Goal: Information Seeking & Learning: Learn about a topic

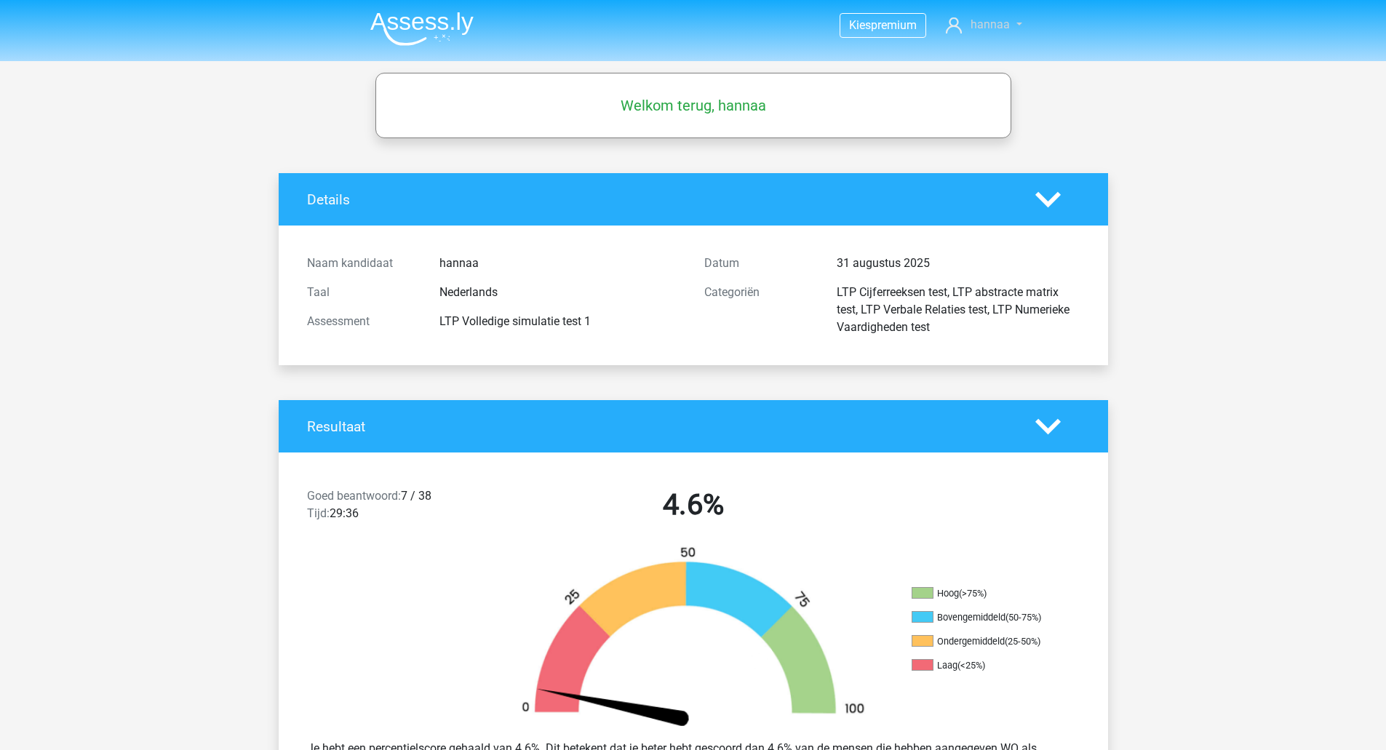
click at [988, 20] on span "hannaa" at bounding box center [990, 24] width 39 height 14
click at [408, 27] on img at bounding box center [421, 29] width 103 height 34
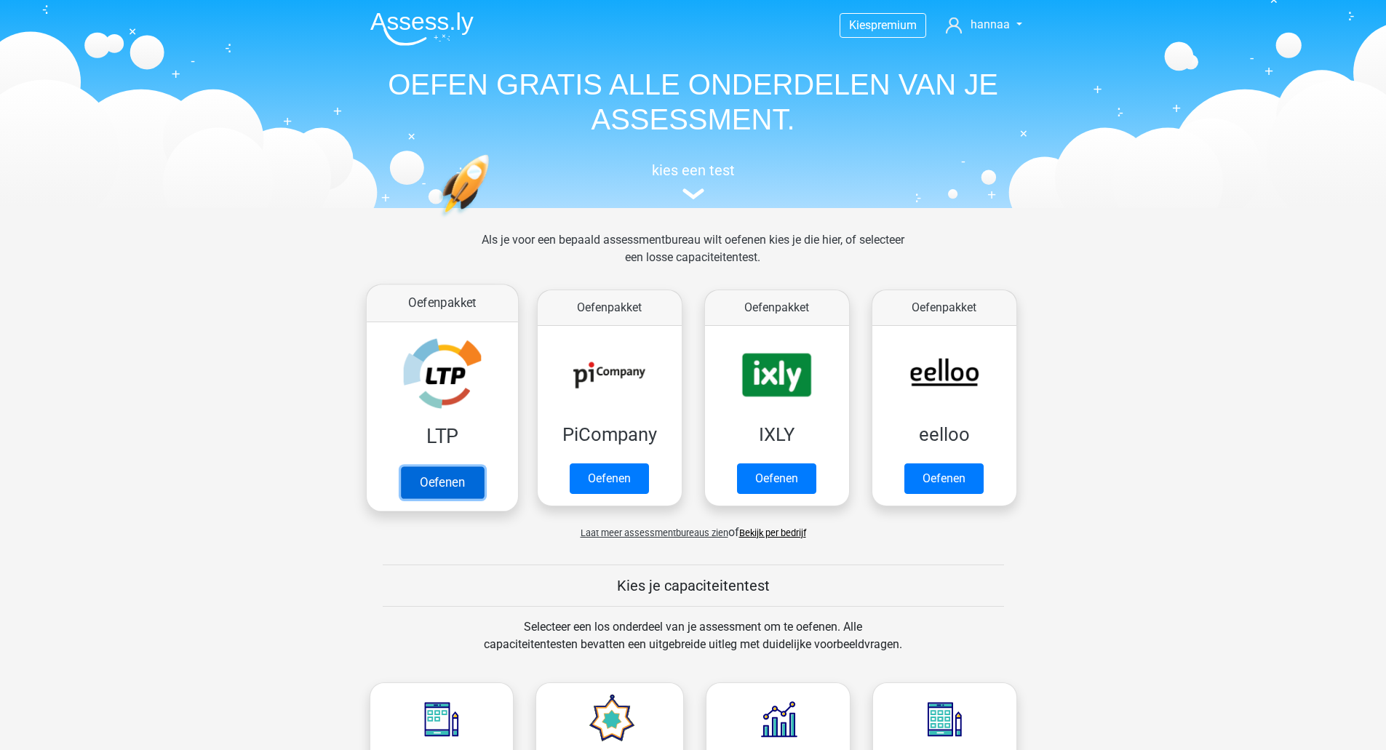
click at [445, 477] on link "Oefenen" at bounding box center [441, 482] width 83 height 32
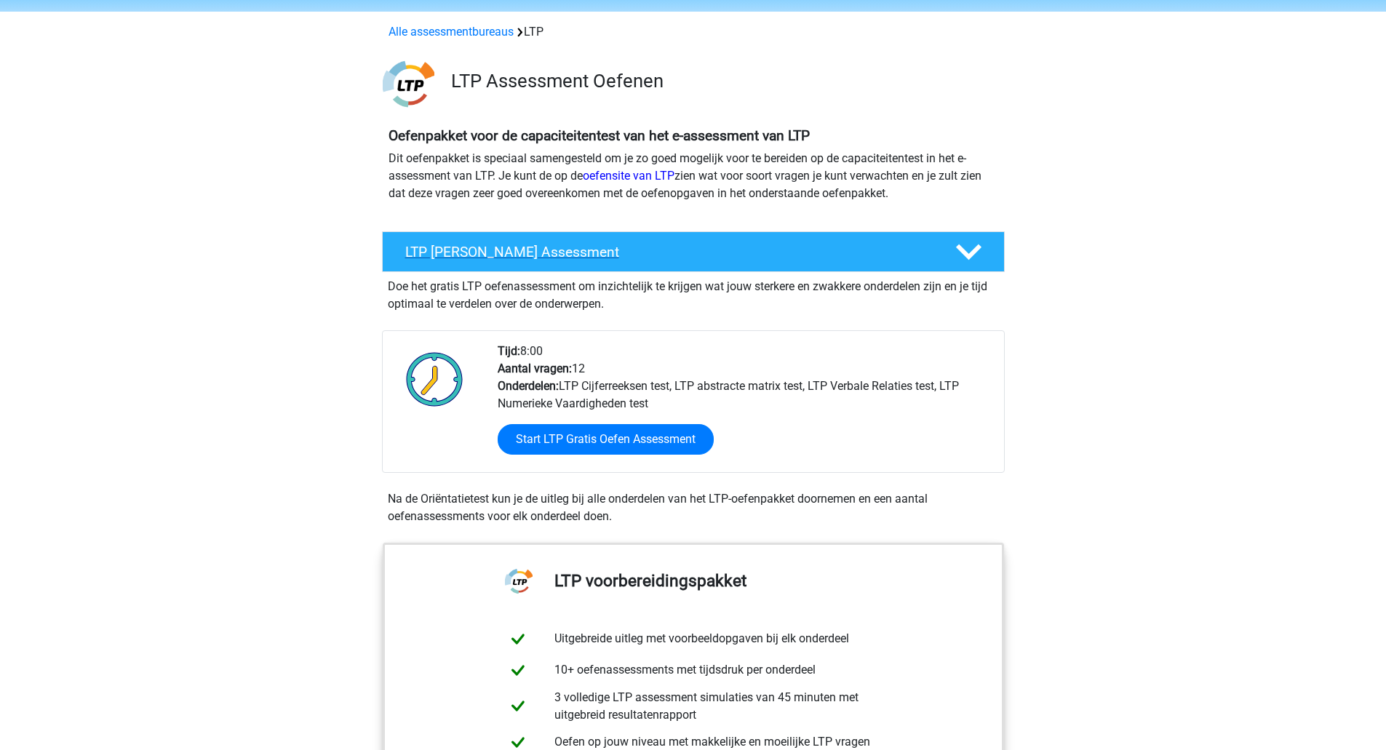
scroll to position [73, 0]
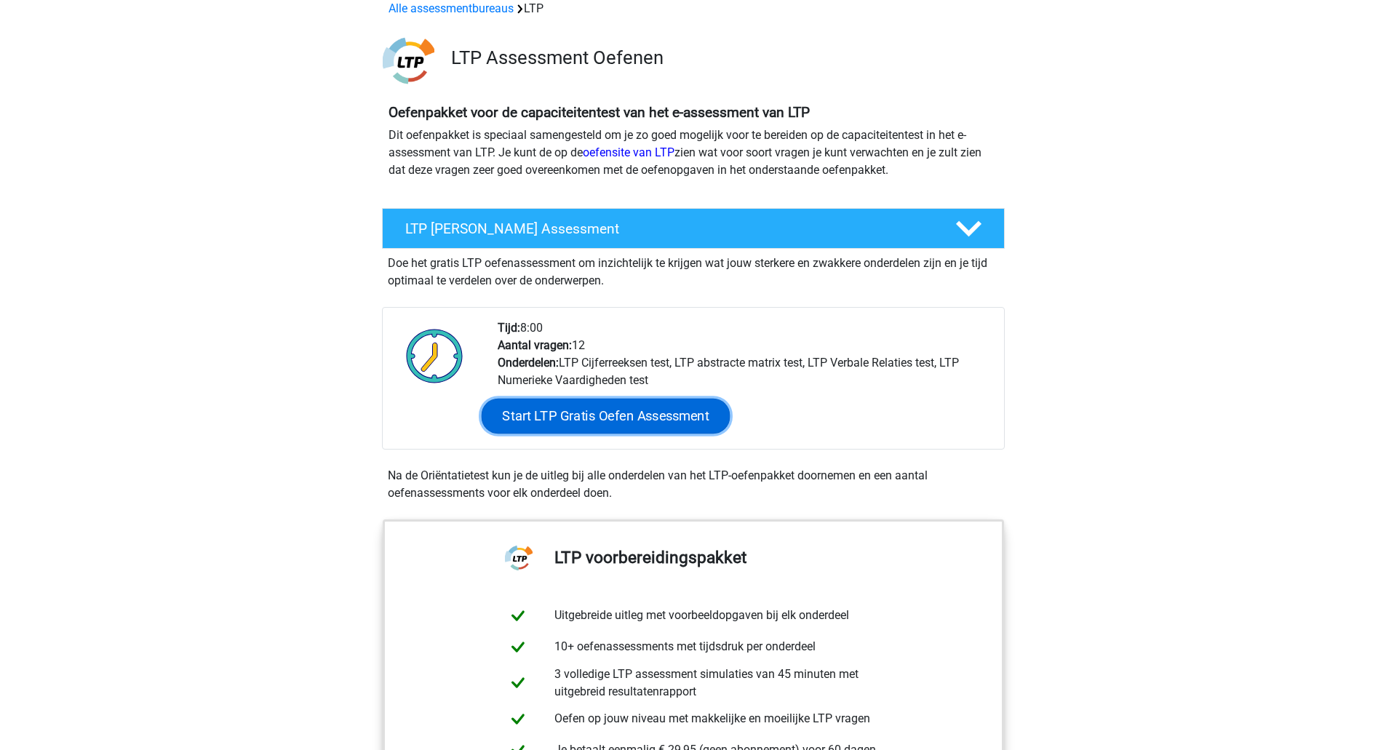
click at [644, 410] on link "Start LTP Gratis Oefen Assessment" at bounding box center [605, 416] width 249 height 35
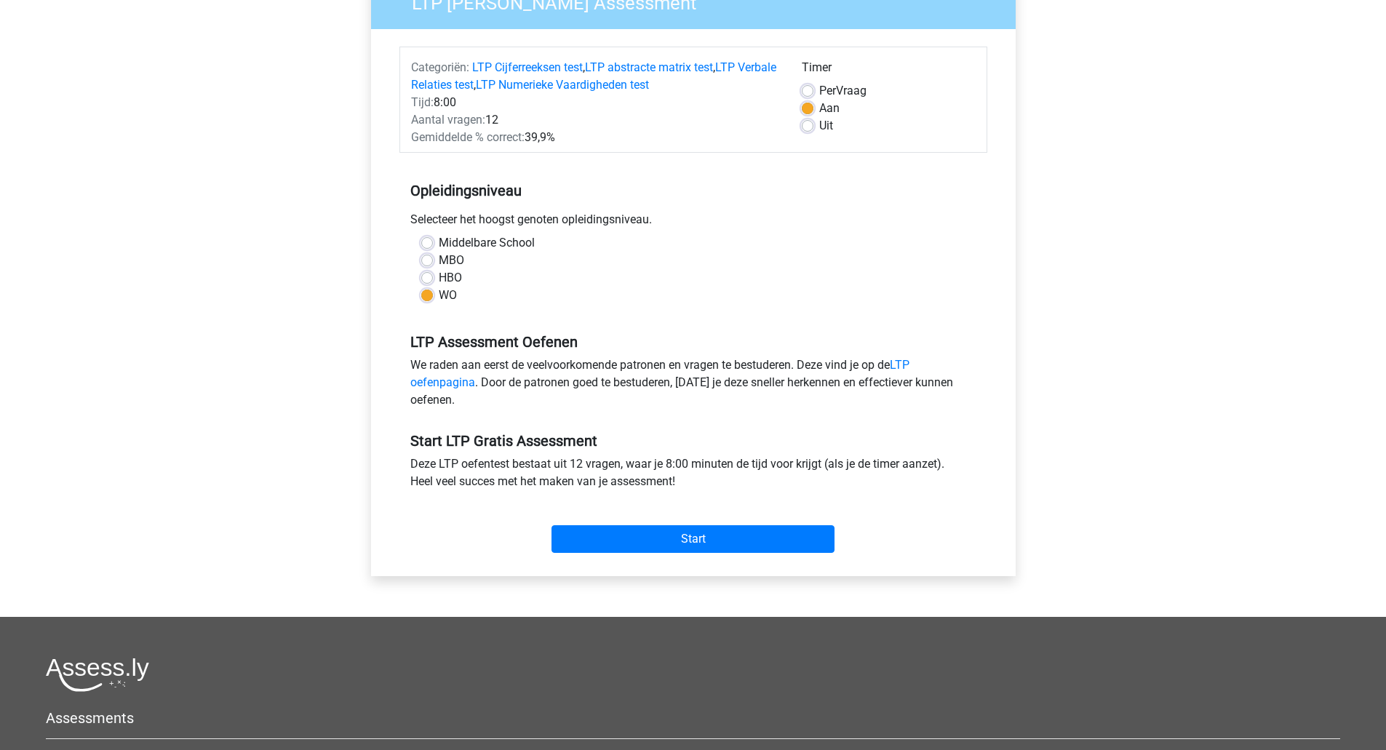
scroll to position [146, 0]
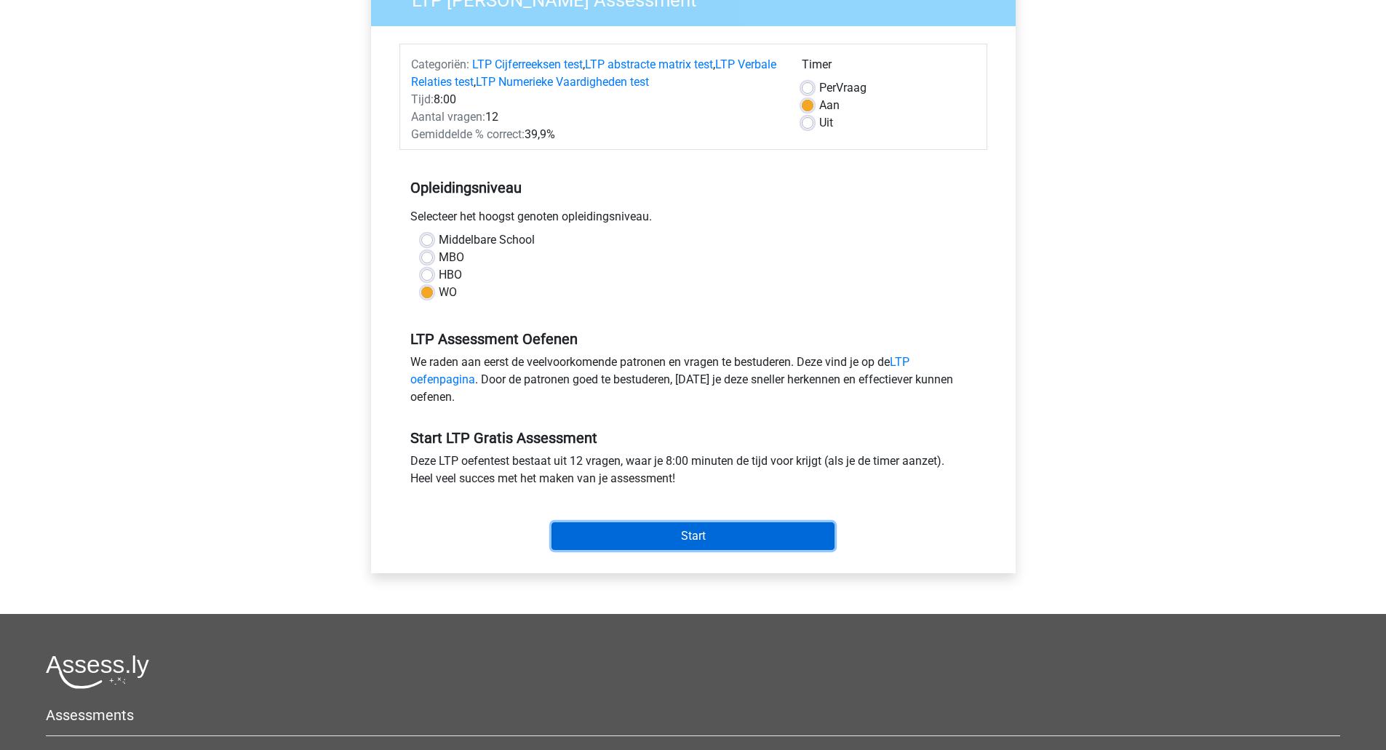
click at [724, 542] on input "Start" at bounding box center [693, 537] width 283 height 28
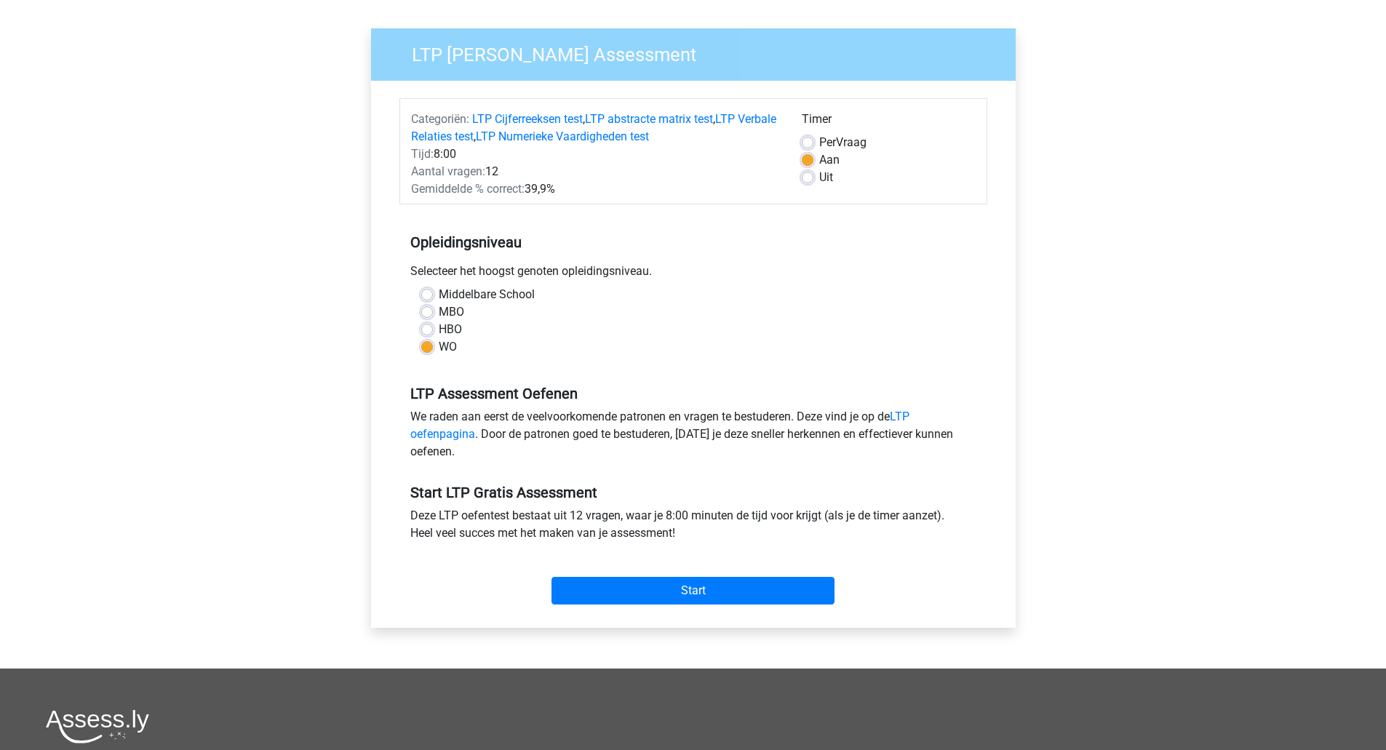
scroll to position [0, 0]
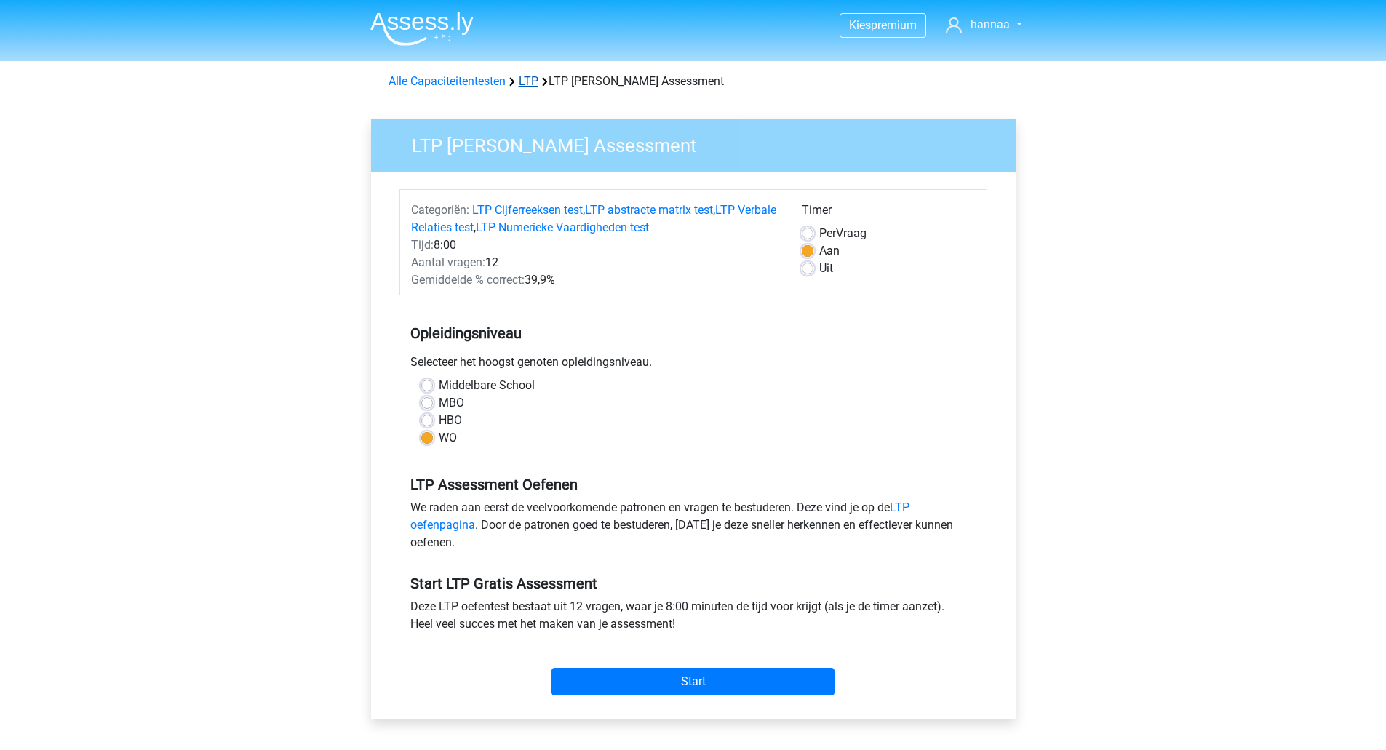
click at [534, 80] on link "LTP" at bounding box center [529, 81] width 20 height 14
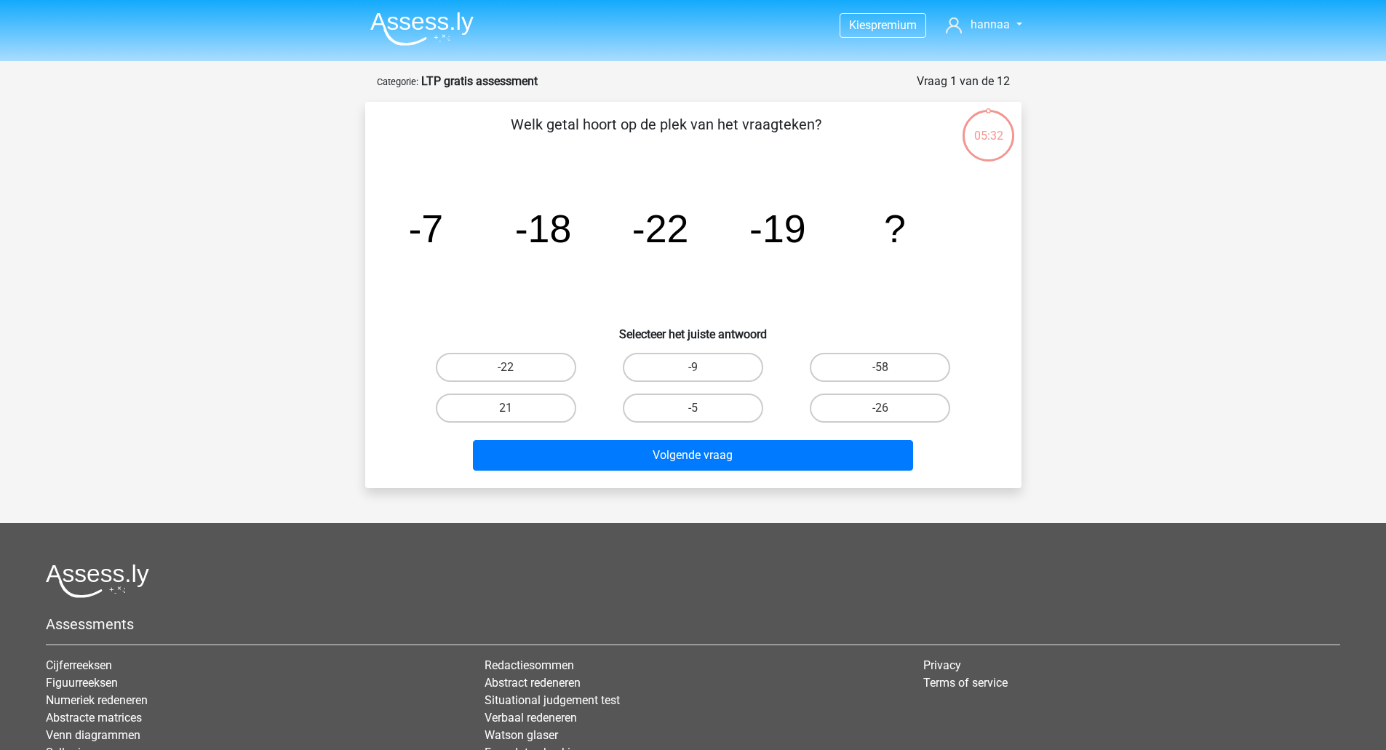
click at [884, 417] on input "-26" at bounding box center [885, 412] width 9 height 9
radio input "true"
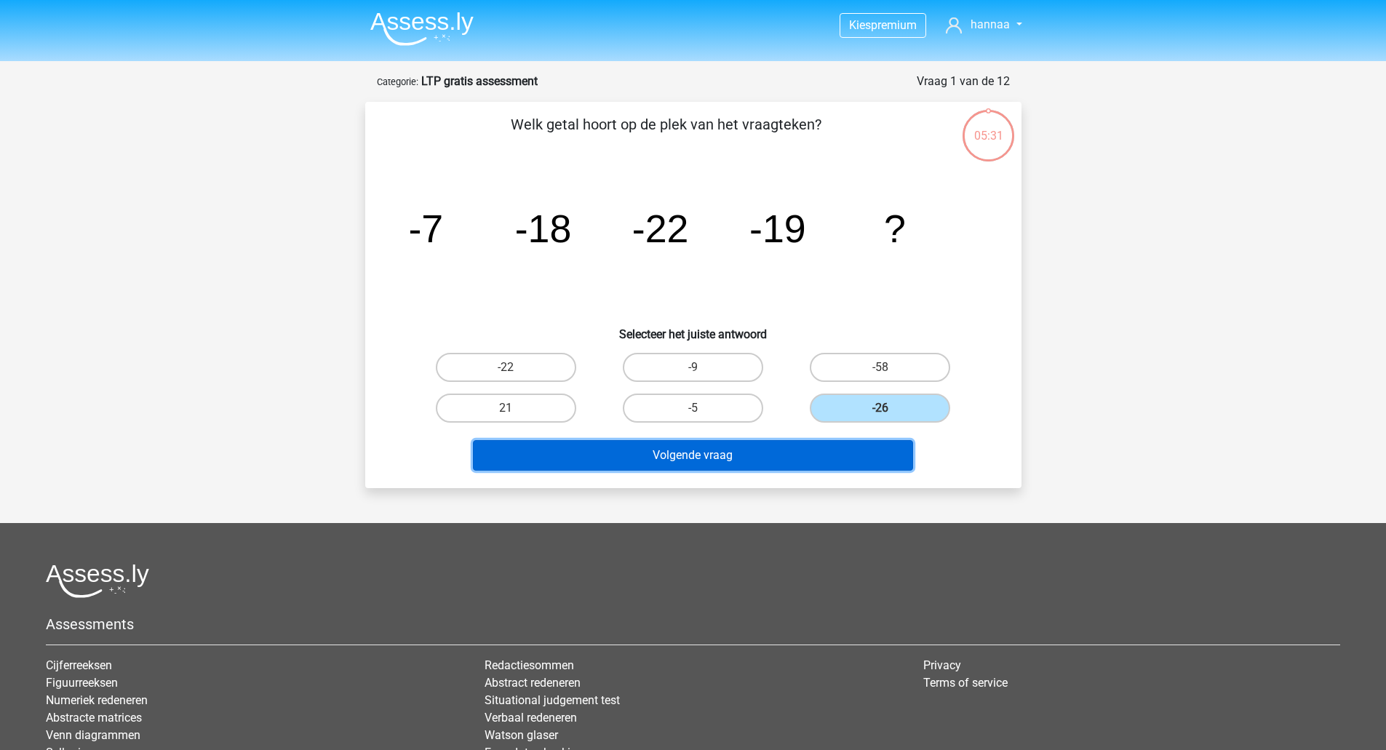
click at [849, 459] on button "Volgende vraag" at bounding box center [693, 455] width 440 height 31
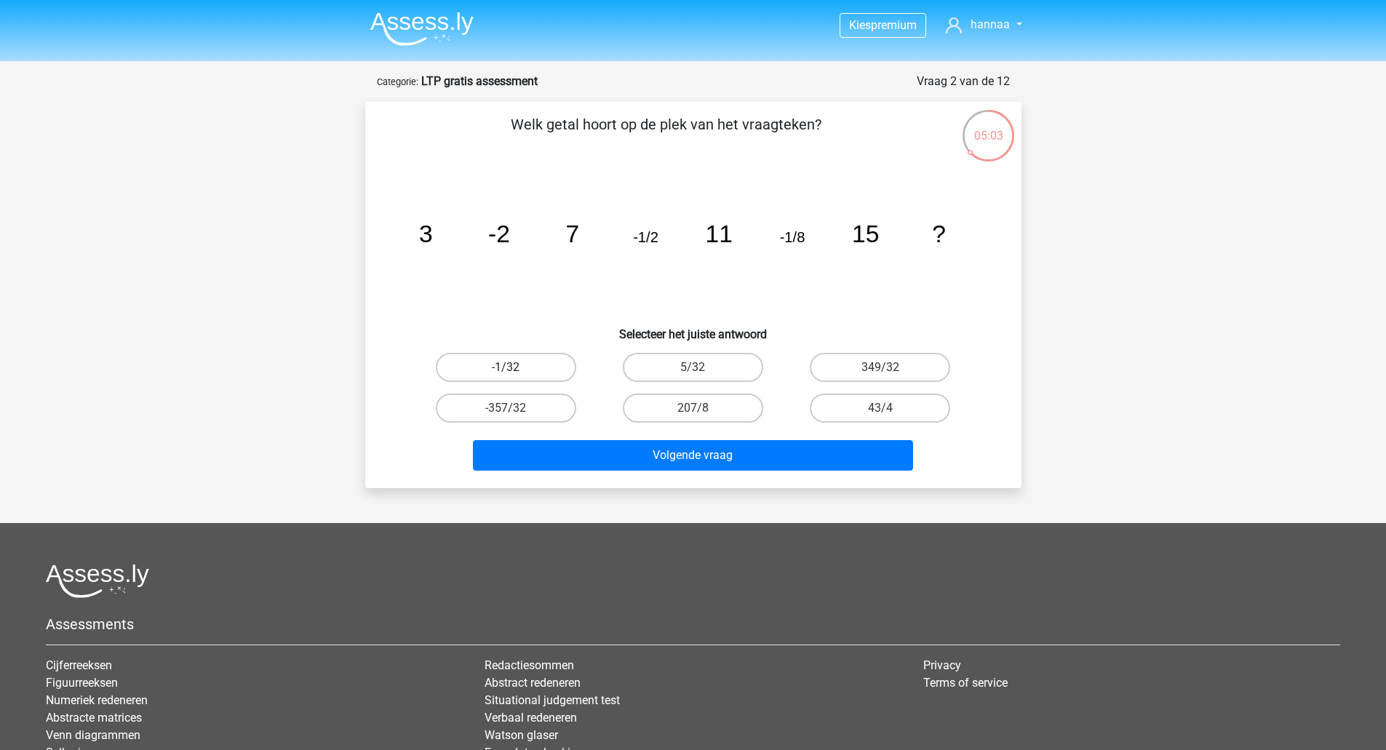
click at [557, 365] on label "-1/32" at bounding box center [506, 367] width 140 height 29
click at [515, 368] on input "-1/32" at bounding box center [510, 372] width 9 height 9
radio input "true"
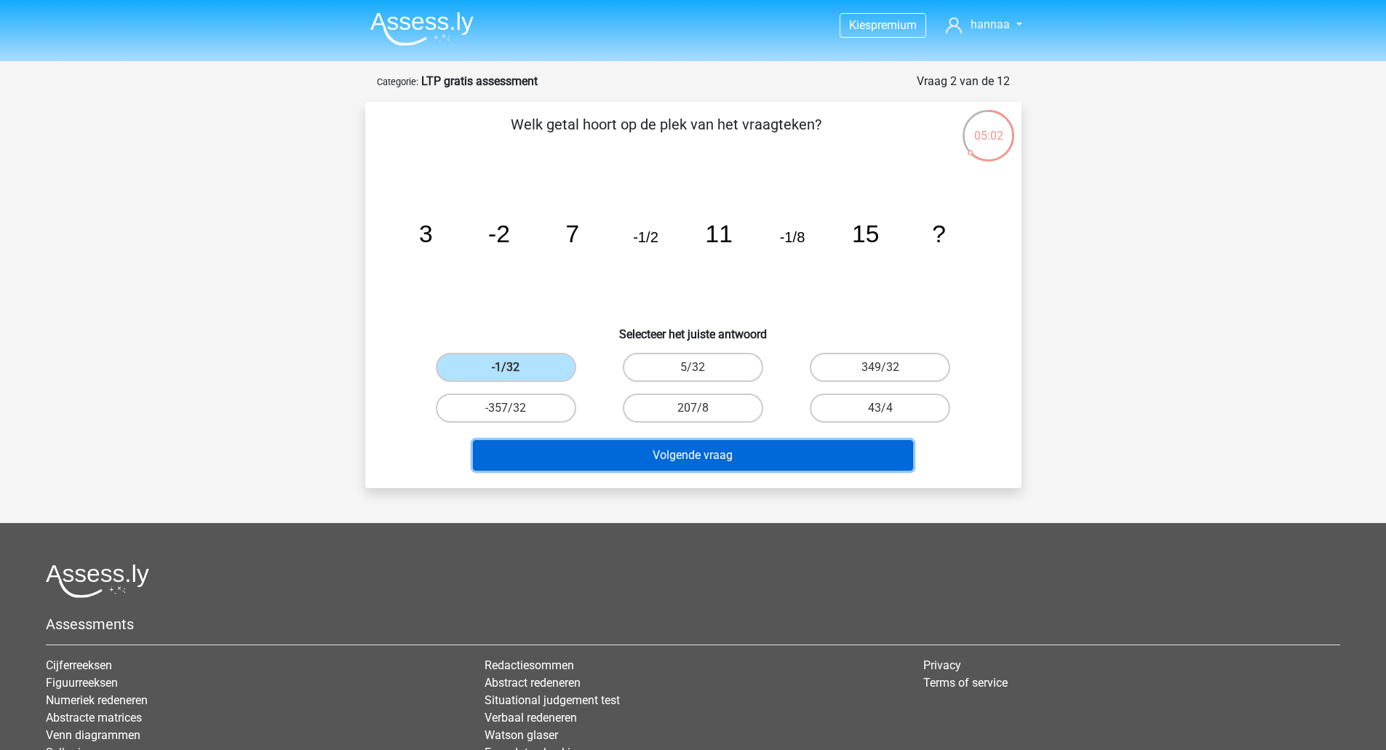
click at [704, 464] on button "Volgende vraag" at bounding box center [693, 455] width 440 height 31
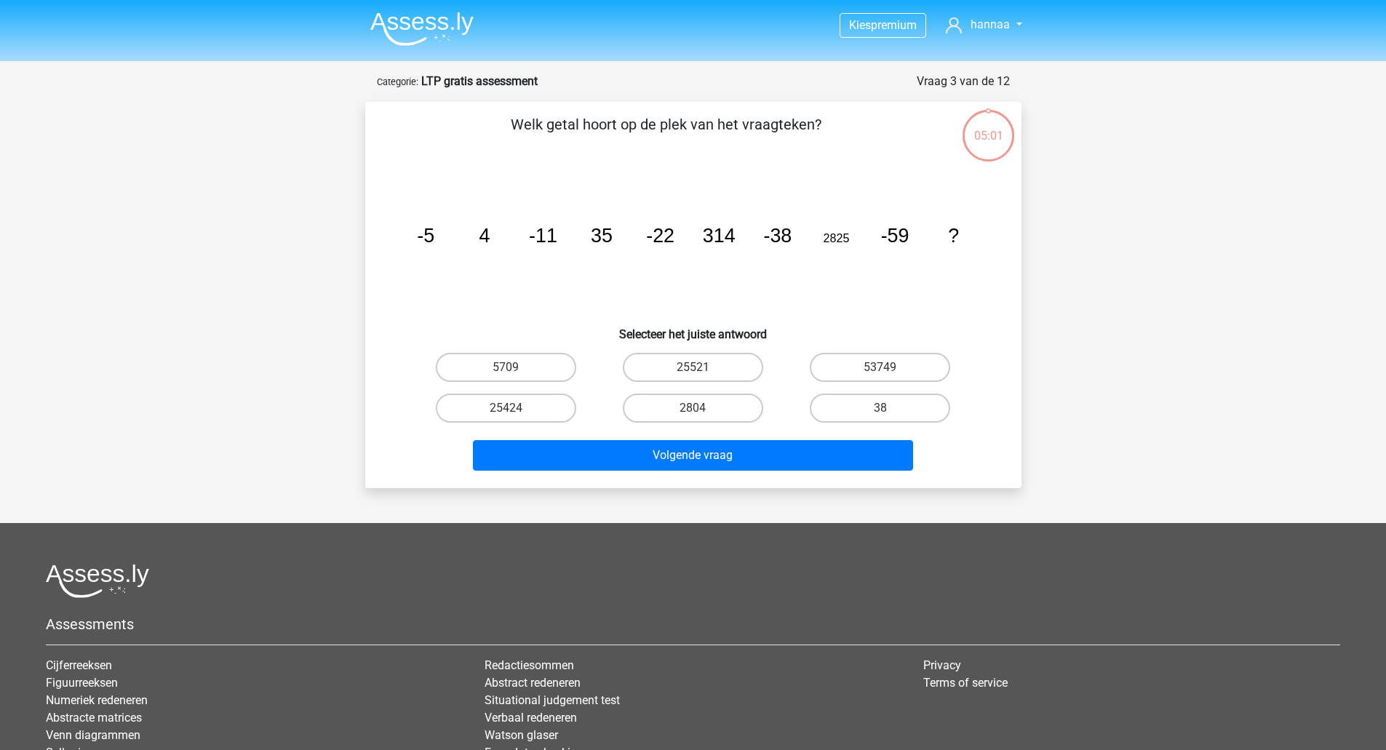
scroll to position [73, 0]
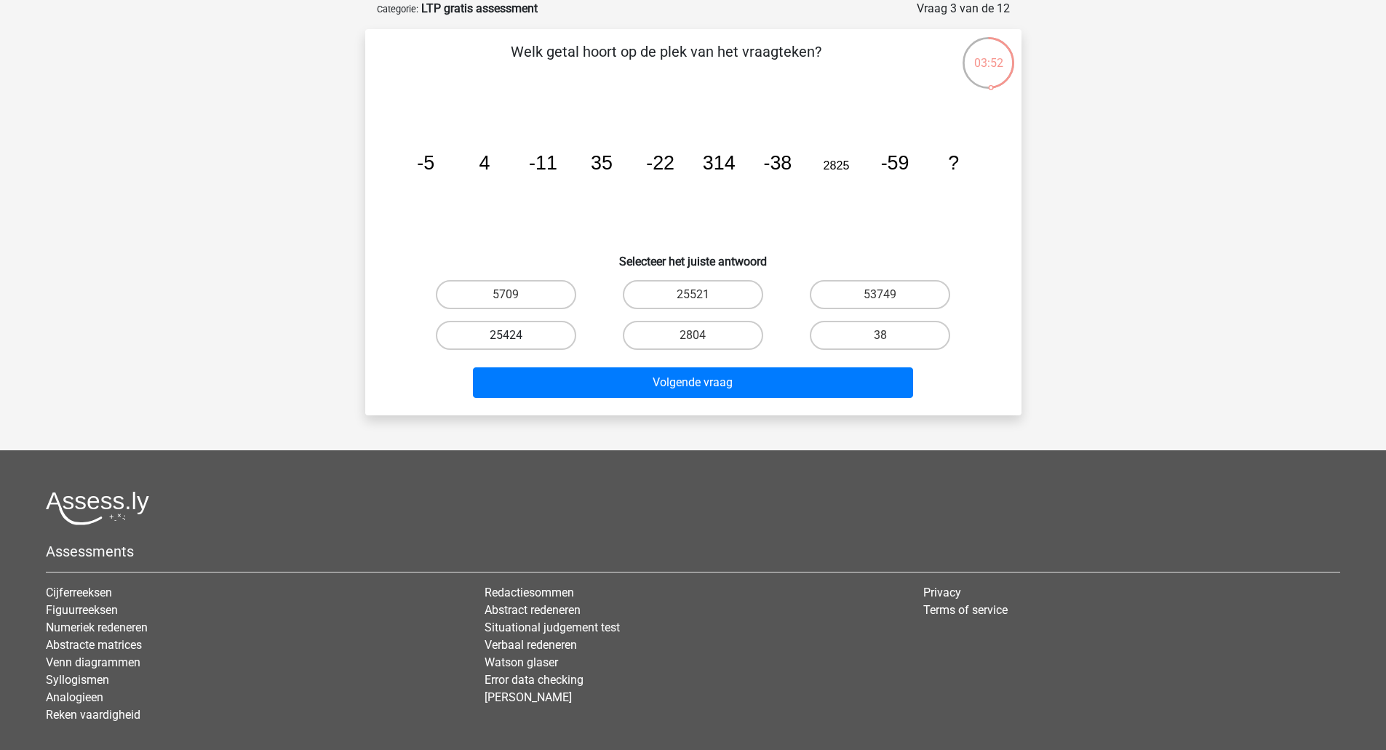
click at [525, 337] on label "25424" at bounding box center [506, 335] width 140 height 29
click at [515, 337] on input "25424" at bounding box center [510, 339] width 9 height 9
radio input "true"
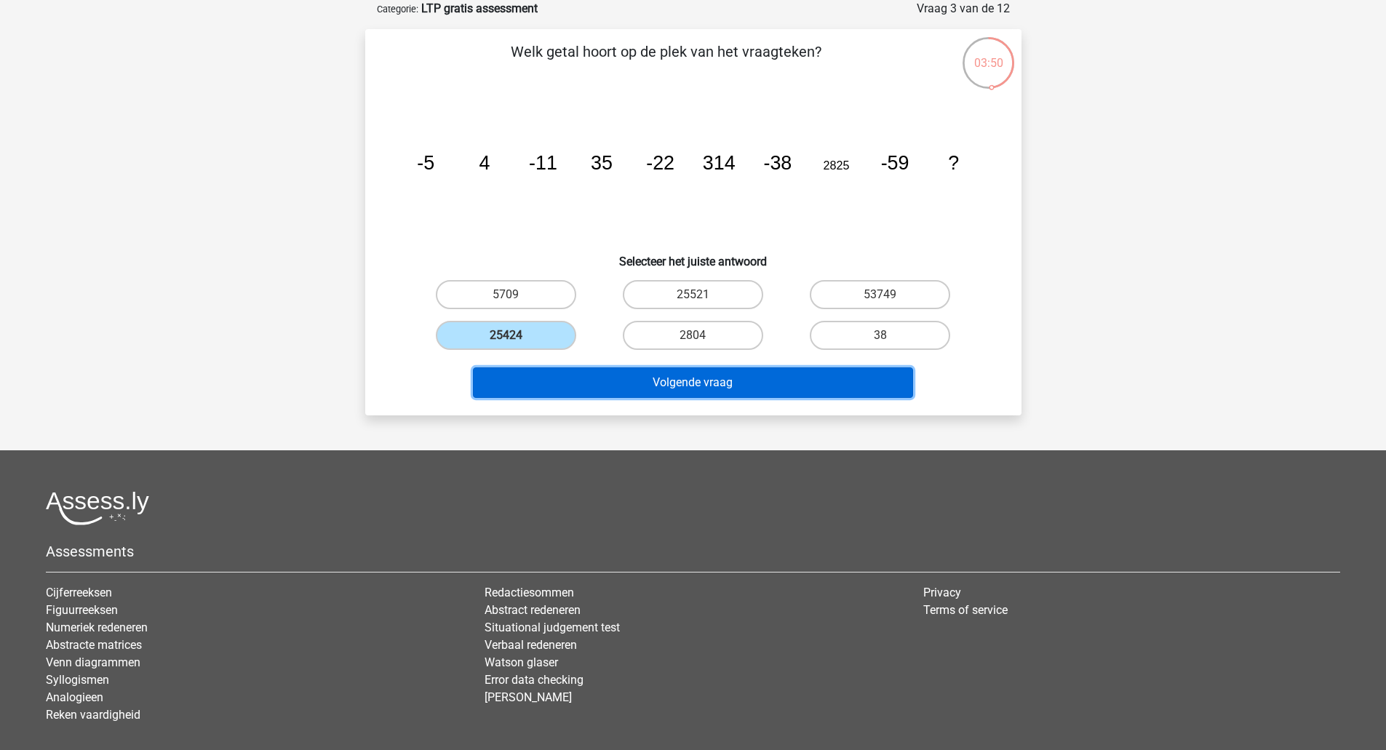
click at [647, 387] on button "Volgende vraag" at bounding box center [693, 383] width 440 height 31
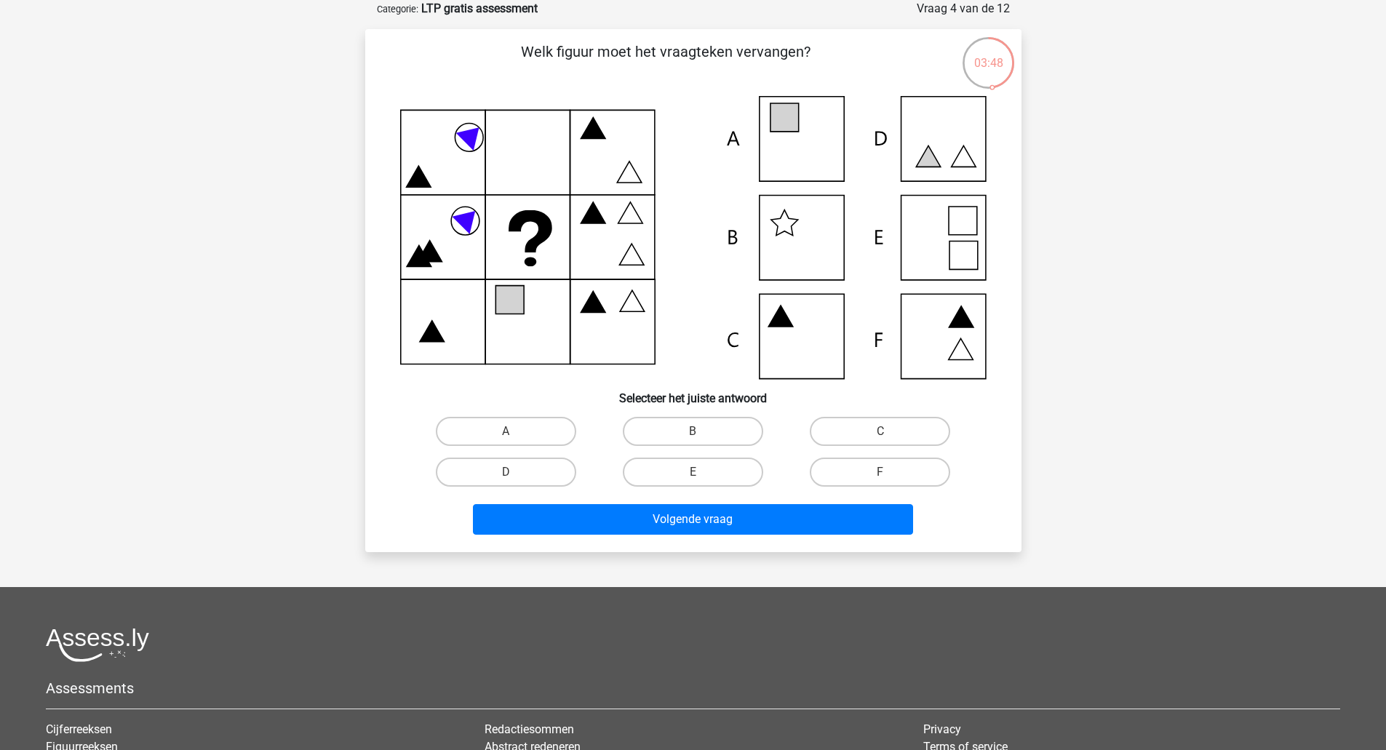
scroll to position [0, 0]
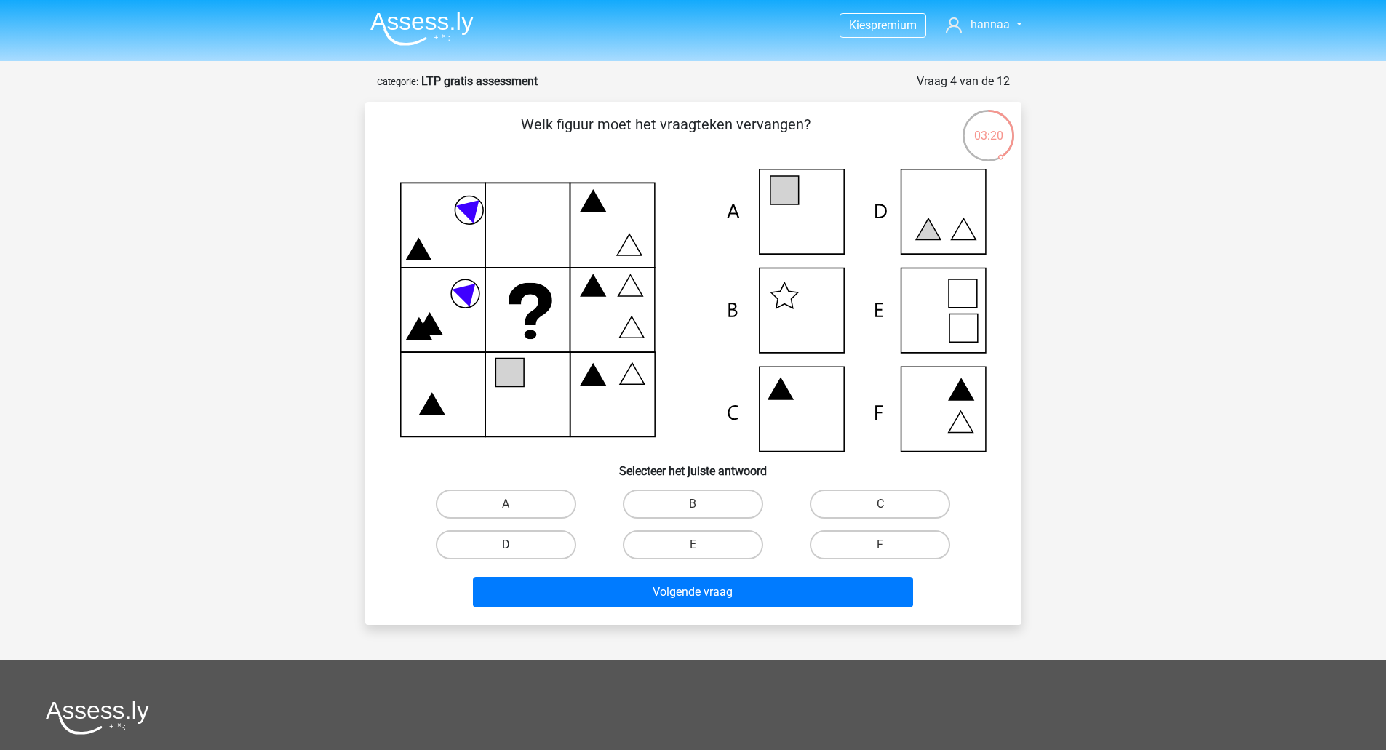
click at [533, 544] on label "D" at bounding box center [506, 545] width 140 height 29
click at [515, 545] on input "D" at bounding box center [510, 549] width 9 height 9
radio input "true"
click at [715, 540] on label "E" at bounding box center [693, 545] width 140 height 29
click at [702, 545] on input "E" at bounding box center [697, 549] width 9 height 9
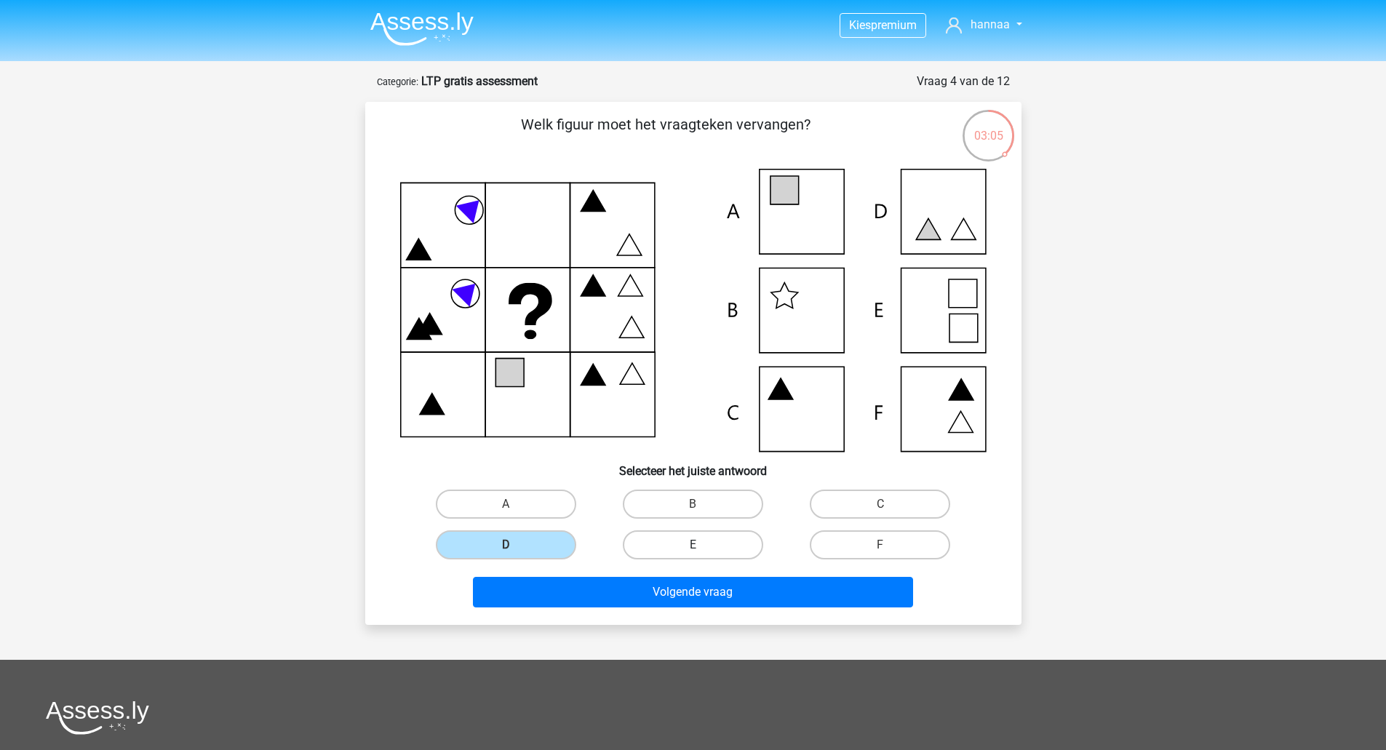
radio input "true"
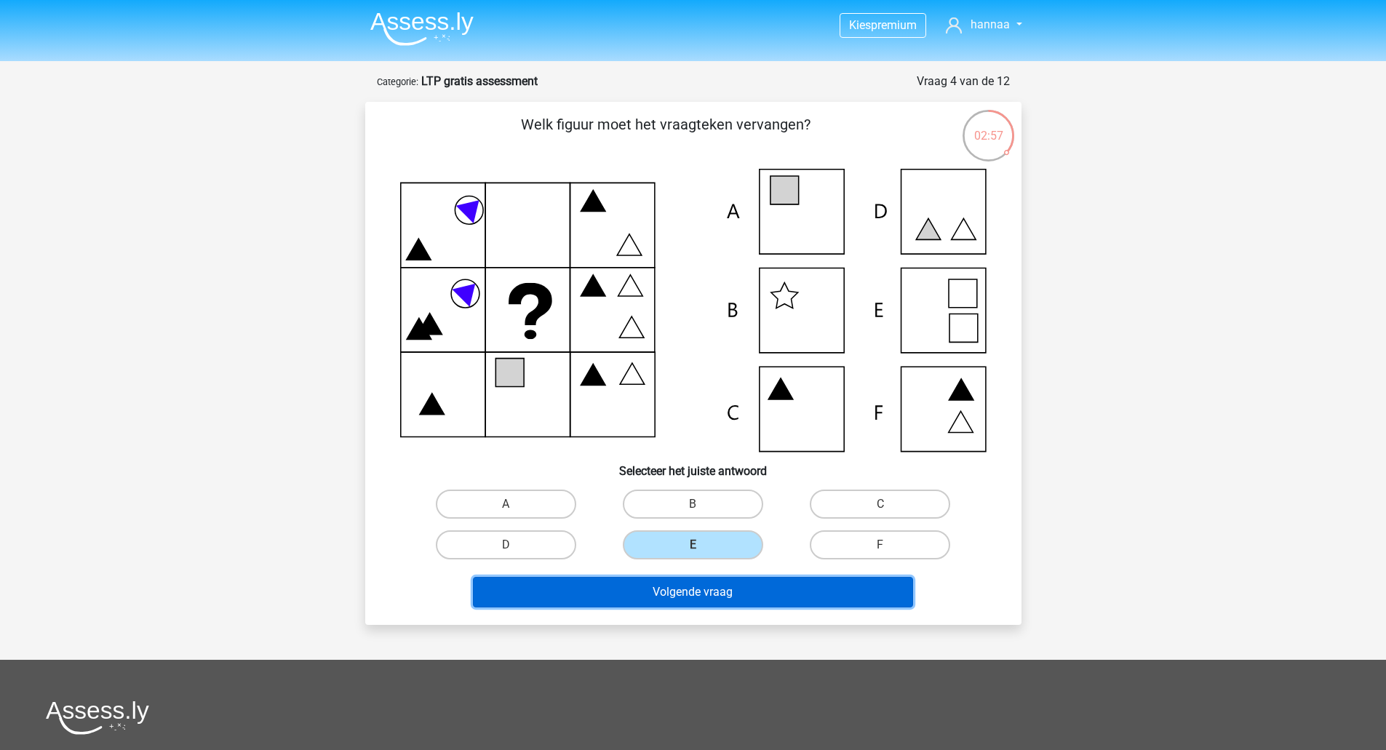
click at [744, 594] on button "Volgende vraag" at bounding box center [693, 592] width 440 height 31
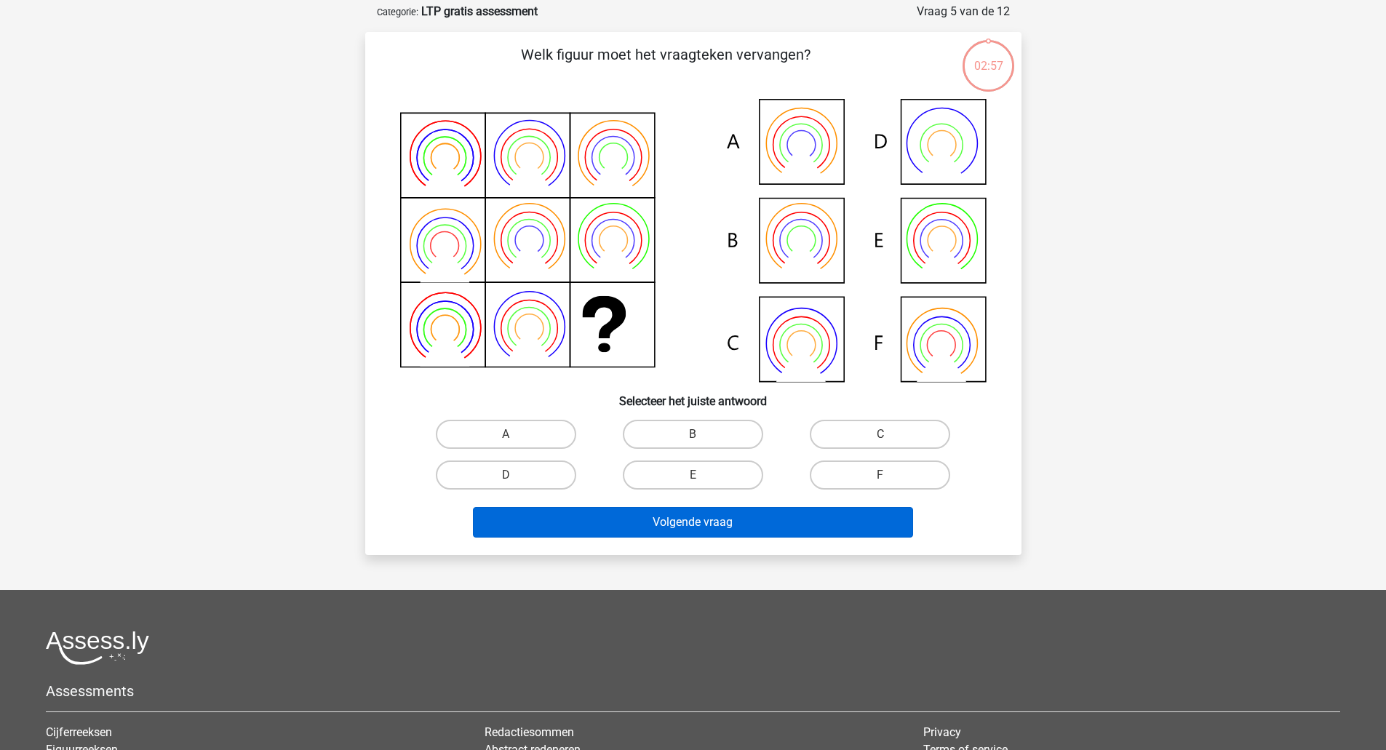
scroll to position [73, 0]
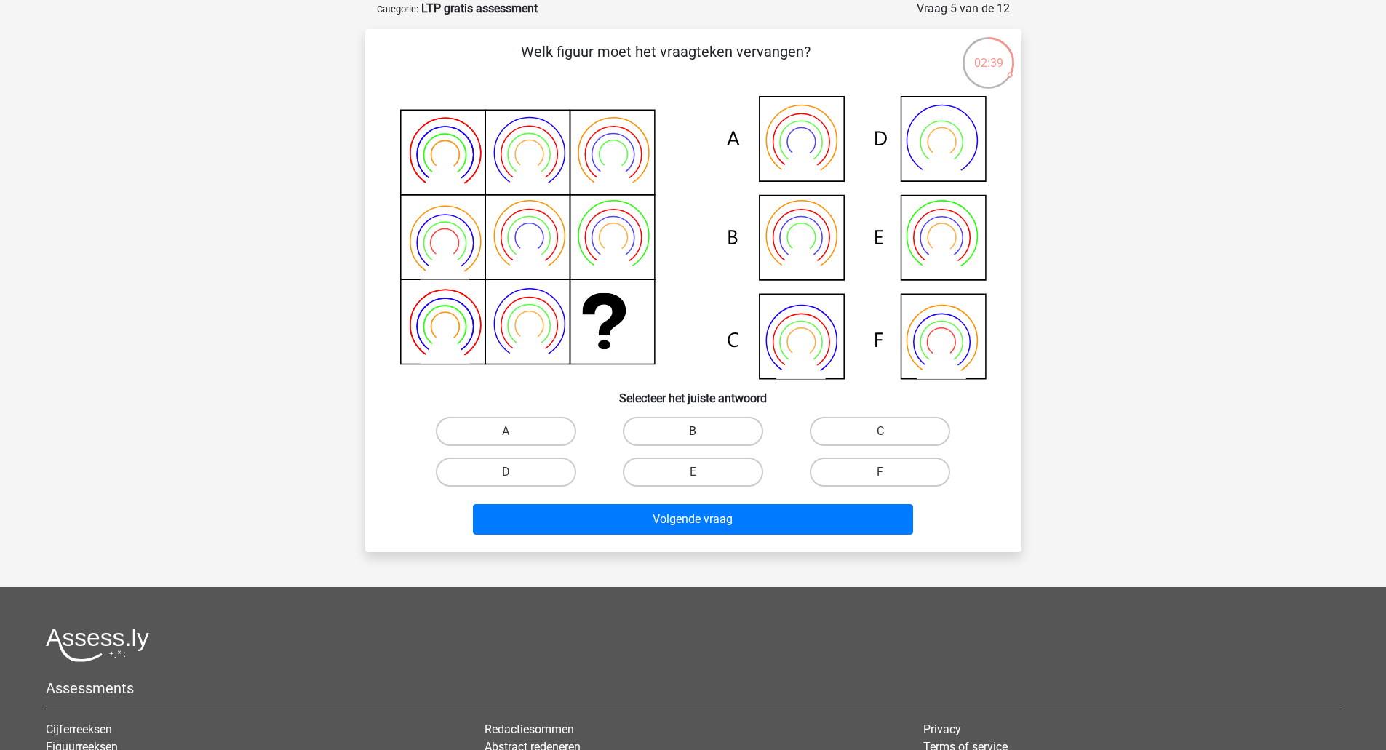
click at [696, 422] on label "B" at bounding box center [693, 431] width 140 height 29
click at [696, 432] on input "B" at bounding box center [697, 436] width 9 height 9
radio input "true"
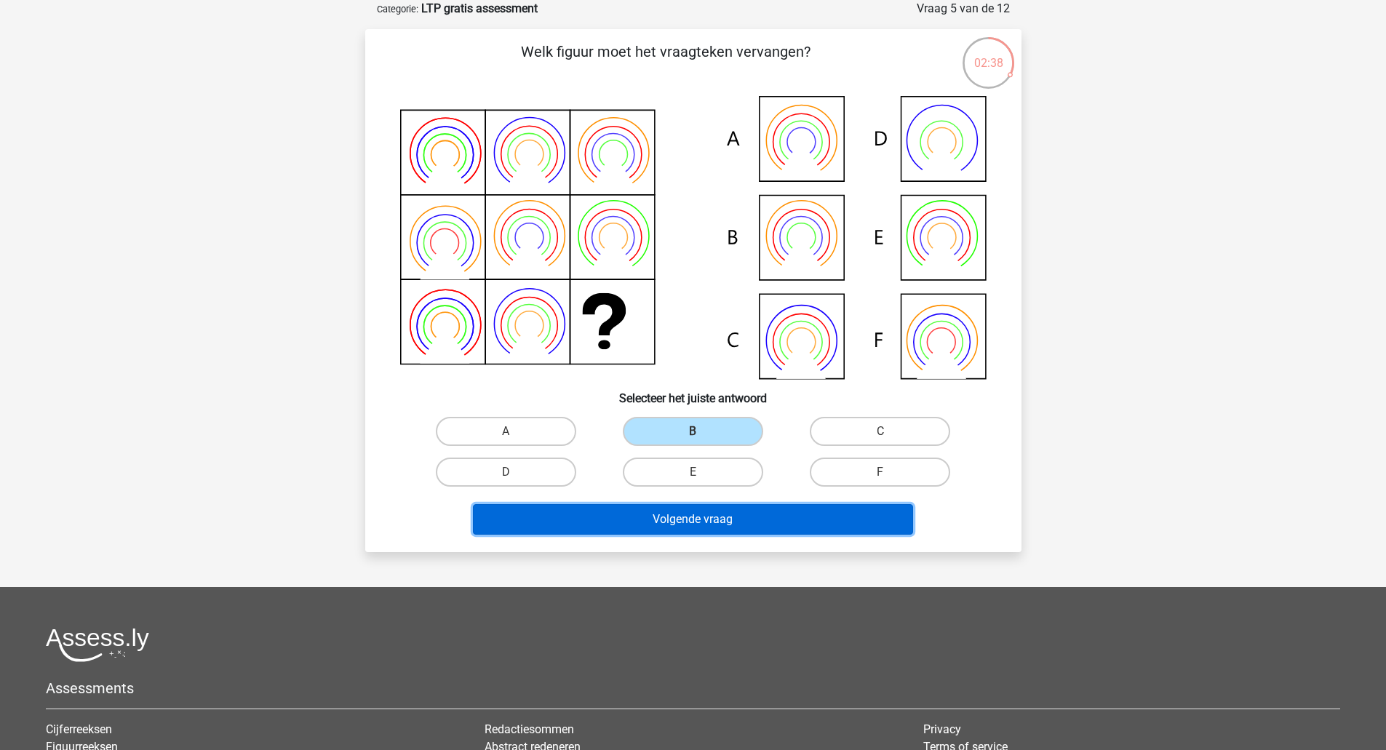
click at [778, 523] on button "Volgende vraag" at bounding box center [693, 519] width 440 height 31
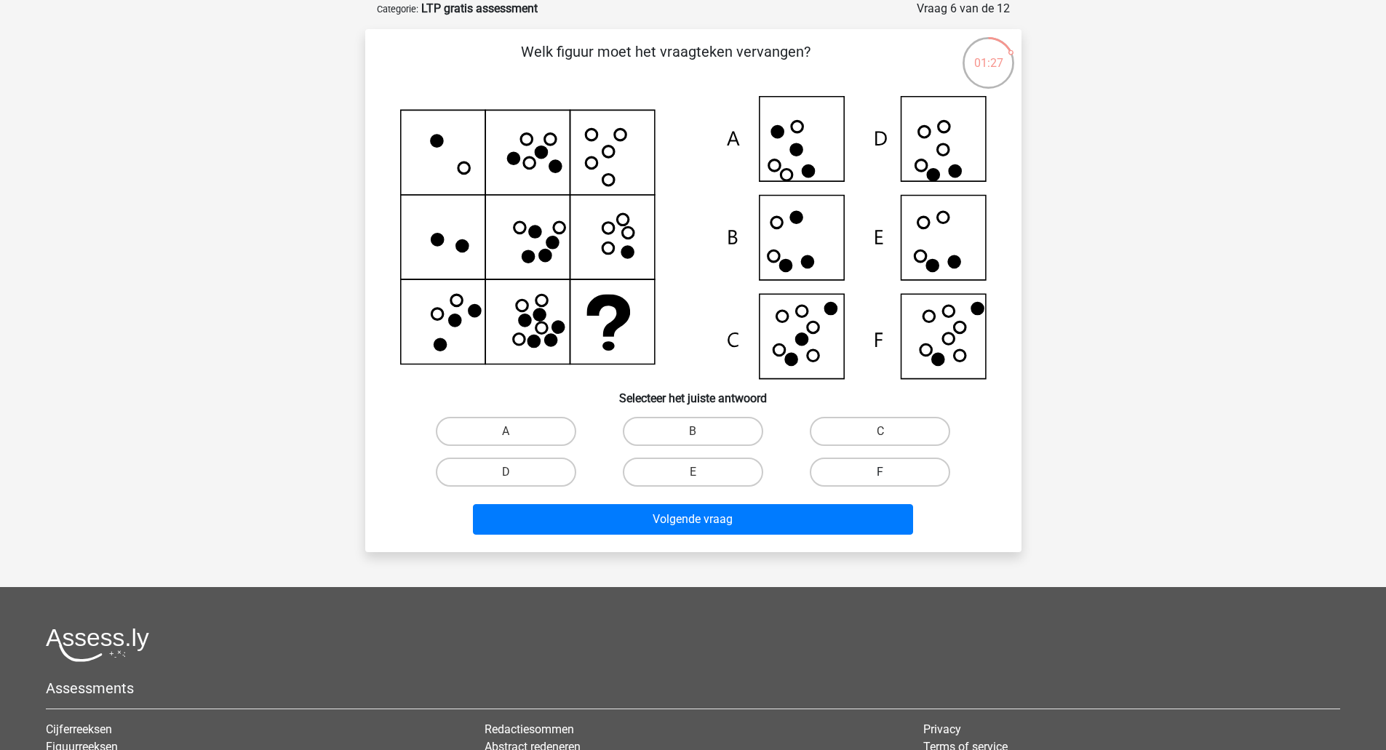
click at [896, 463] on label "F" at bounding box center [880, 472] width 140 height 29
click at [890, 472] on input "F" at bounding box center [885, 476] width 9 height 9
radio input "true"
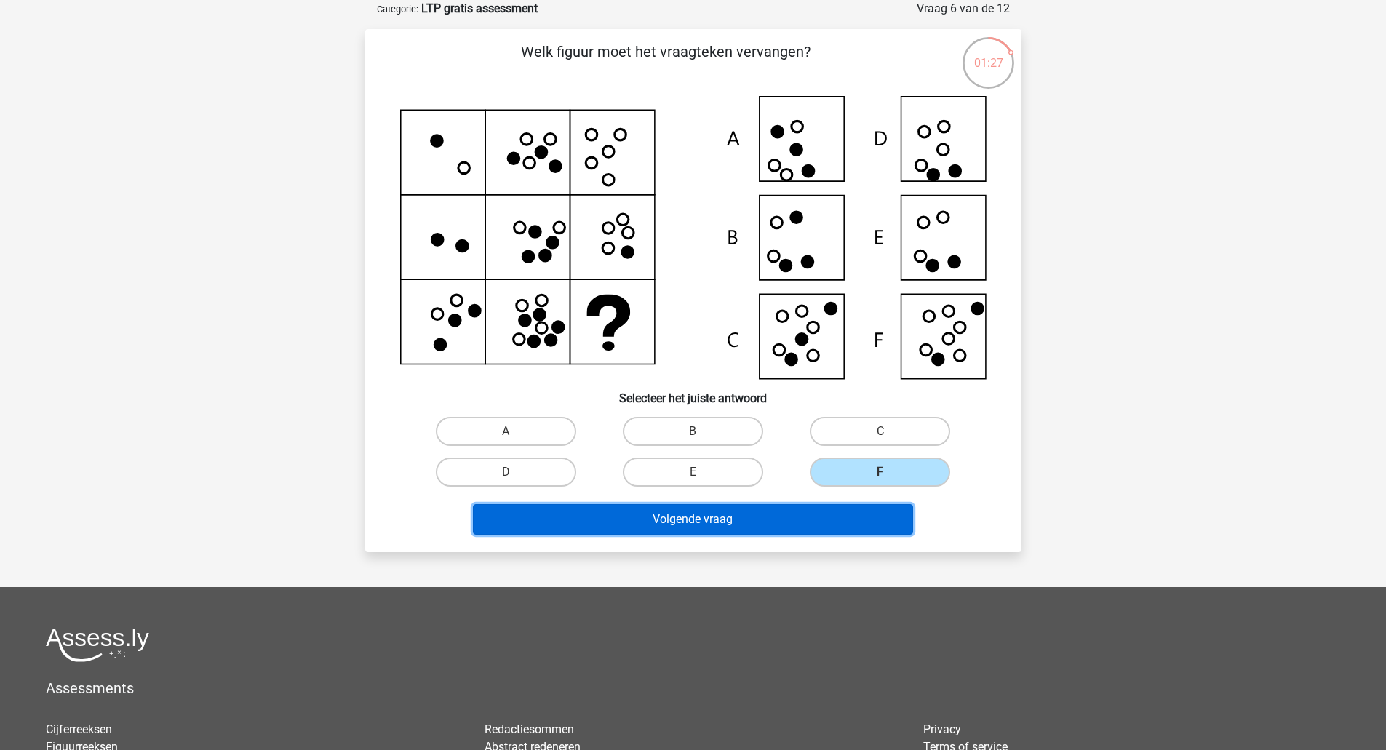
click at [870, 521] on button "Volgende vraag" at bounding box center [693, 519] width 440 height 31
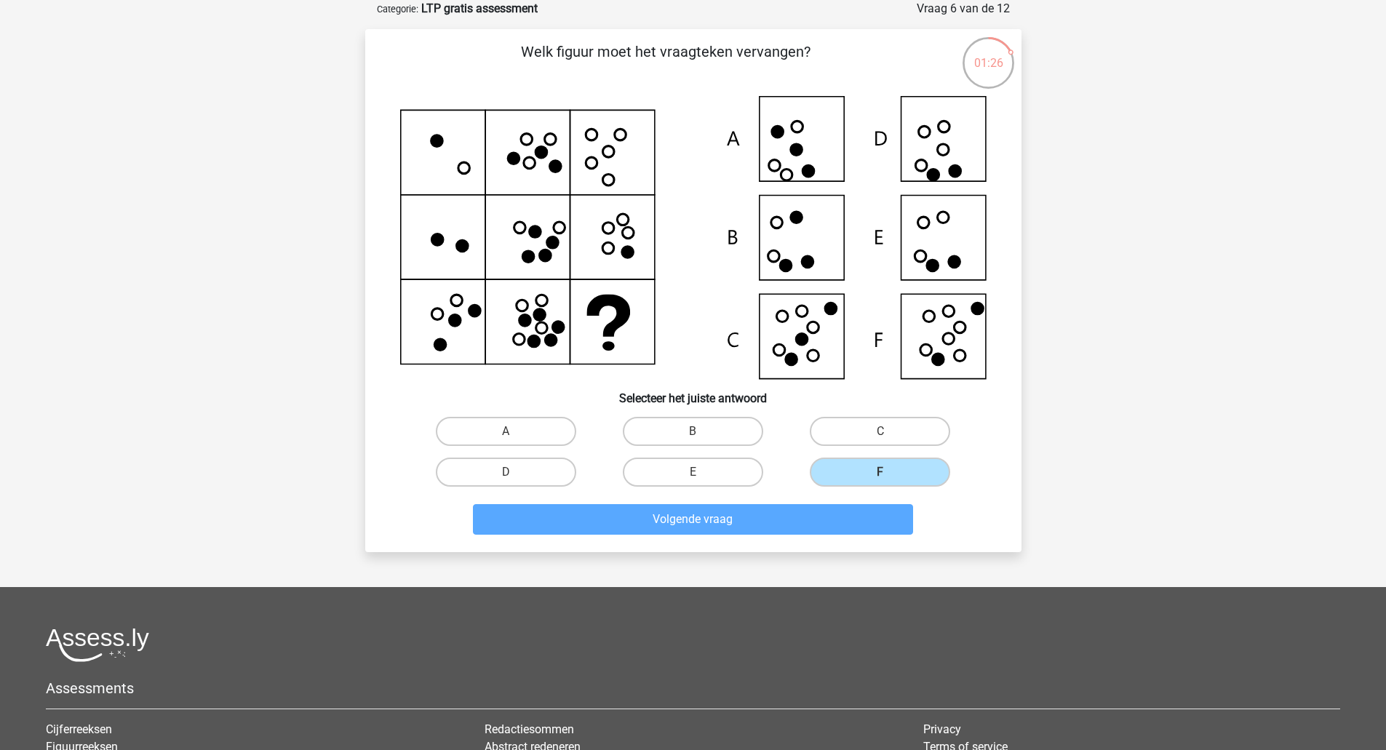
scroll to position [51, 0]
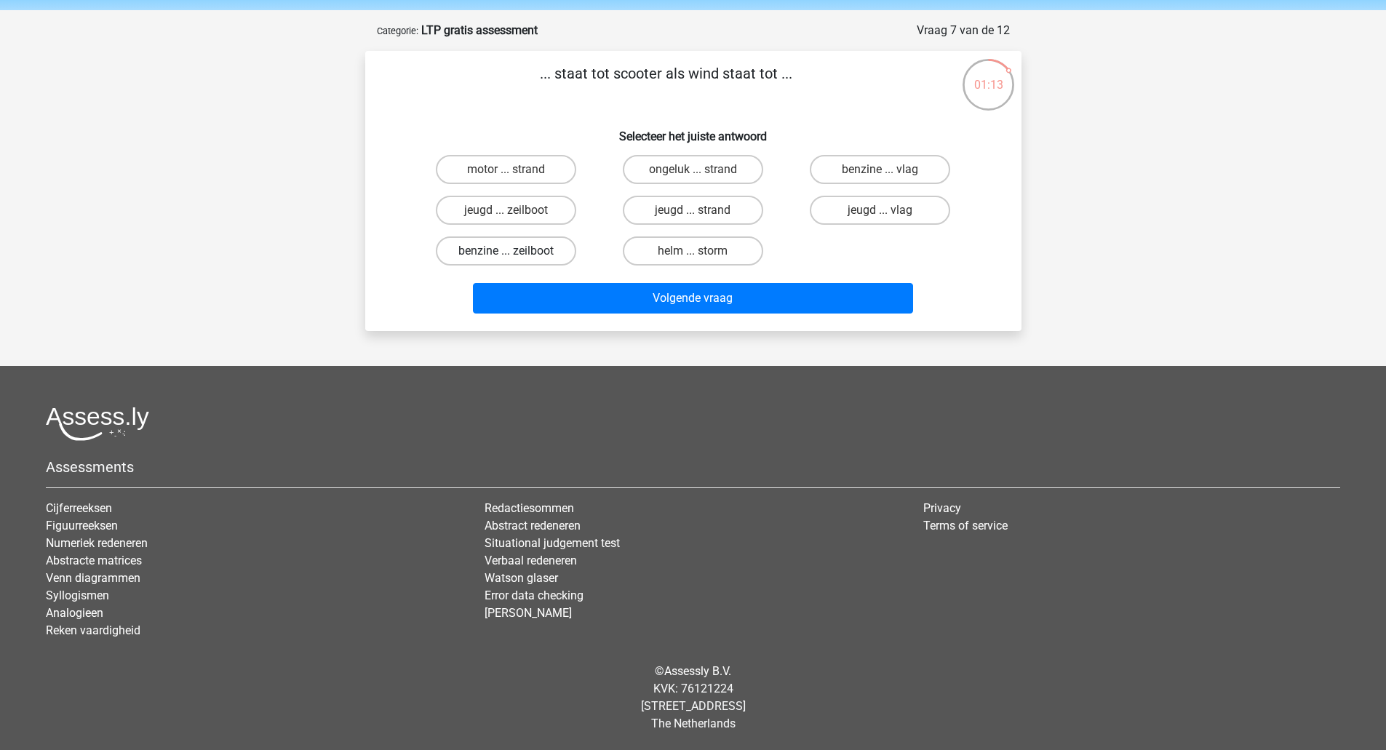
click at [540, 254] on label "benzine ... zeilboot" at bounding box center [506, 251] width 140 height 29
click at [515, 254] on input "benzine ... zeilboot" at bounding box center [510, 255] width 9 height 9
radio input "true"
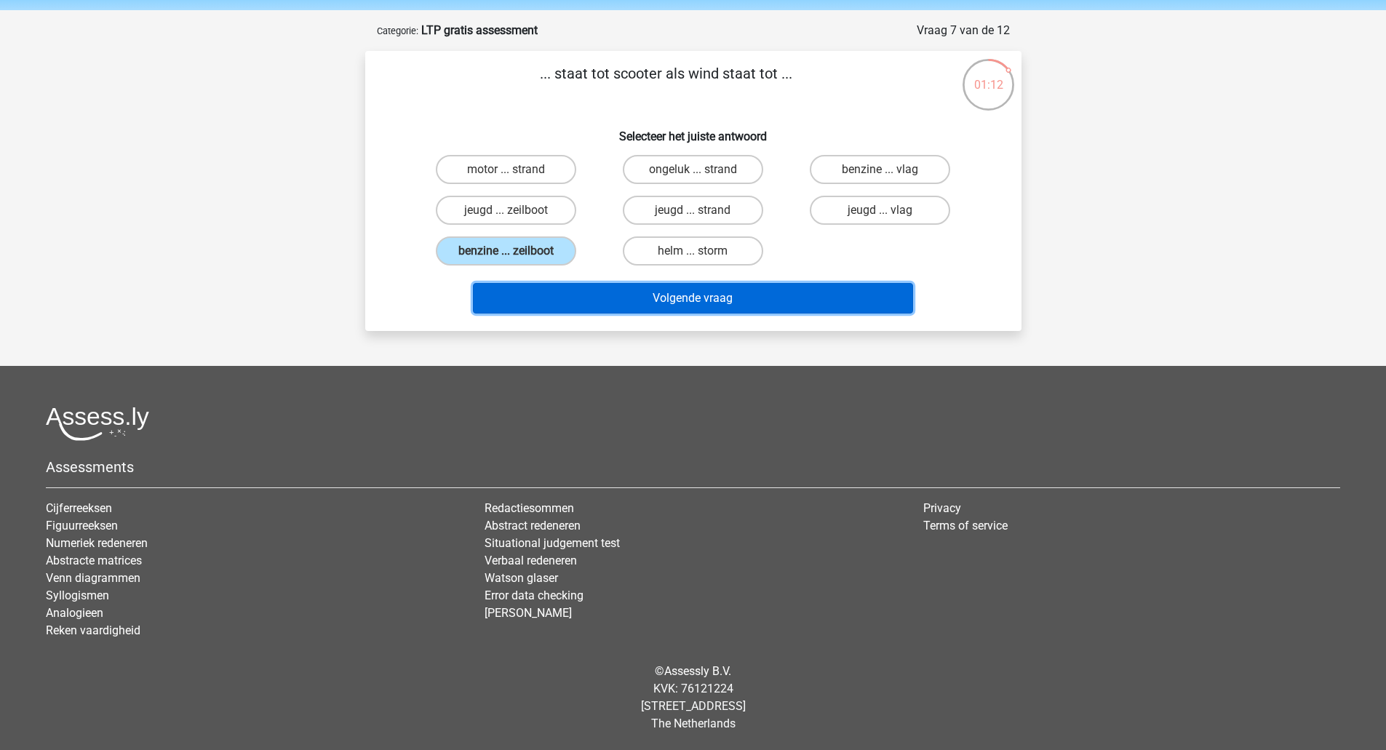
click at [670, 296] on button "Volgende vraag" at bounding box center [693, 298] width 440 height 31
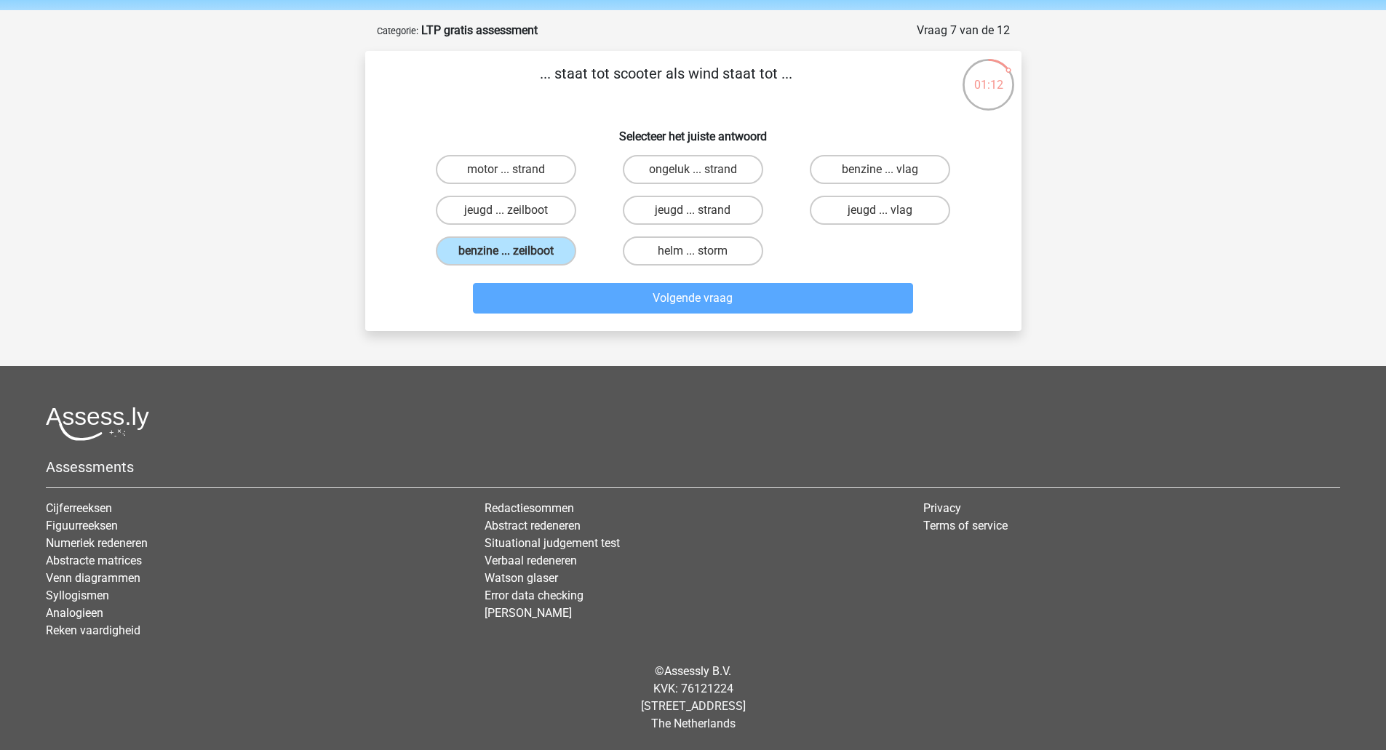
scroll to position [68, 0]
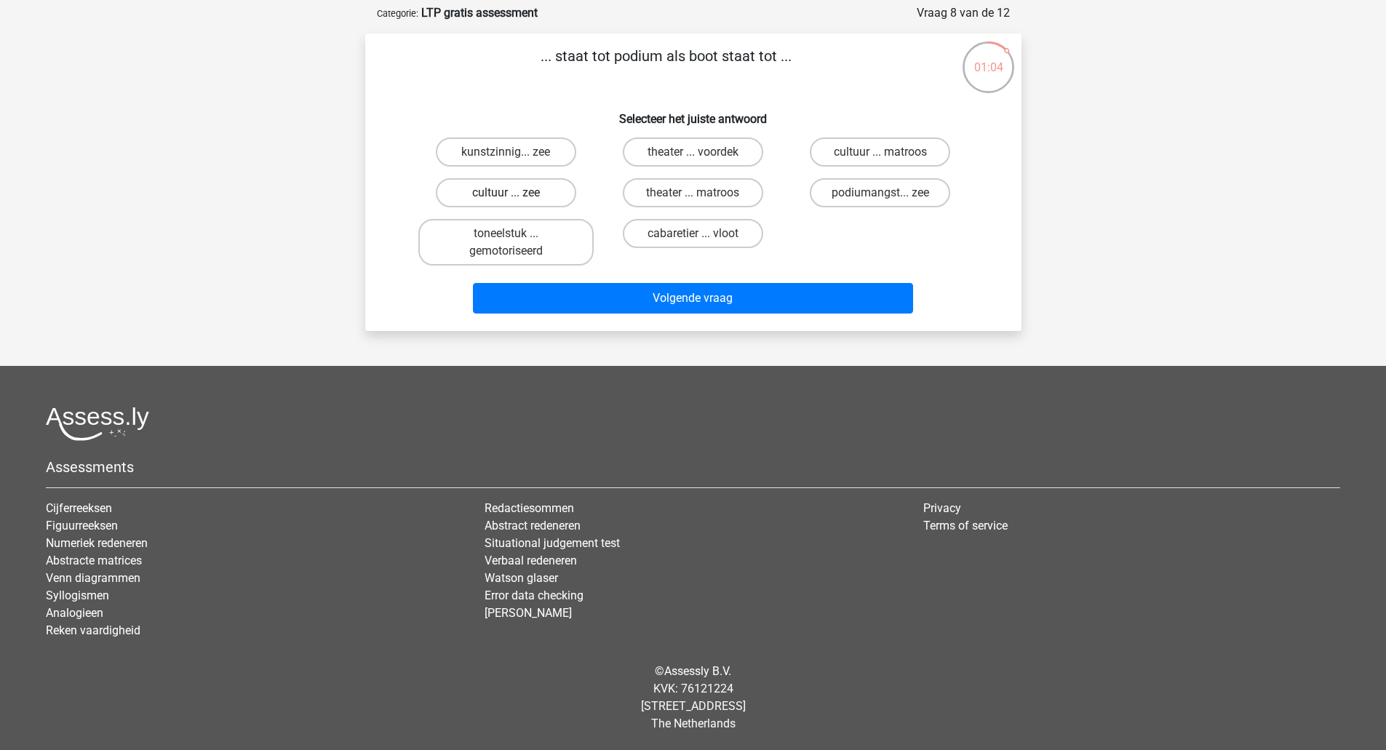
click at [549, 194] on label "cultuur ... zee" at bounding box center [506, 192] width 140 height 29
click at [515, 194] on input "cultuur ... zee" at bounding box center [510, 197] width 9 height 9
radio input "true"
click at [682, 152] on label "theater ... voordek" at bounding box center [693, 152] width 140 height 29
click at [693, 152] on input "theater ... voordek" at bounding box center [697, 156] width 9 height 9
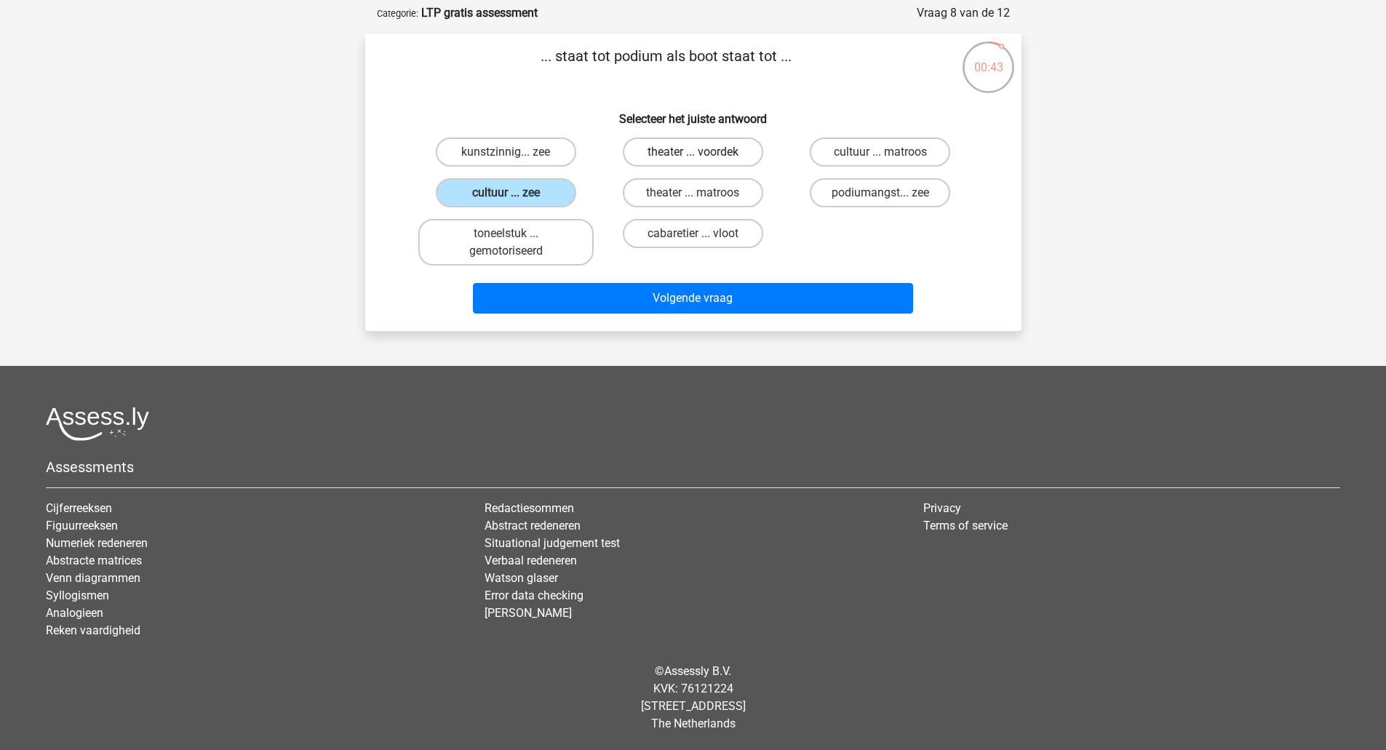
radio input "true"
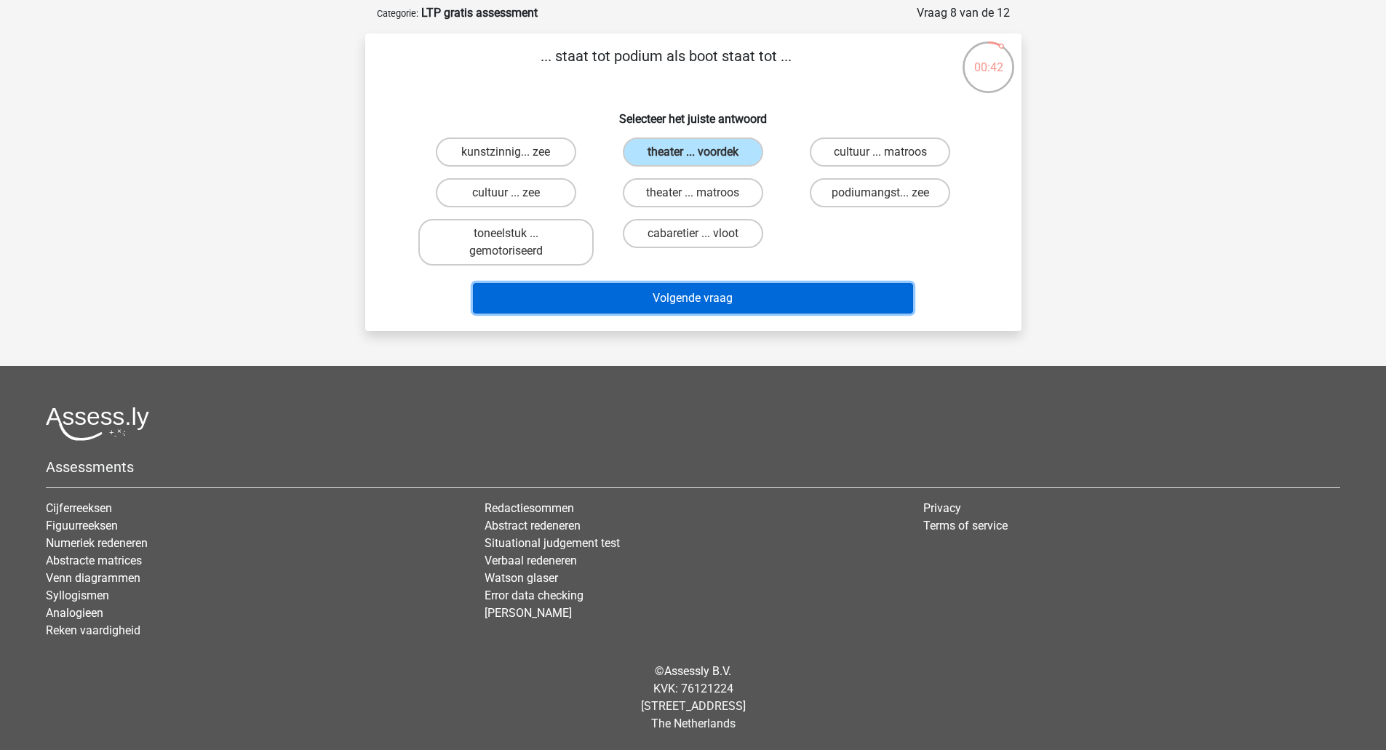
click at [738, 296] on button "Volgende vraag" at bounding box center [693, 298] width 440 height 31
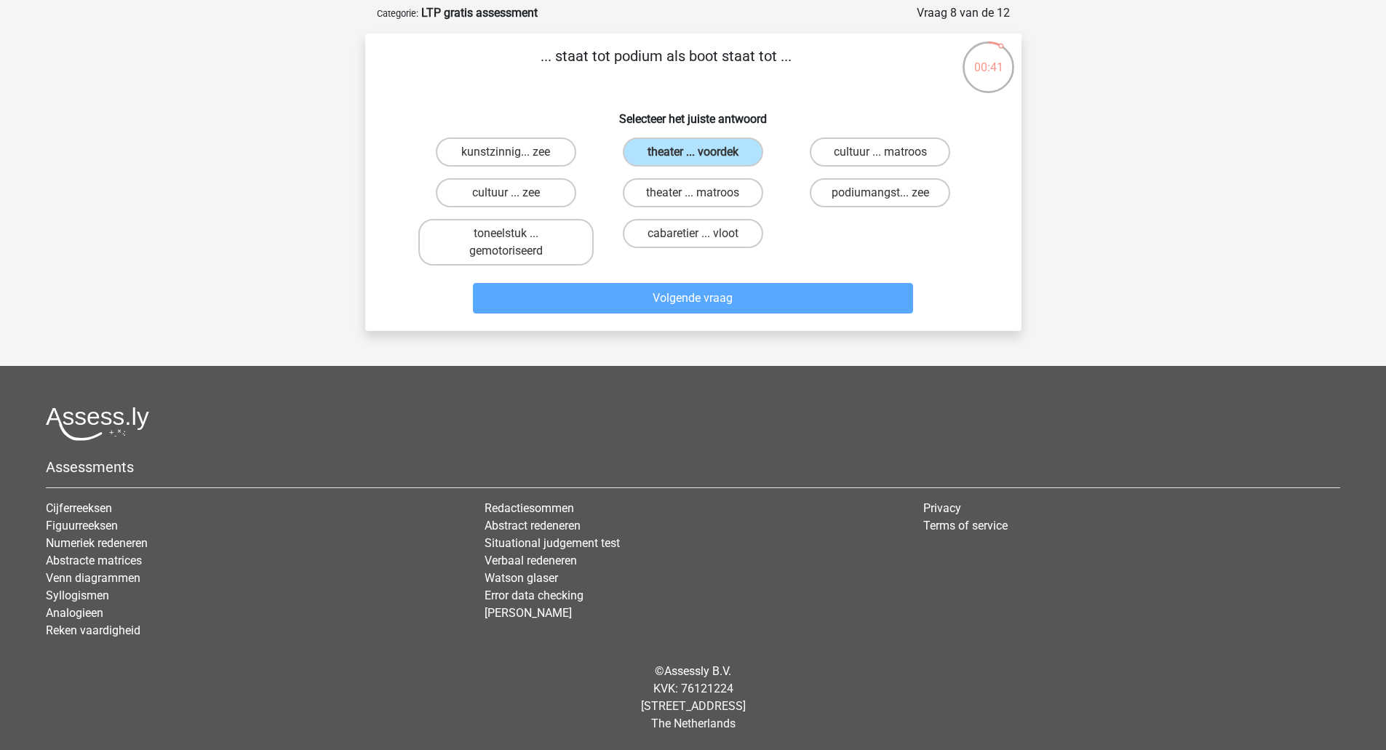
scroll to position [51, 0]
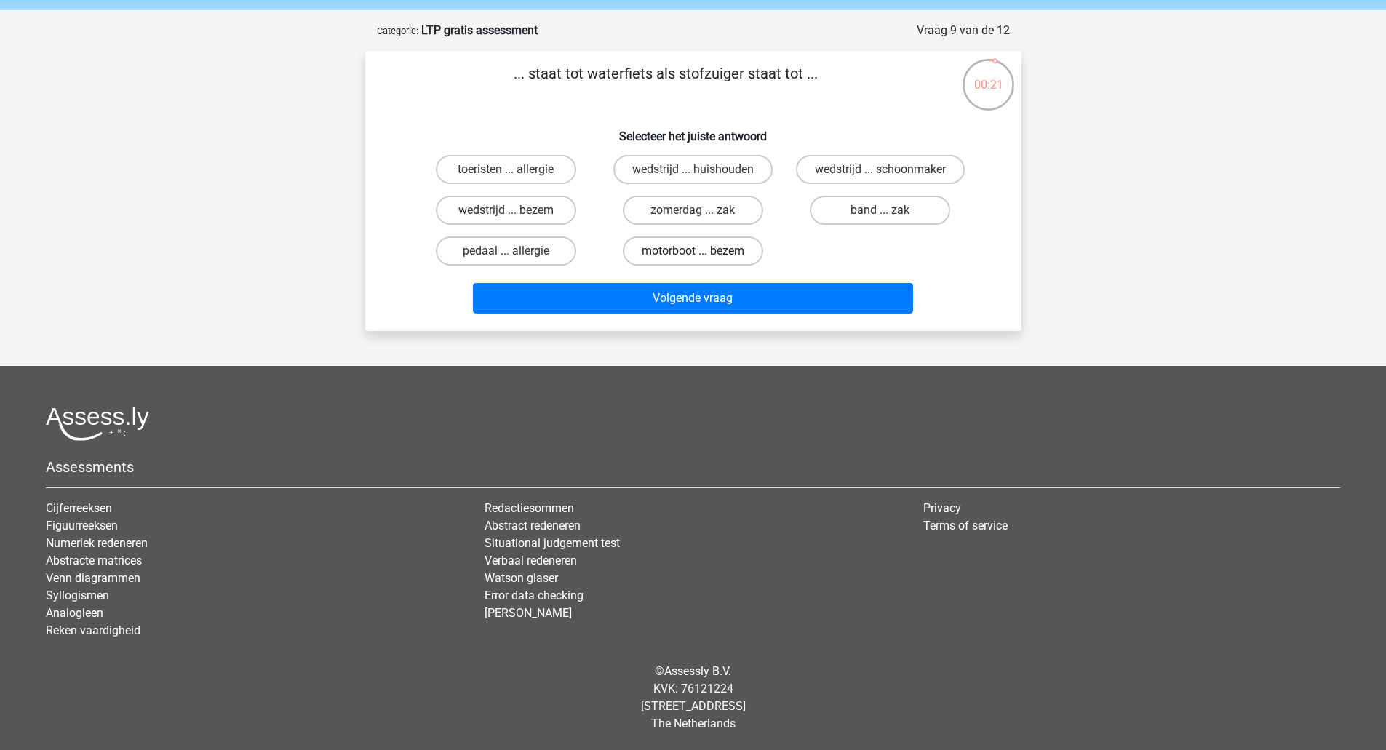
click at [742, 253] on label "motorboot ... bezem" at bounding box center [693, 251] width 140 height 29
click at [702, 253] on input "motorboot ... bezem" at bounding box center [697, 255] width 9 height 9
radio input "true"
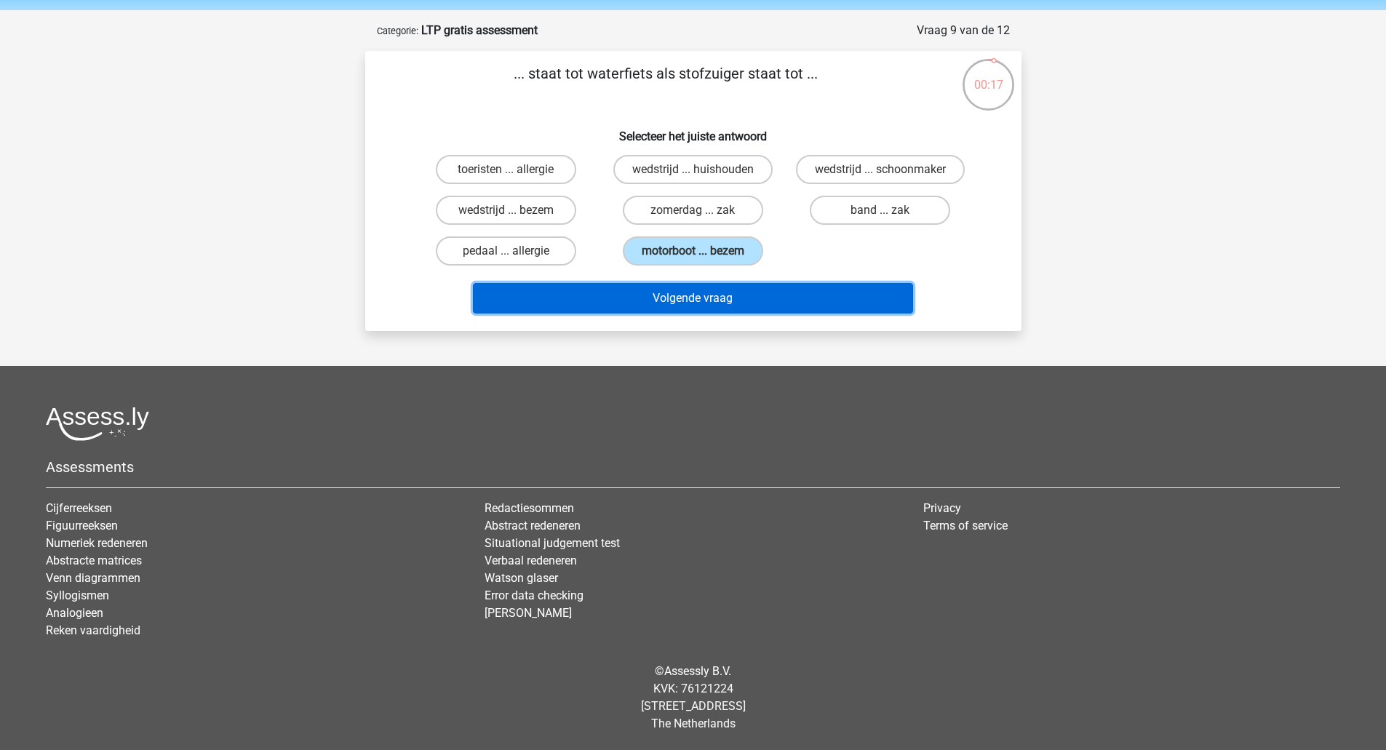
click at [802, 303] on button "Volgende vraag" at bounding box center [693, 298] width 440 height 31
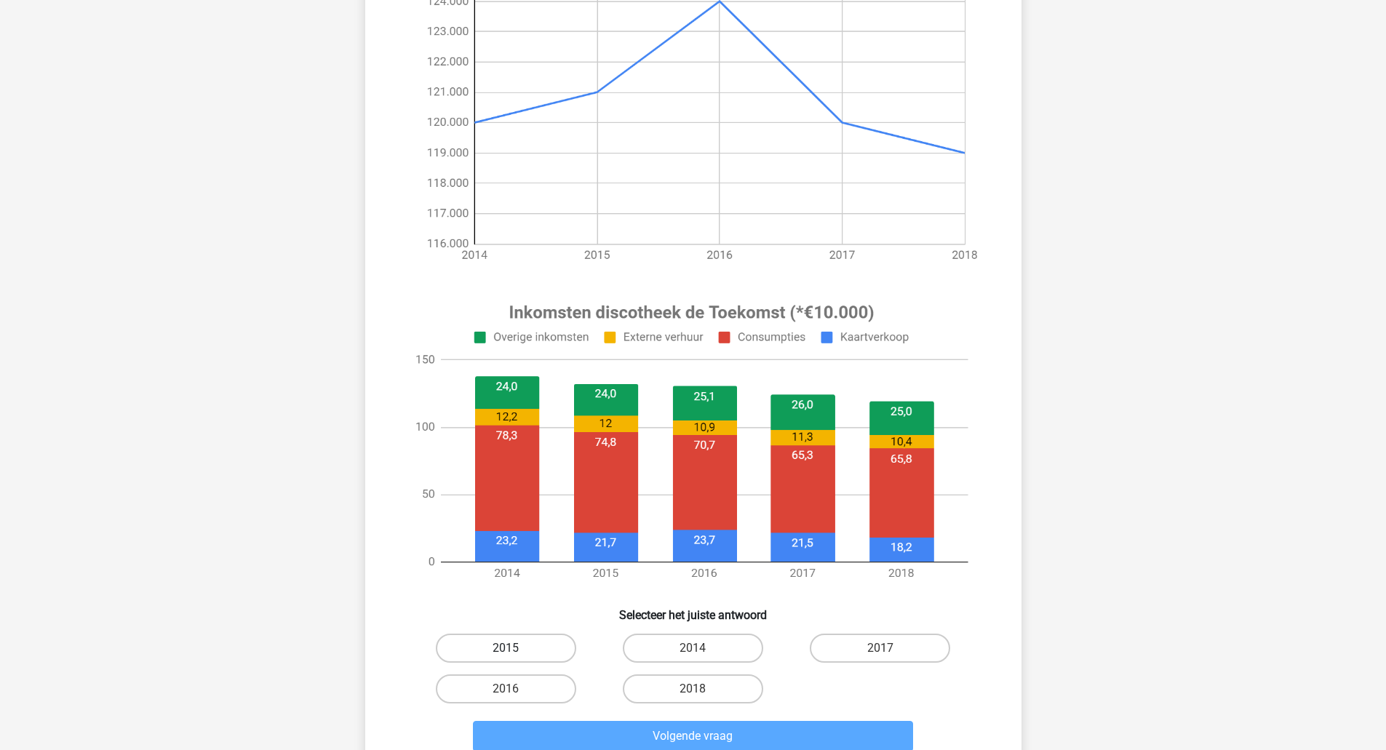
scroll to position [163, 0]
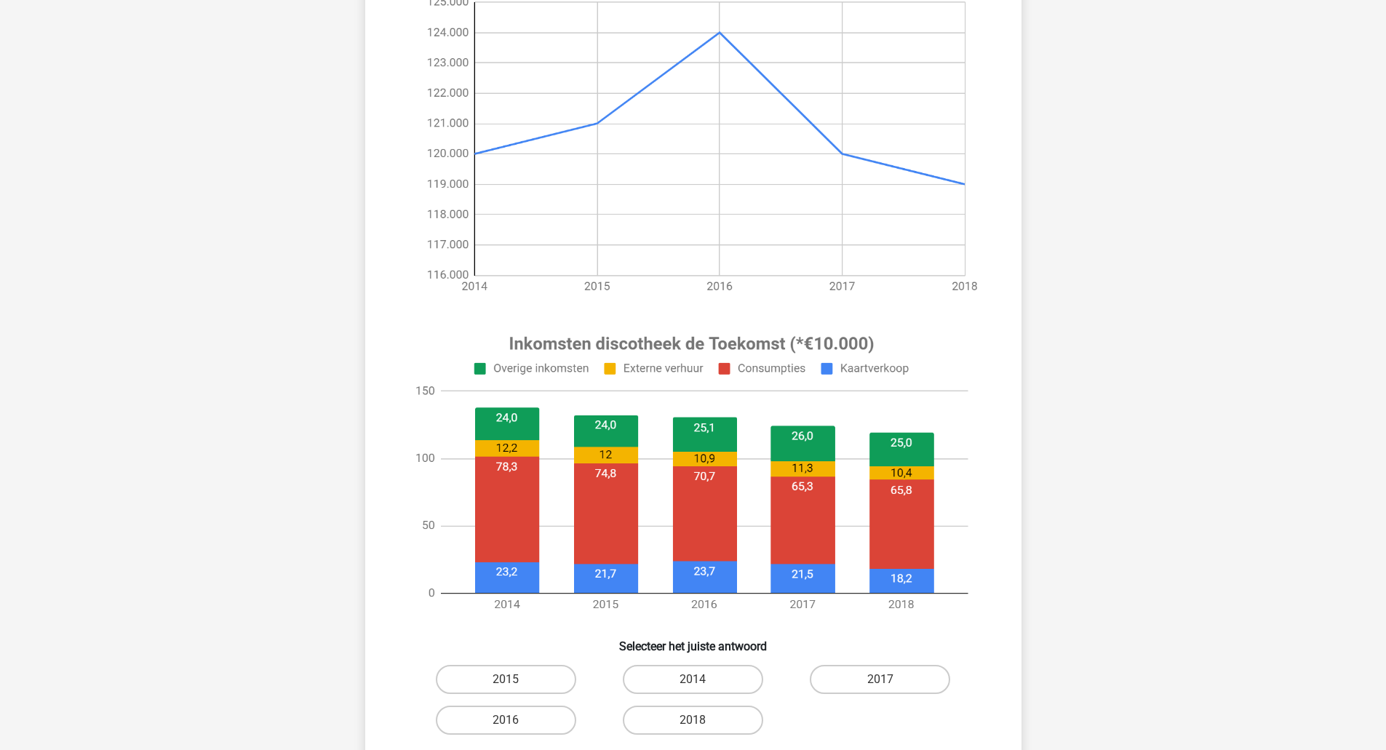
scroll to position [295, 0]
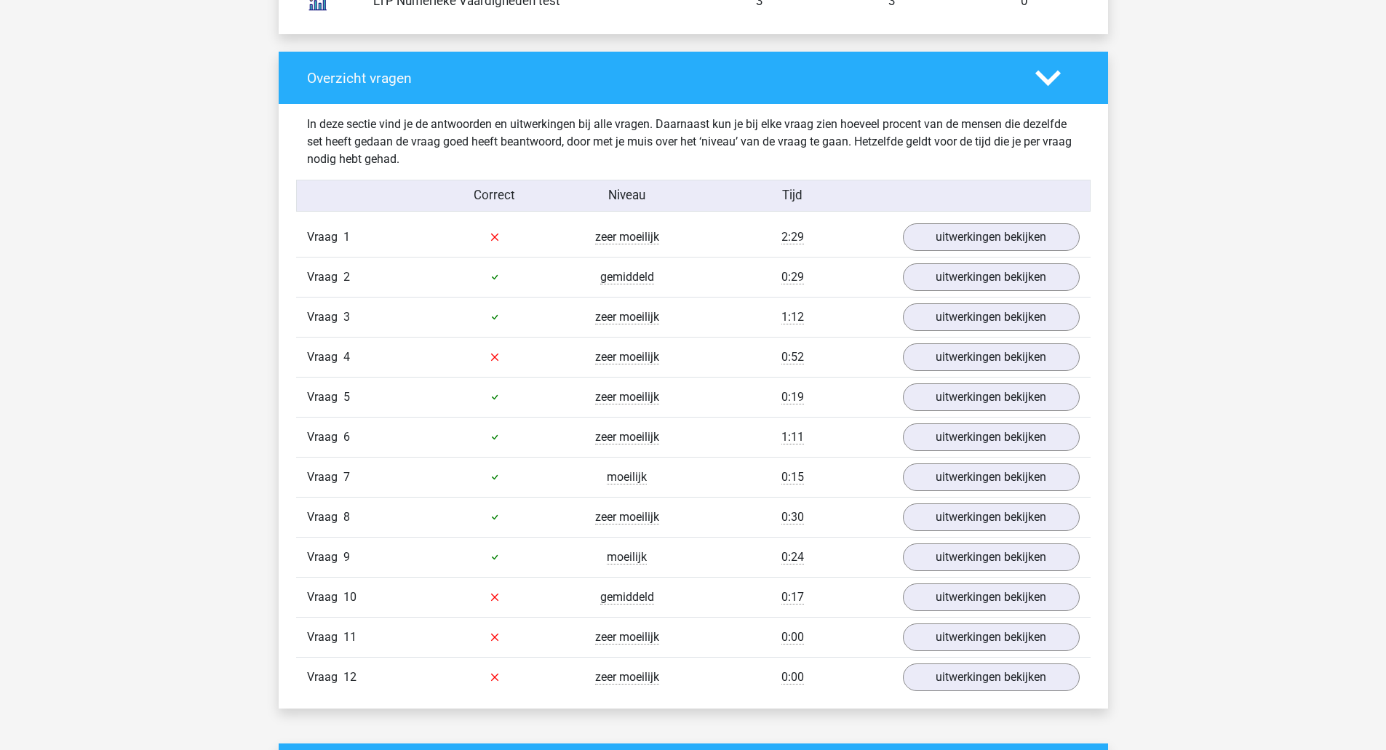
scroll to position [1455, 0]
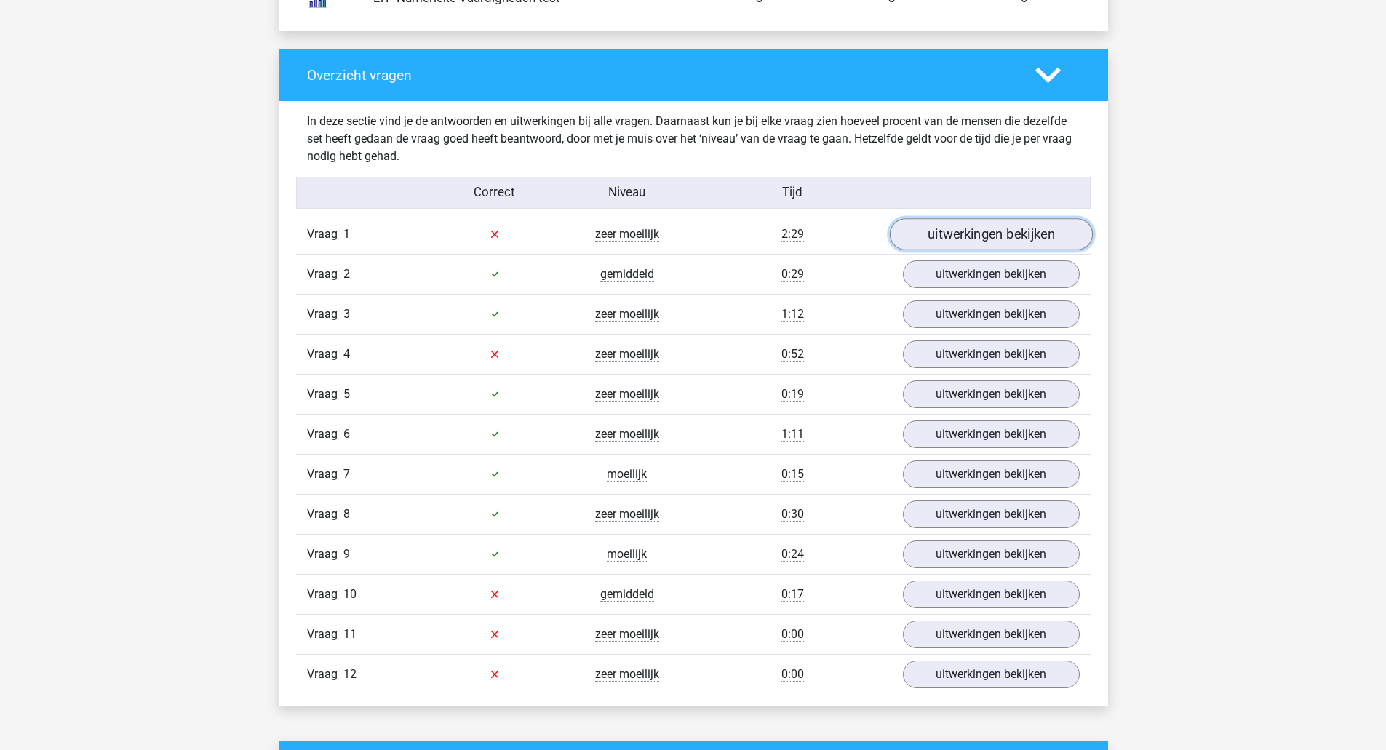
click at [945, 241] on link "uitwerkingen bekijken" at bounding box center [990, 234] width 203 height 32
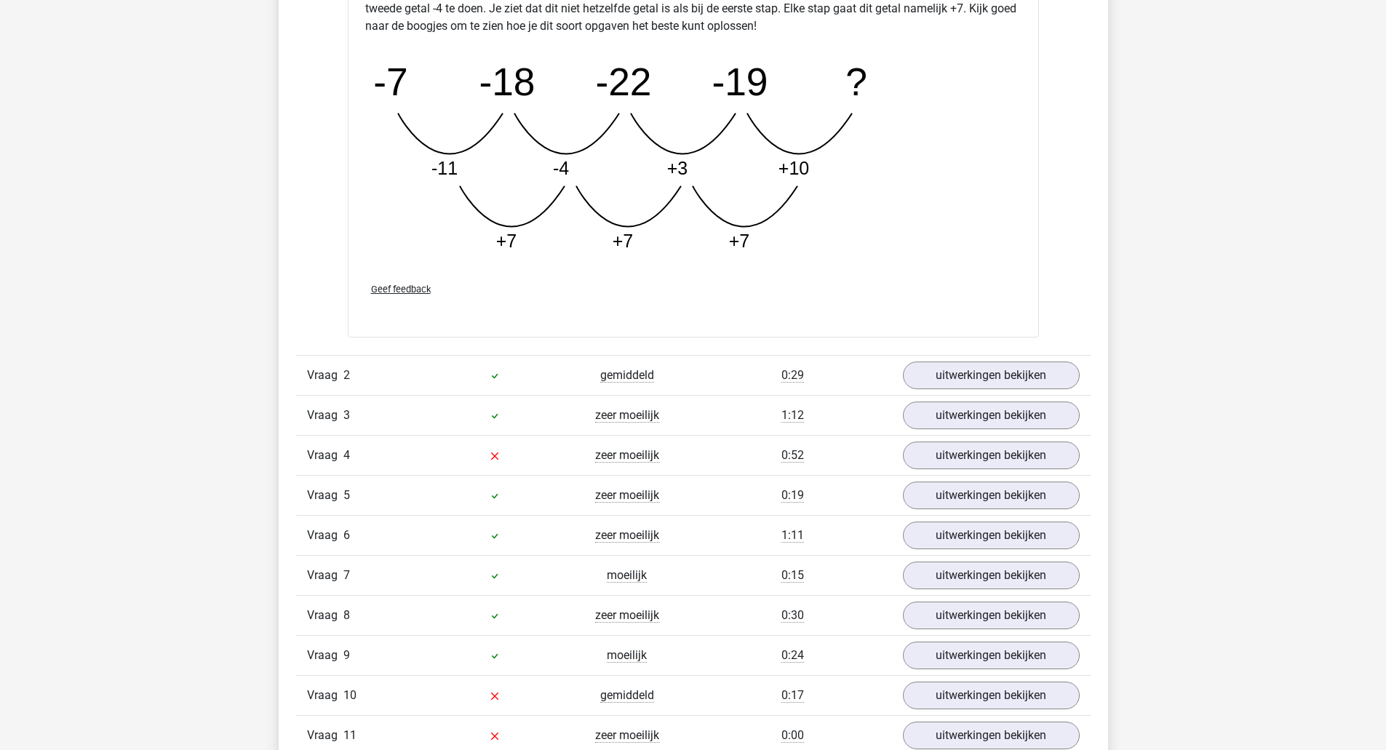
scroll to position [2183, 0]
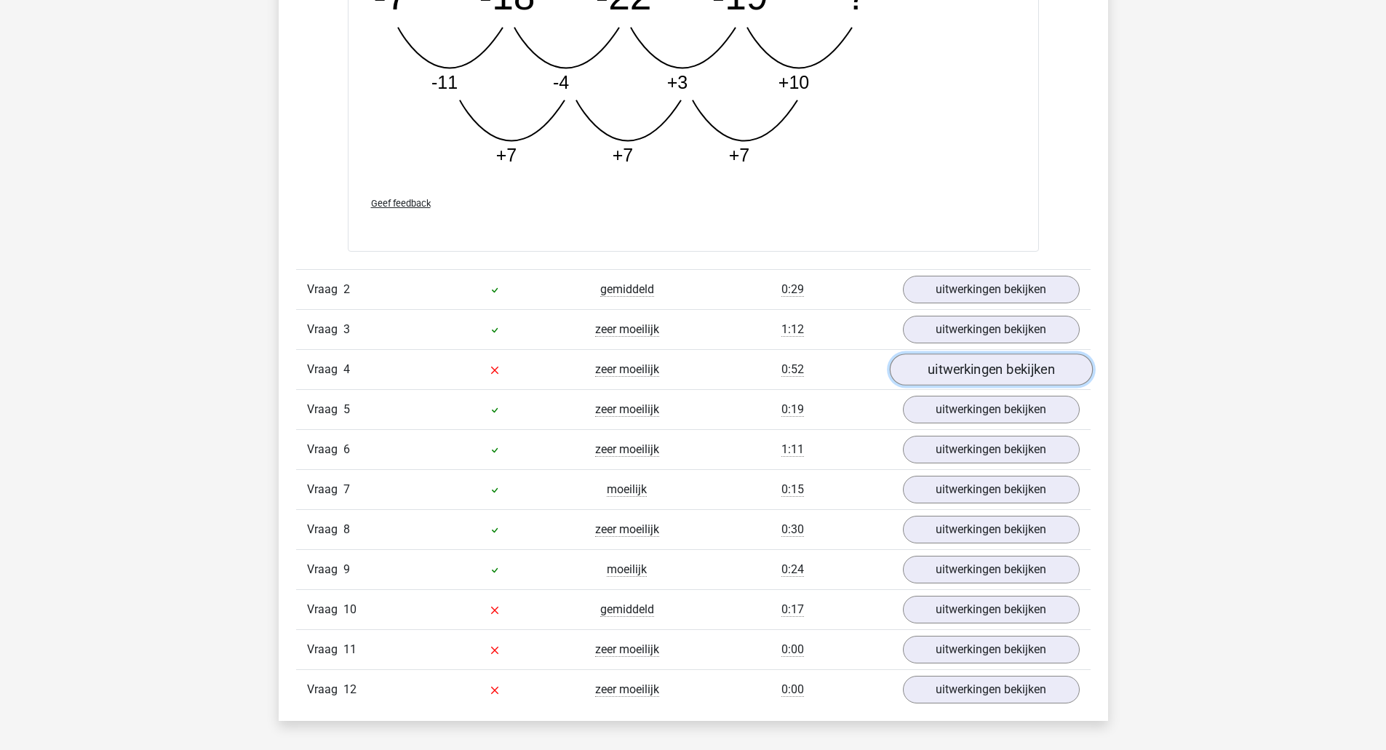
click at [980, 370] on link "uitwerkingen bekijken" at bounding box center [990, 370] width 203 height 32
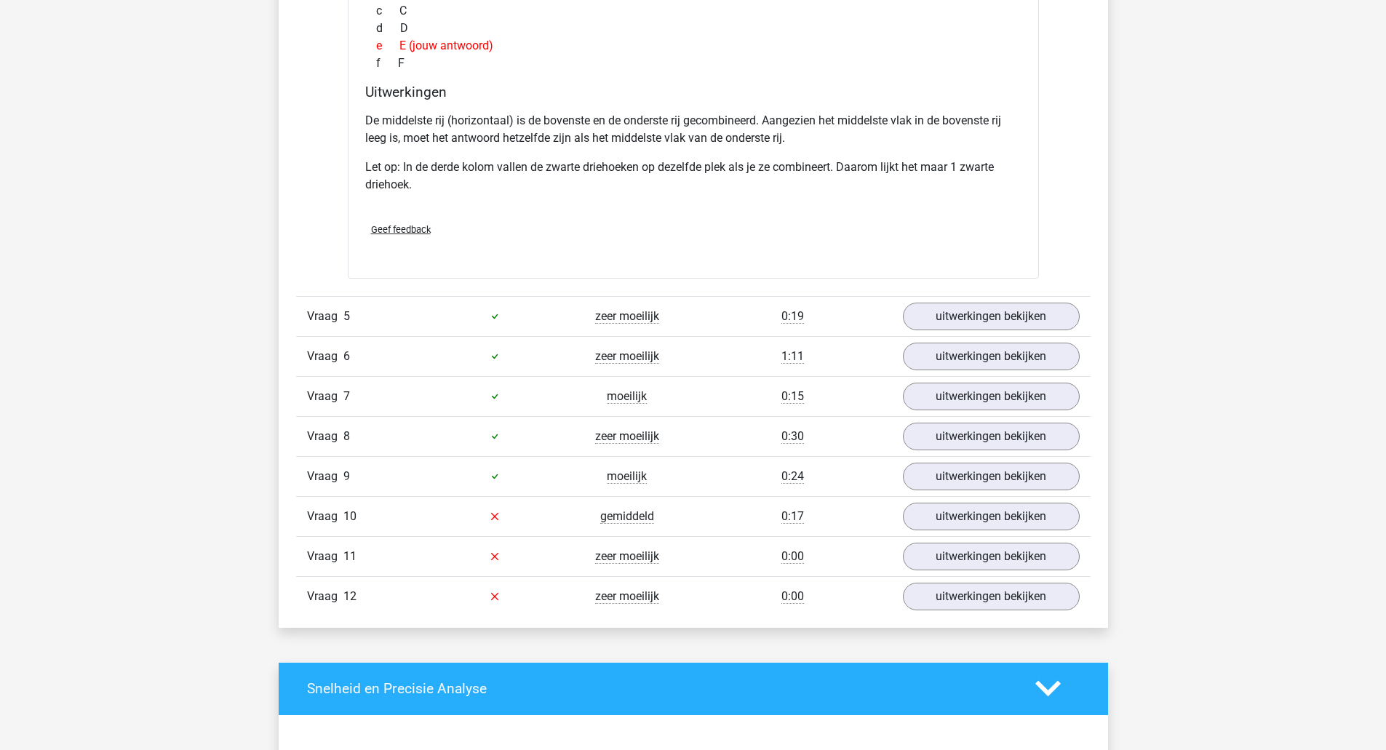
scroll to position [2984, 0]
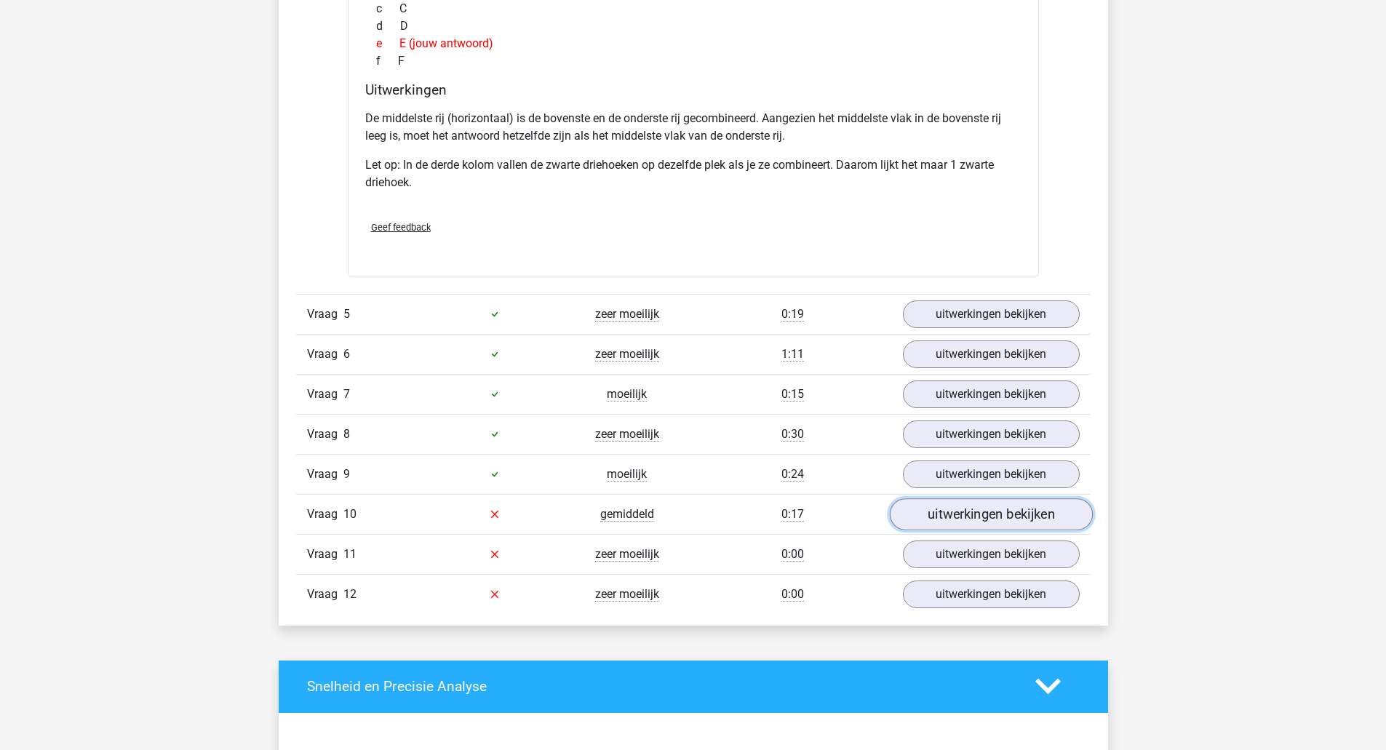
click at [948, 517] on link "uitwerkingen bekijken" at bounding box center [990, 514] width 203 height 32
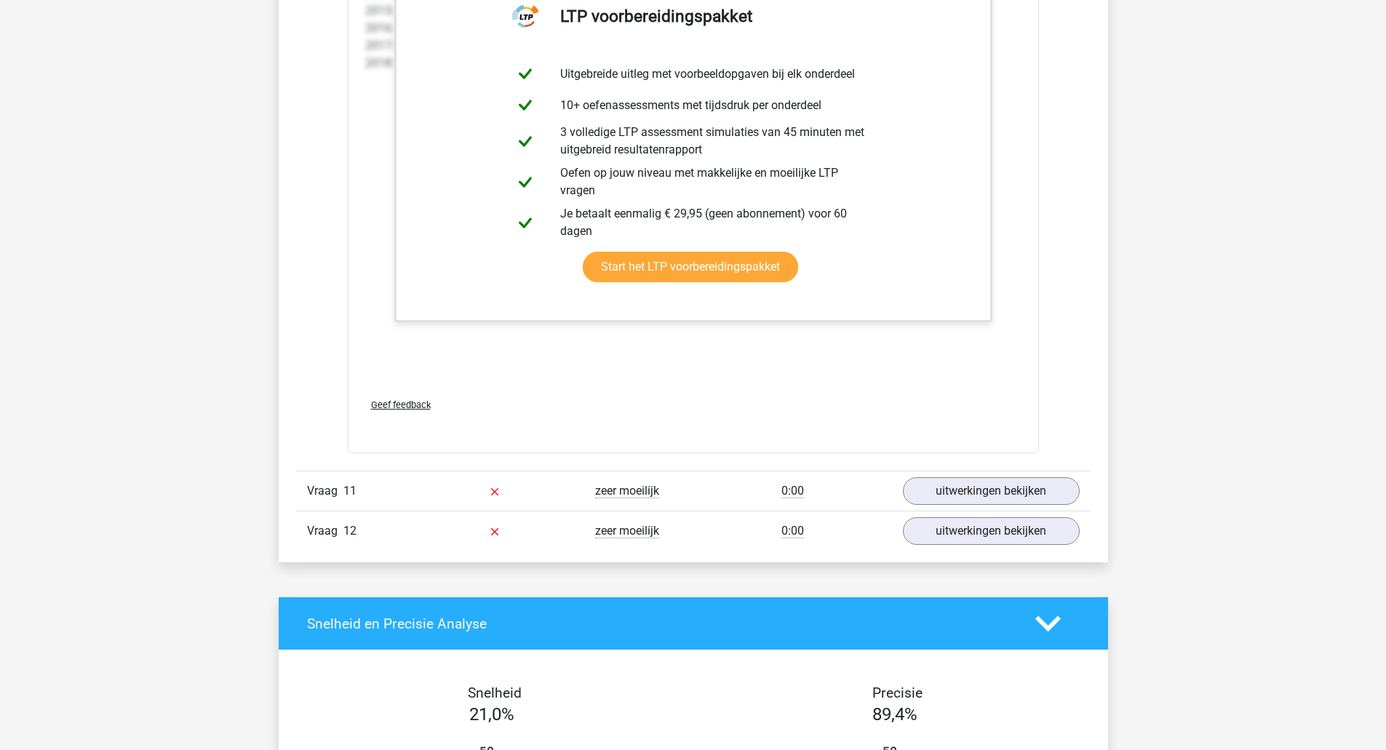
scroll to position [4512, 0]
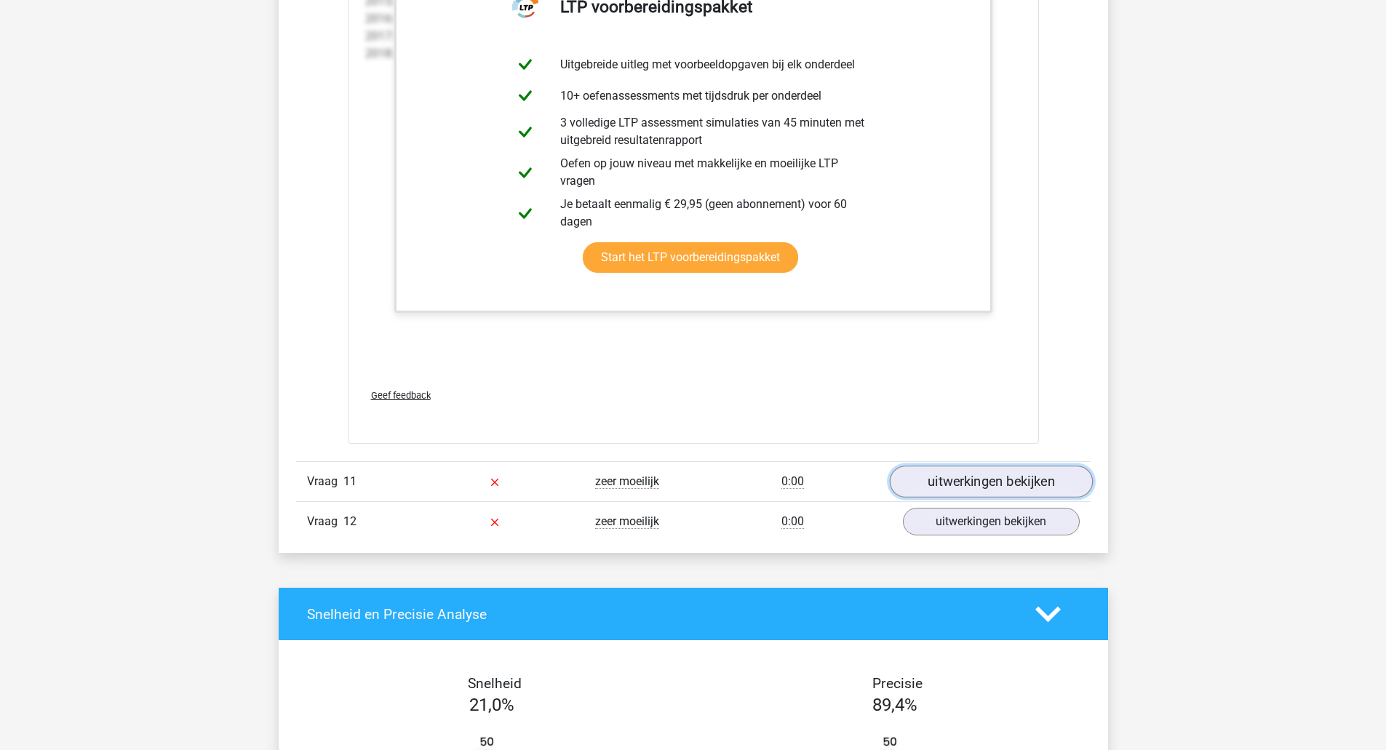
click at [974, 473] on link "uitwerkingen bekijken" at bounding box center [990, 482] width 203 height 32
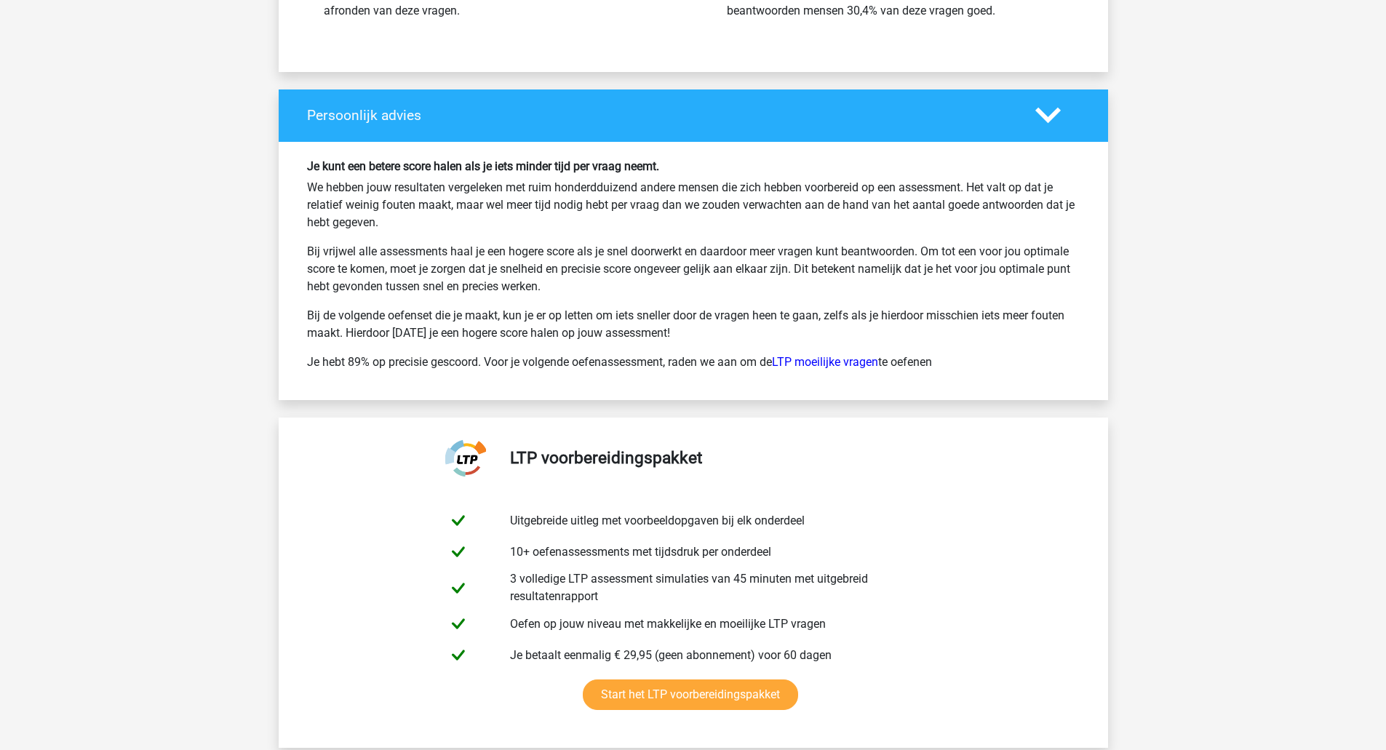
scroll to position [6986, 0]
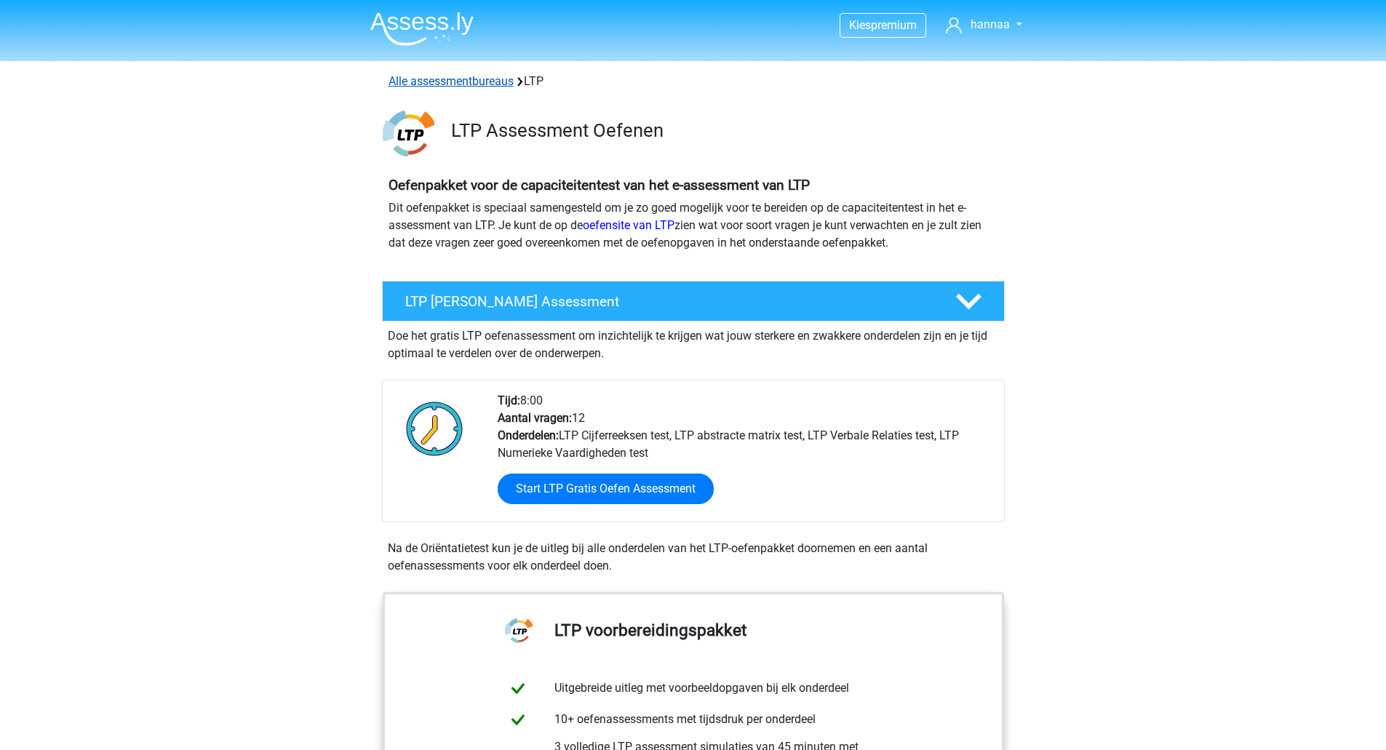
click at [437, 74] on link "Alle assessmentbureaus" at bounding box center [451, 81] width 125 height 14
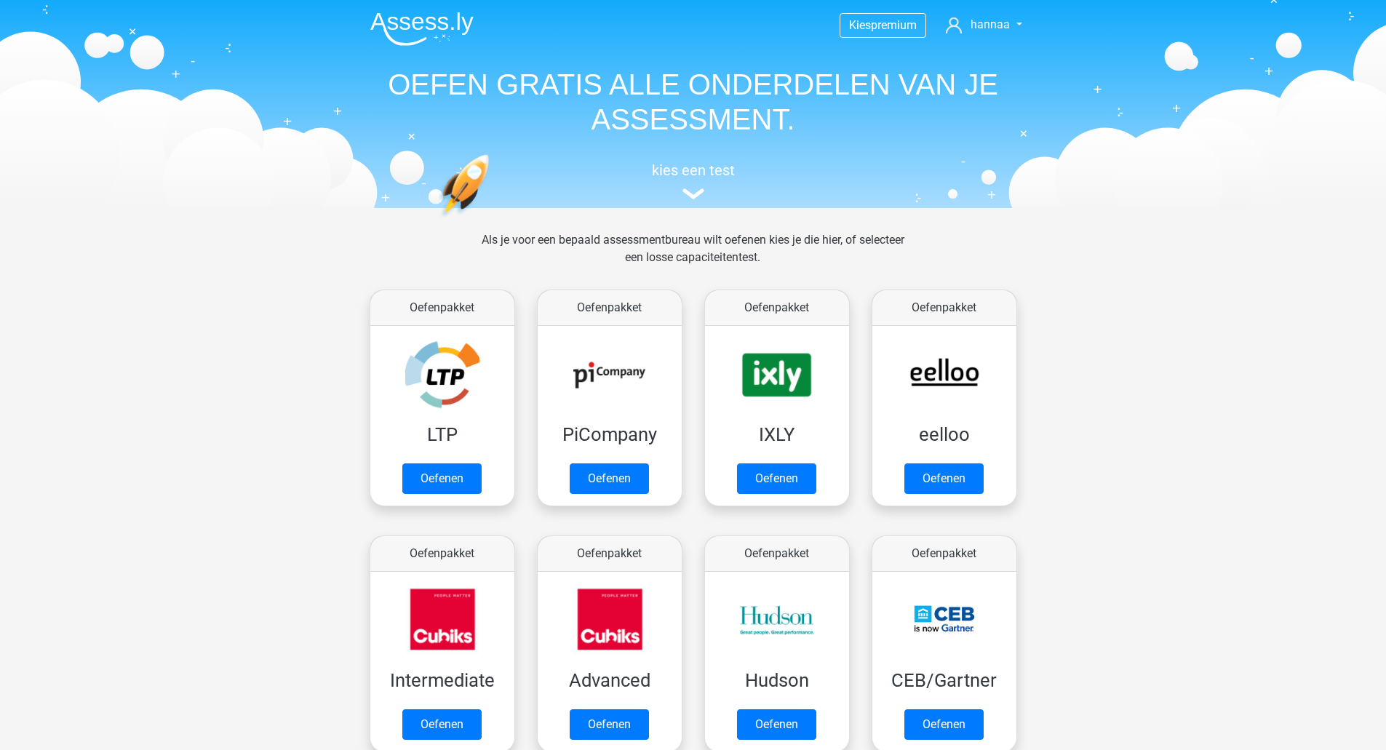
scroll to position [231, 0]
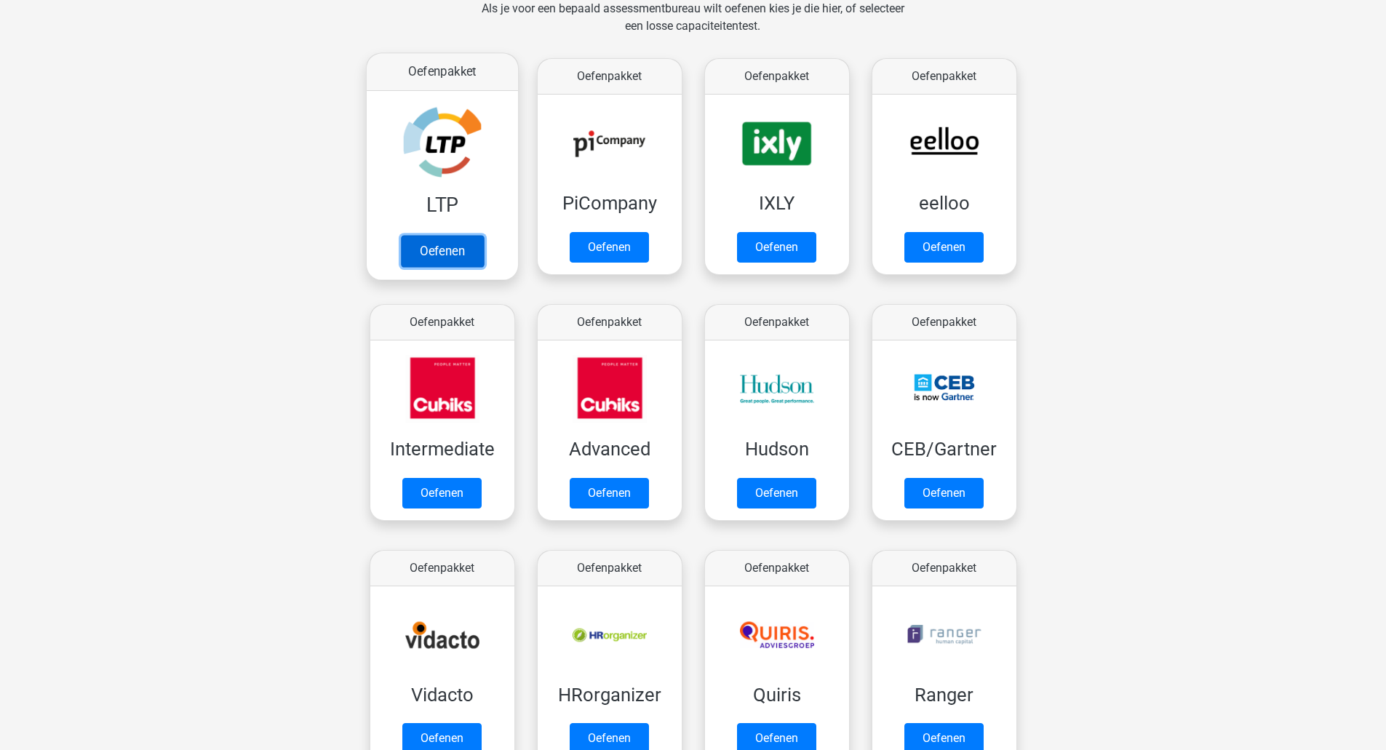
click at [451, 241] on link "Oefenen" at bounding box center [441, 251] width 83 height 32
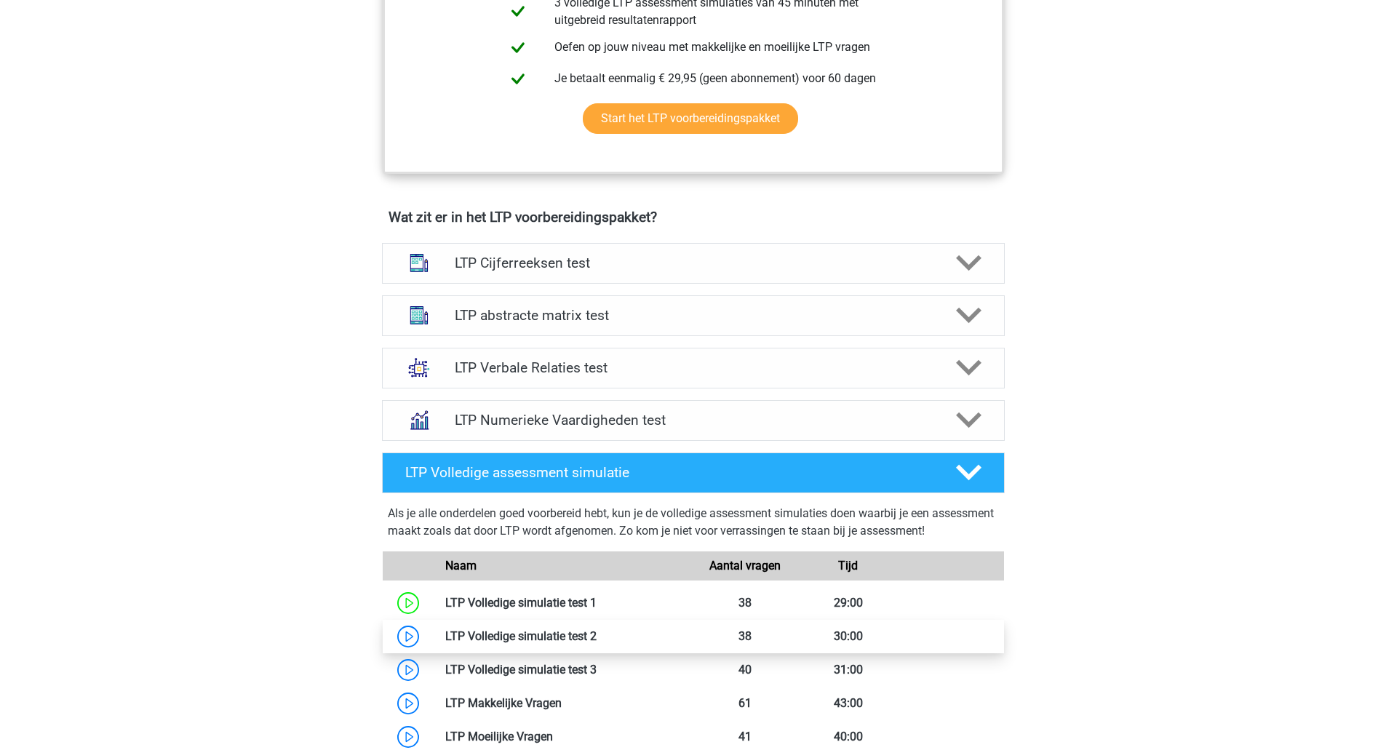
scroll to position [728, 0]
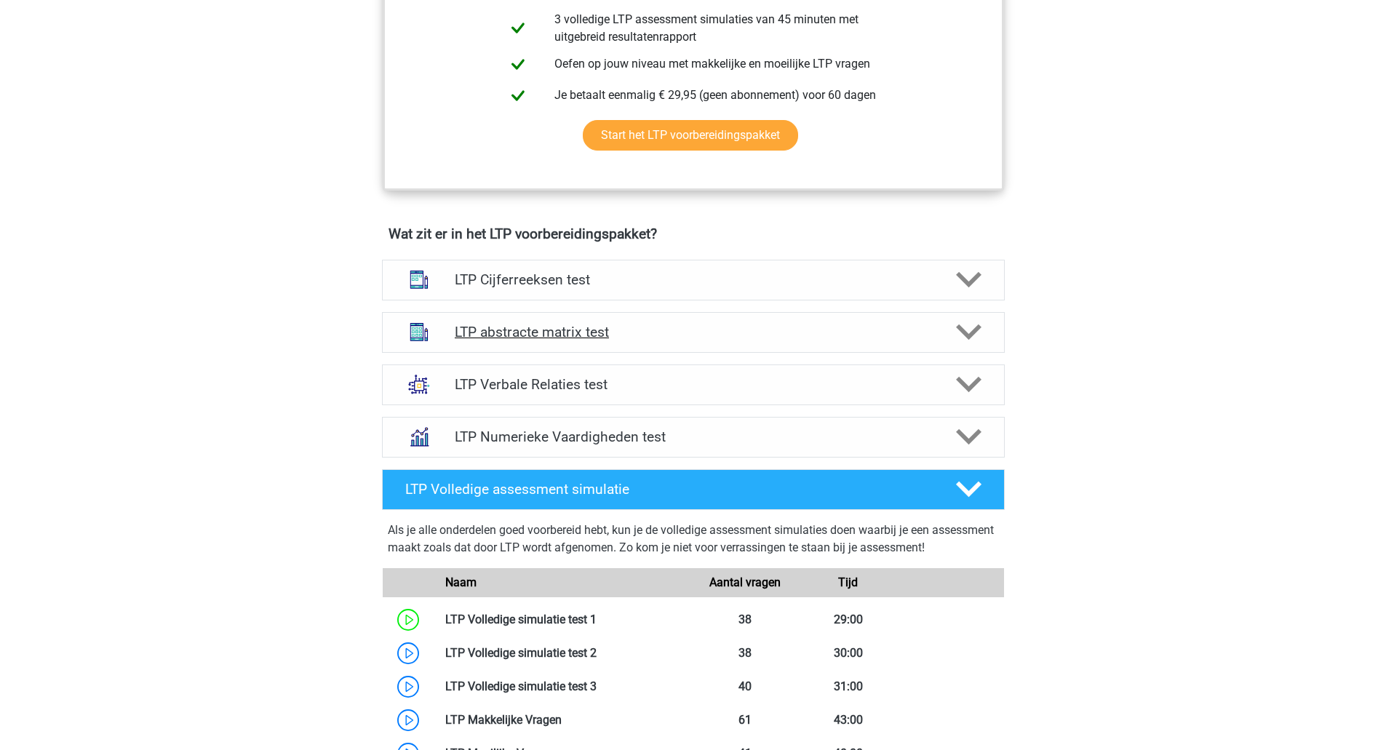
click at [973, 329] on icon at bounding box center [968, 331] width 25 height 25
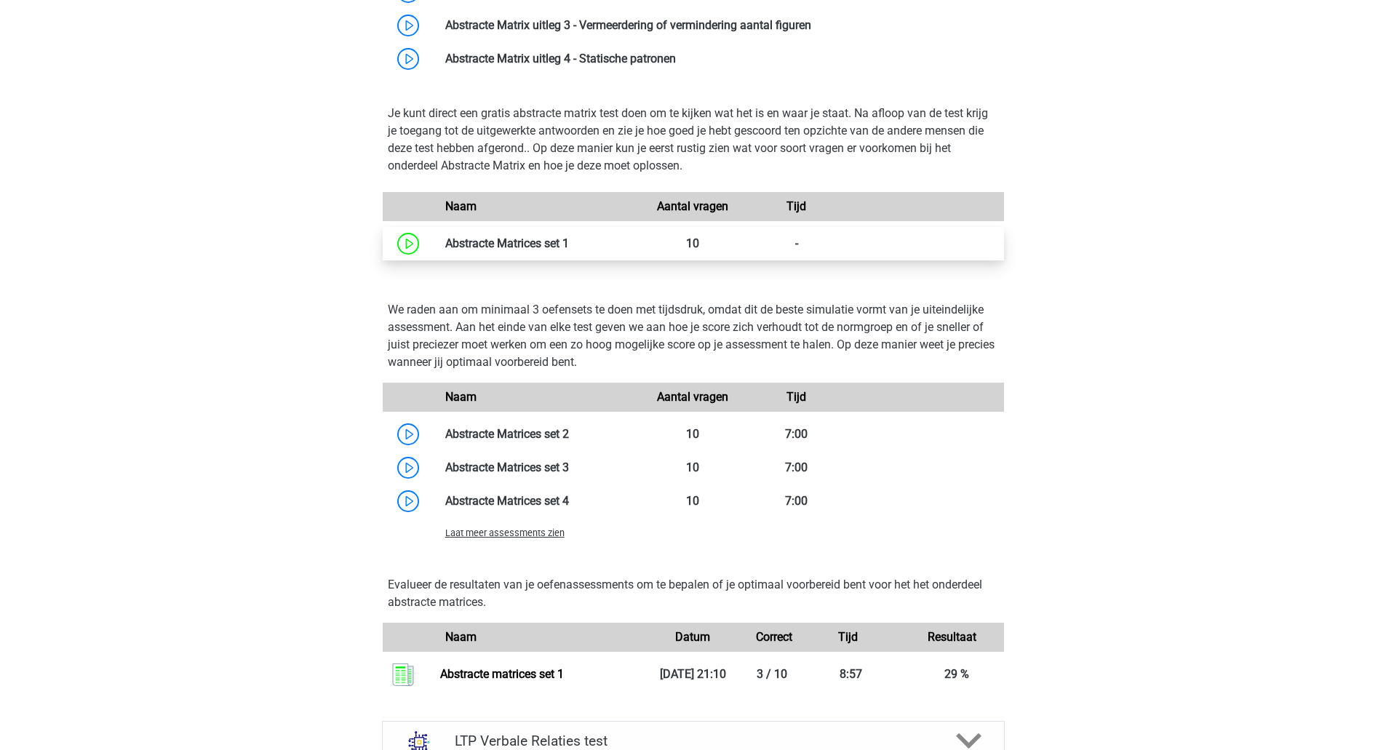
scroll to position [1237, 0]
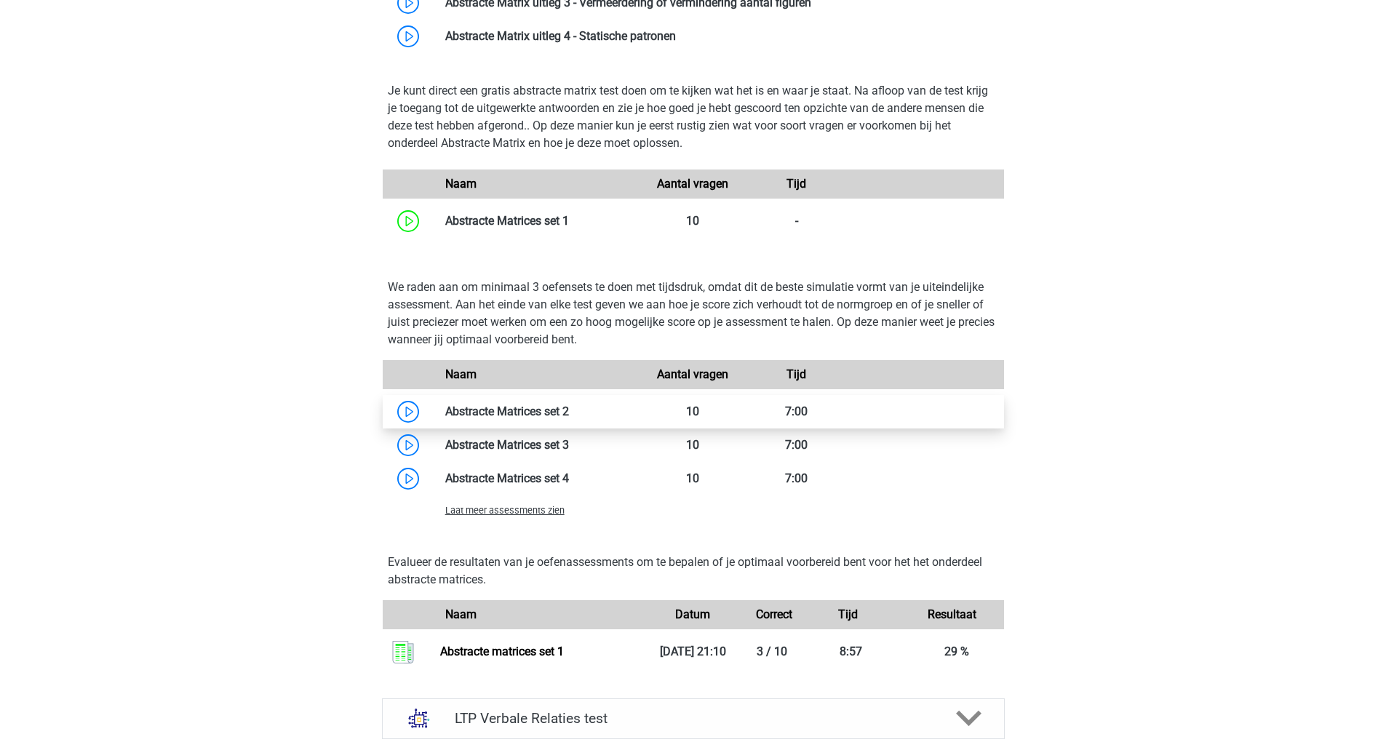
click at [569, 412] on link at bounding box center [569, 412] width 0 height 14
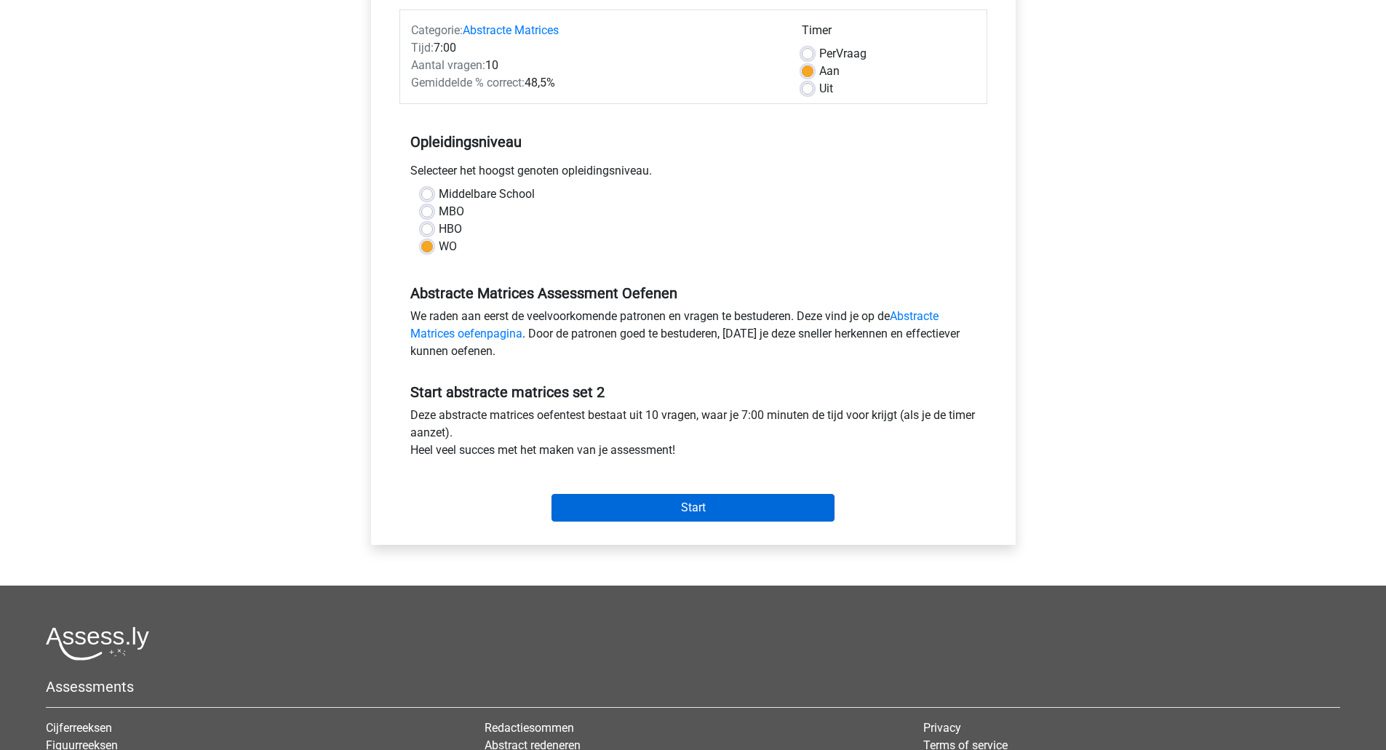
scroll to position [218, 0]
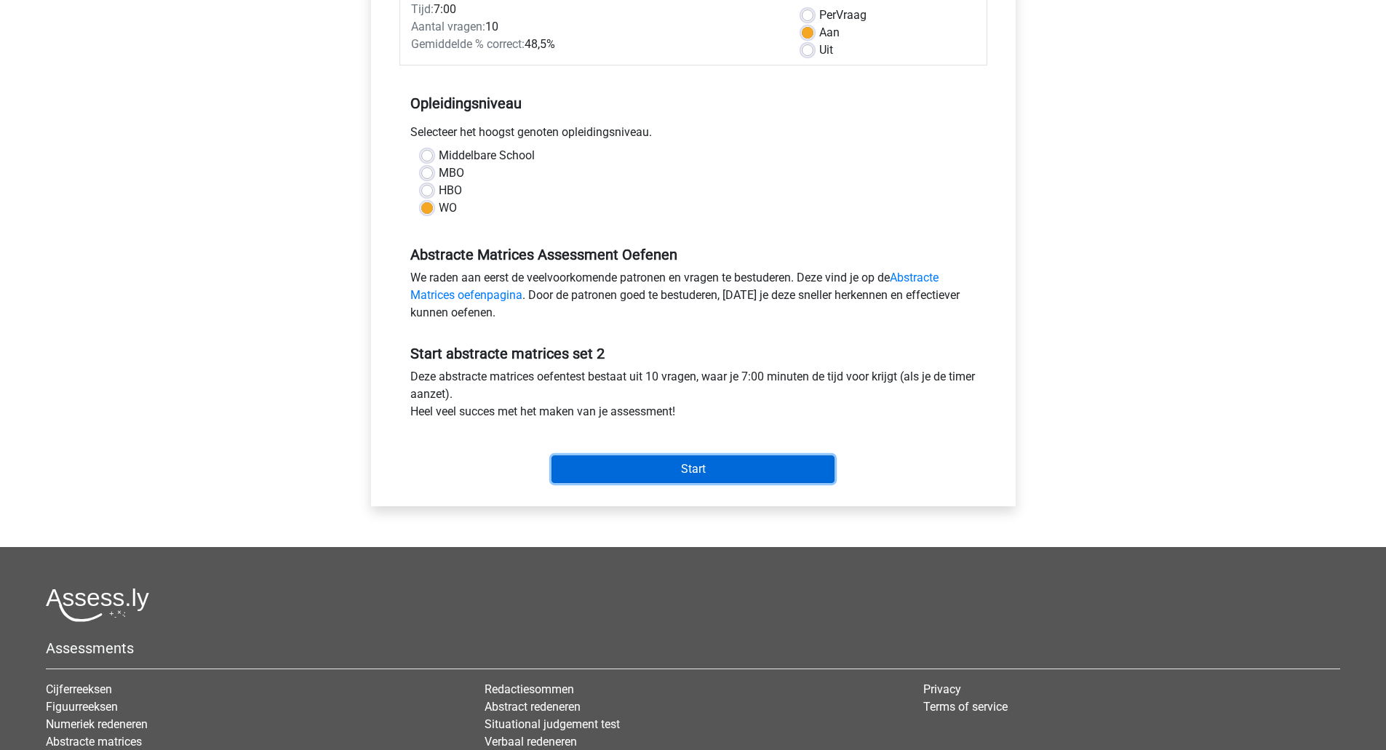
click at [744, 465] on input "Start" at bounding box center [693, 470] width 283 height 28
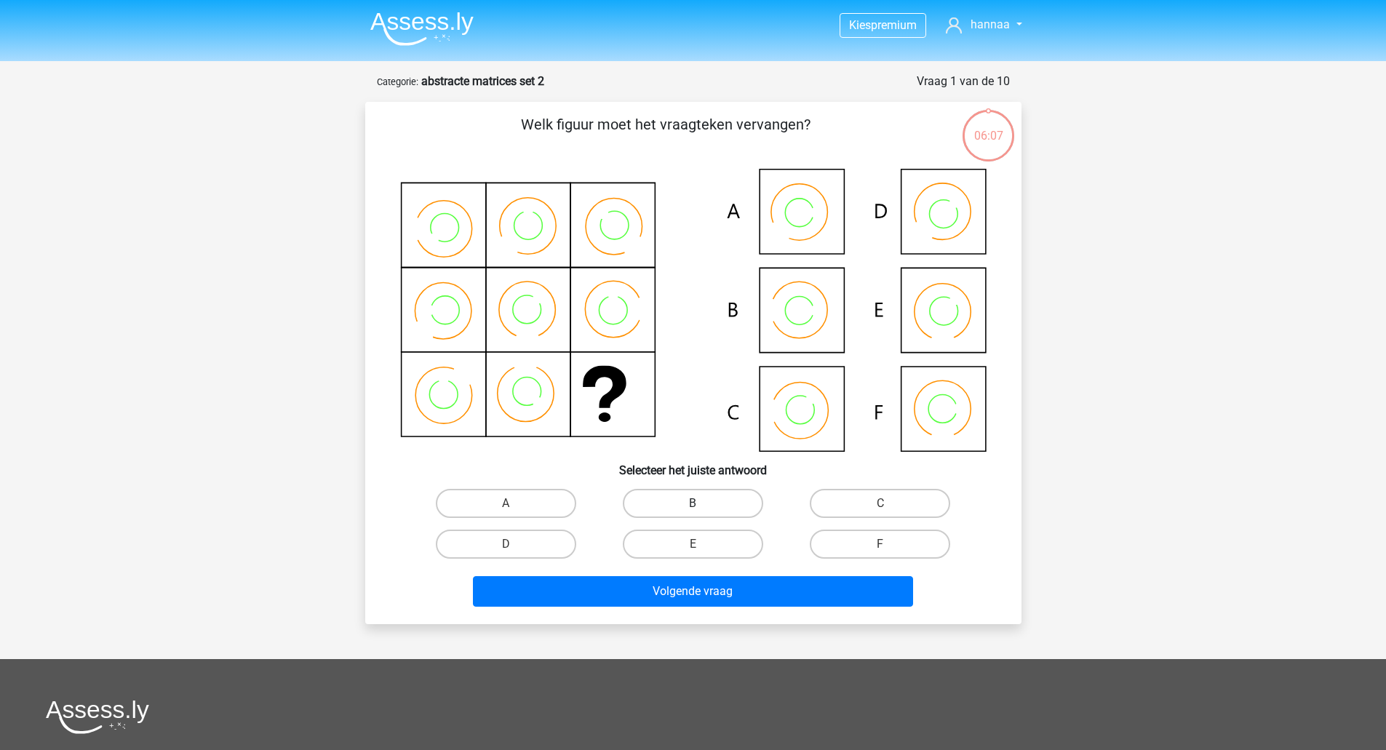
click at [706, 501] on label "B" at bounding box center [693, 503] width 140 height 29
click at [702, 504] on input "B" at bounding box center [697, 508] width 9 height 9
radio input "true"
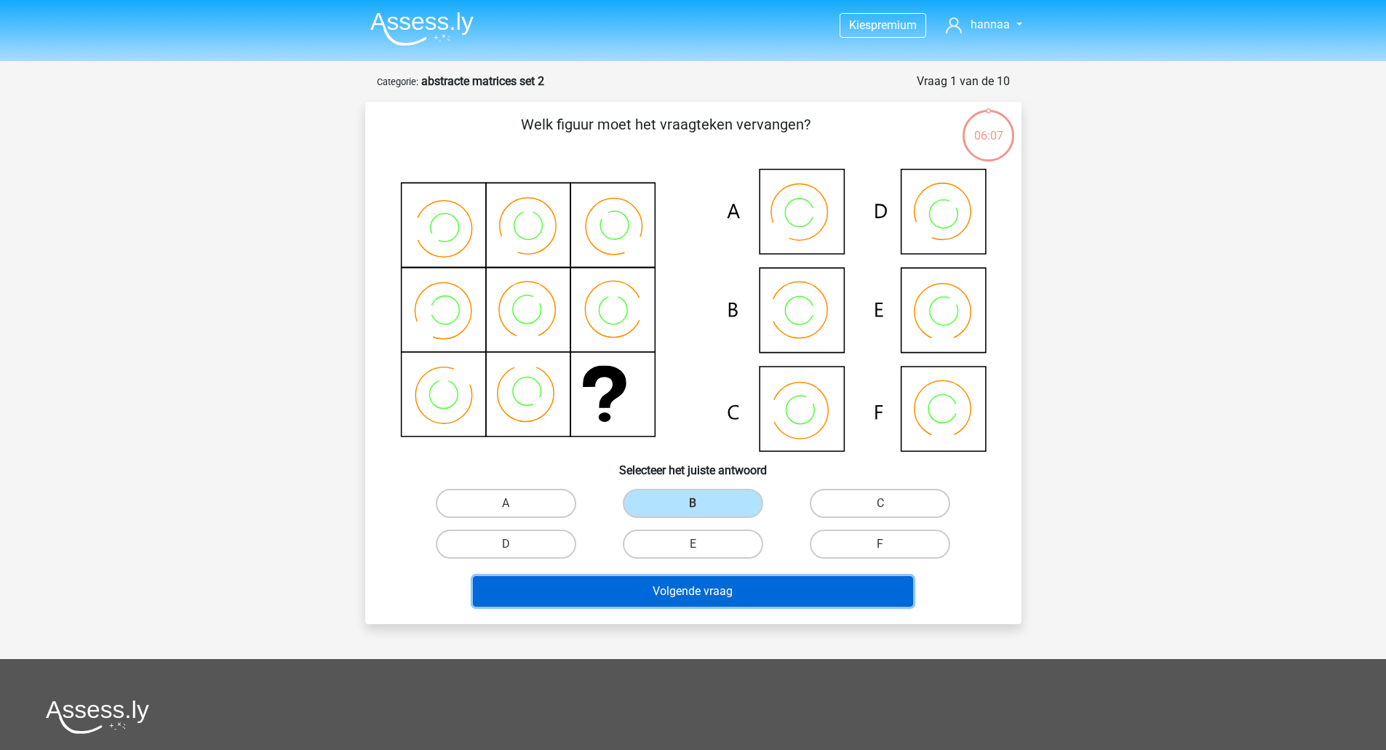
click at [800, 592] on button "Volgende vraag" at bounding box center [693, 591] width 440 height 31
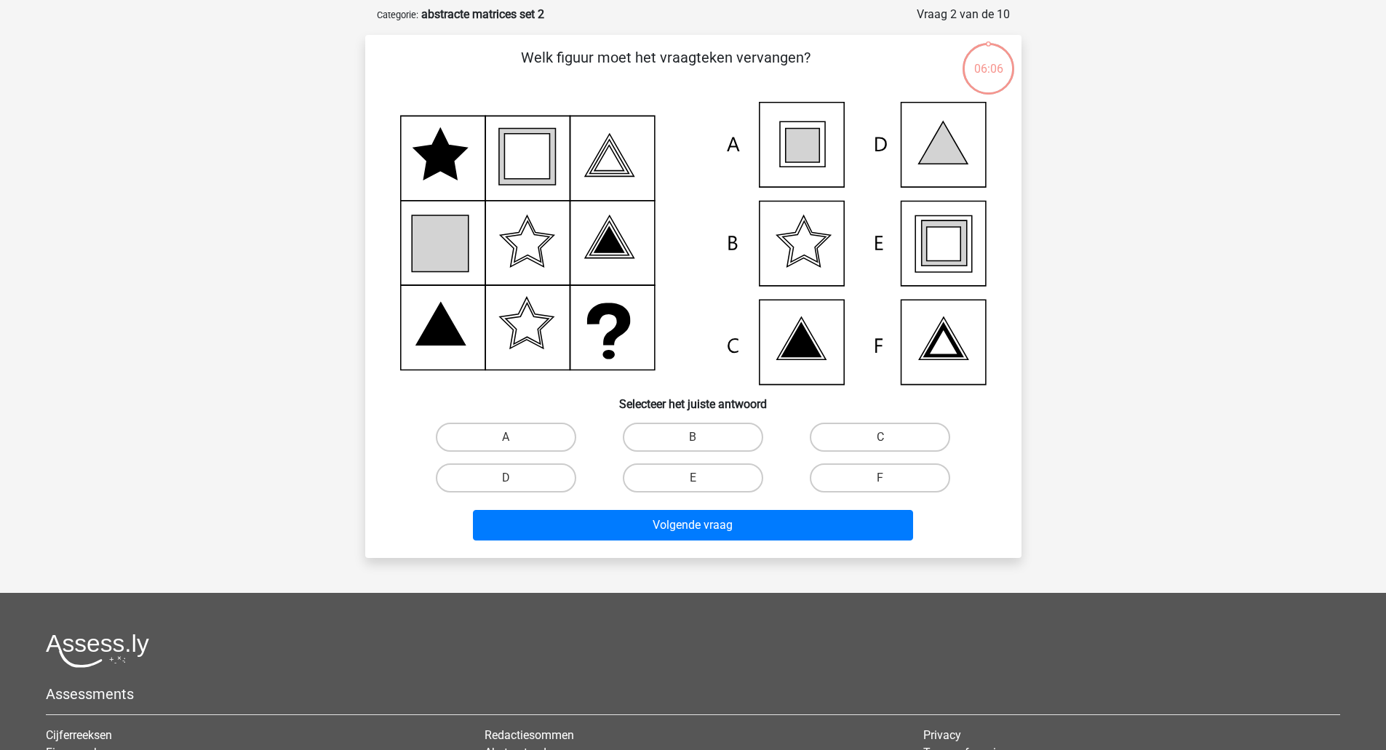
scroll to position [73, 0]
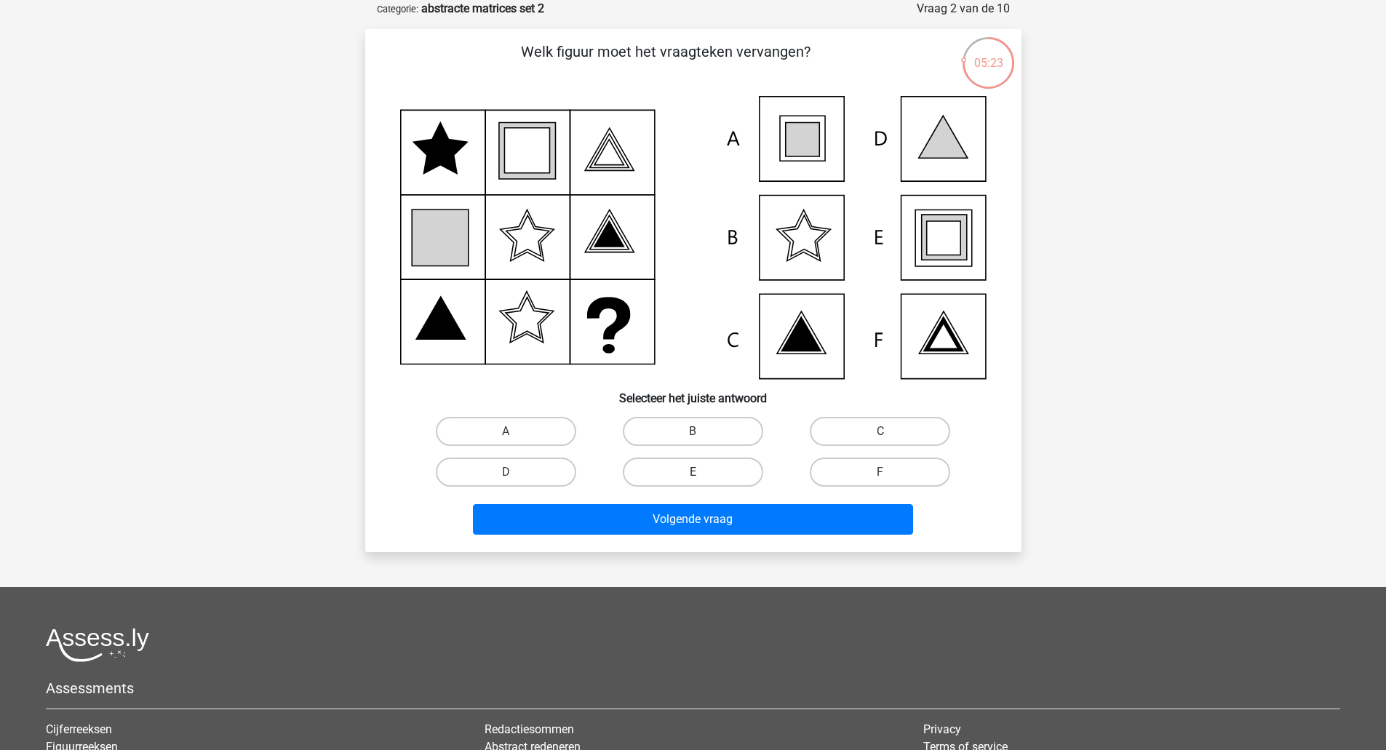
click at [662, 476] on label "E" at bounding box center [693, 472] width 140 height 29
click at [693, 476] on input "E" at bounding box center [697, 476] width 9 height 9
radio input "true"
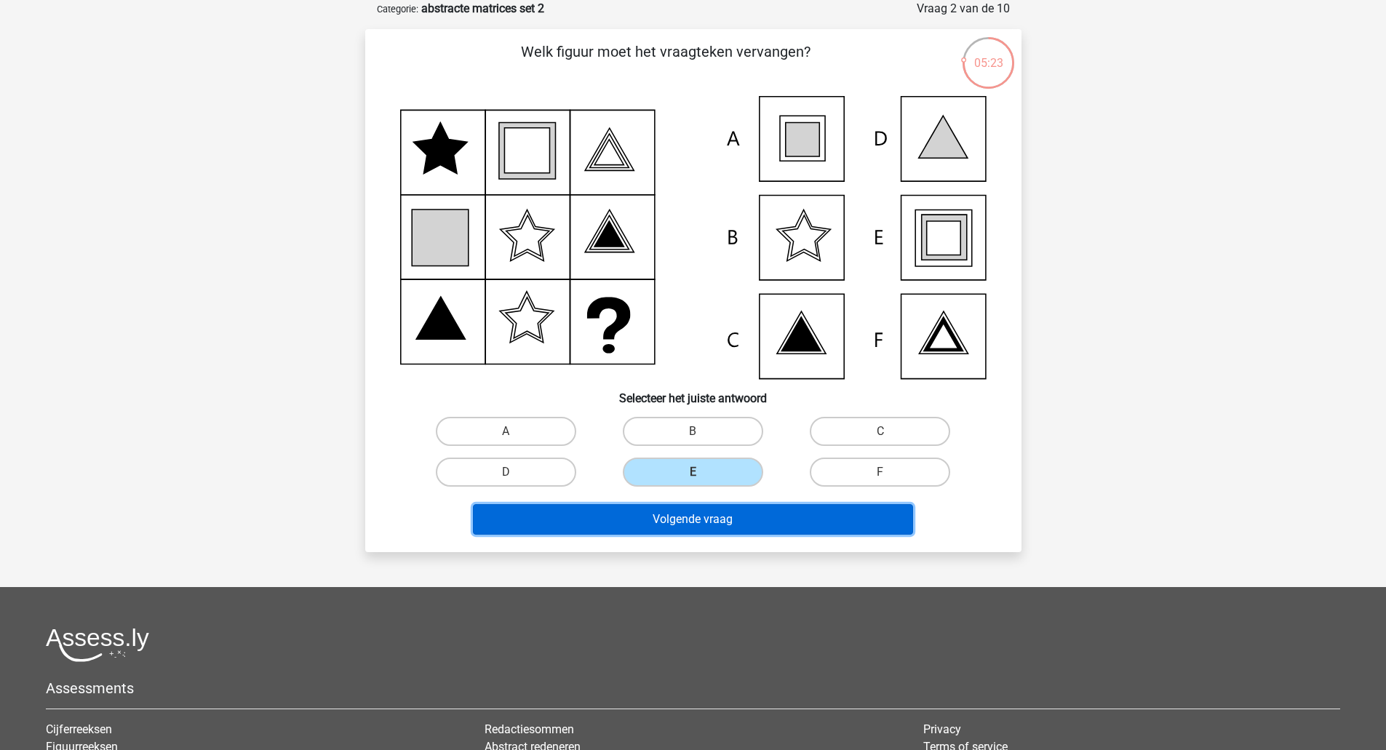
click at [717, 518] on button "Volgende vraag" at bounding box center [693, 519] width 440 height 31
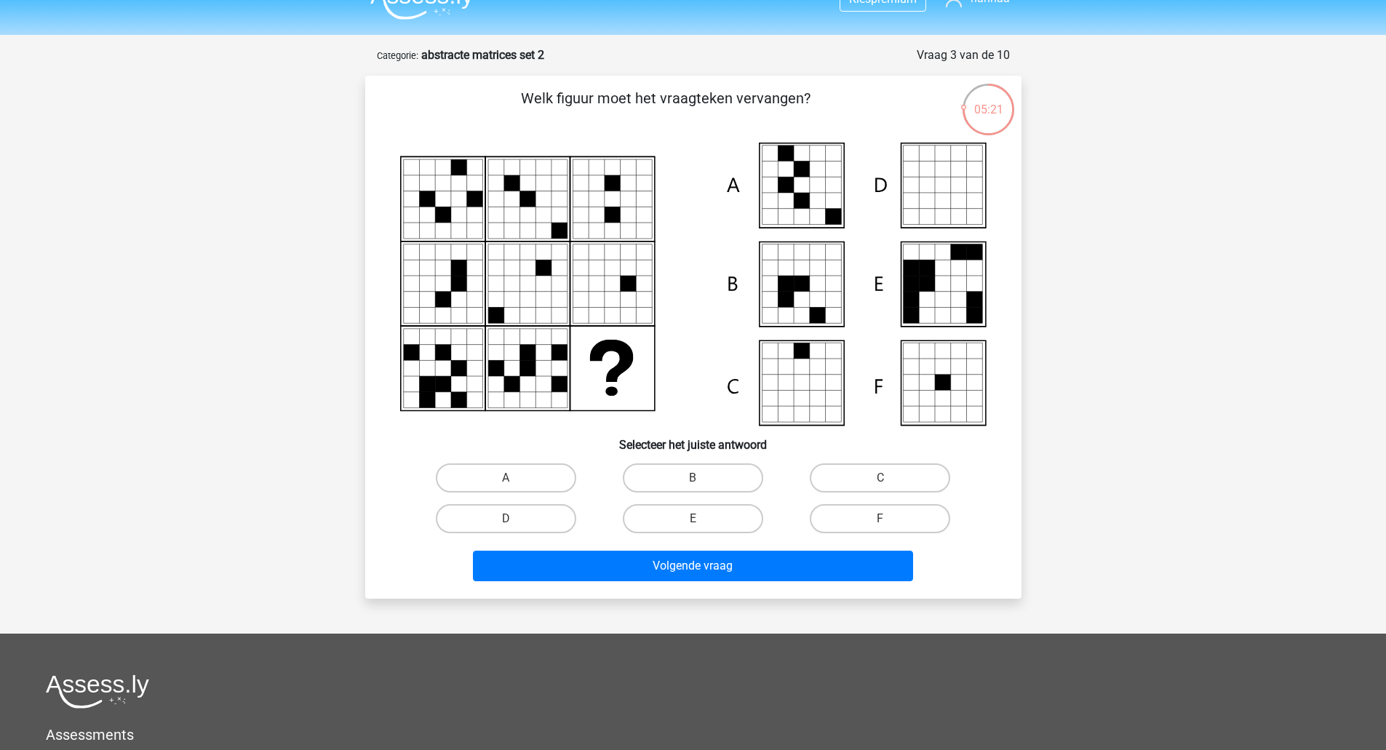
scroll to position [0, 0]
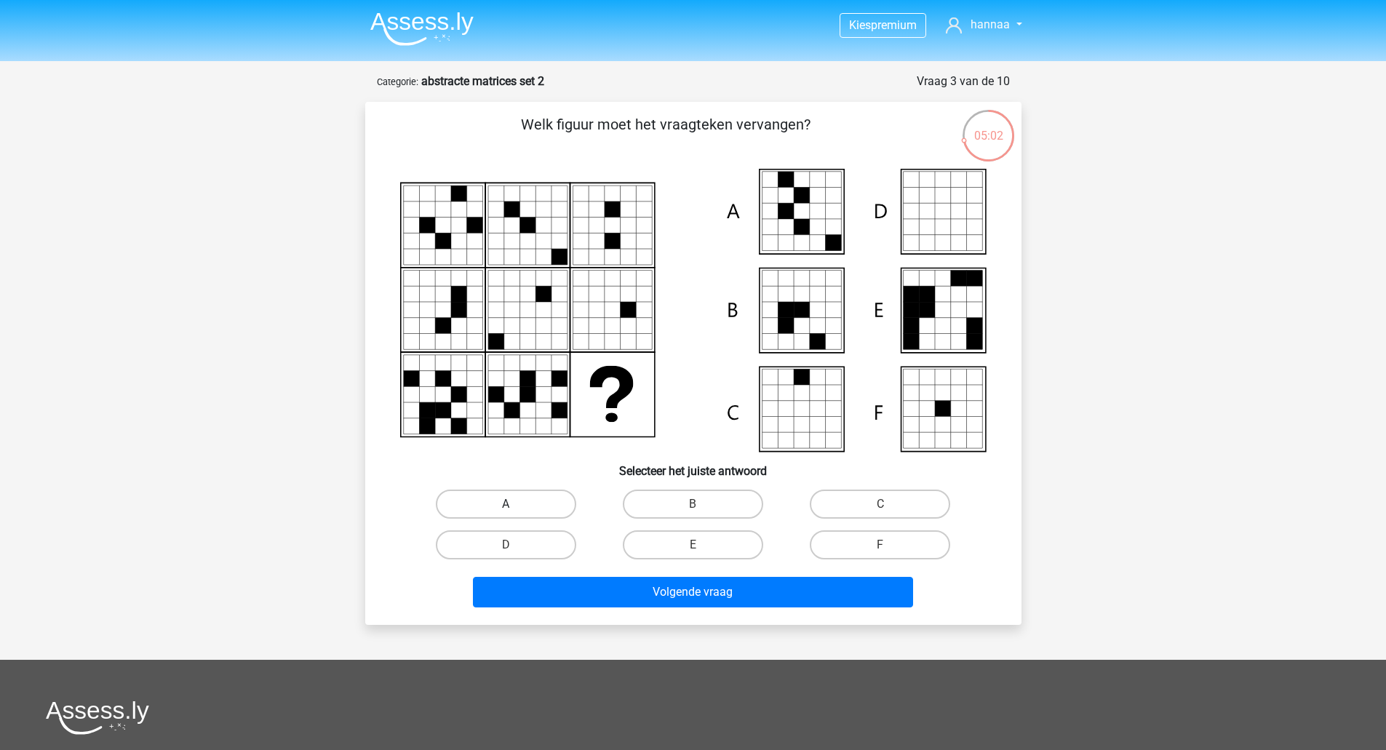
click at [531, 501] on label "A" at bounding box center [506, 504] width 140 height 29
click at [515, 504] on input "A" at bounding box center [510, 508] width 9 height 9
radio input "true"
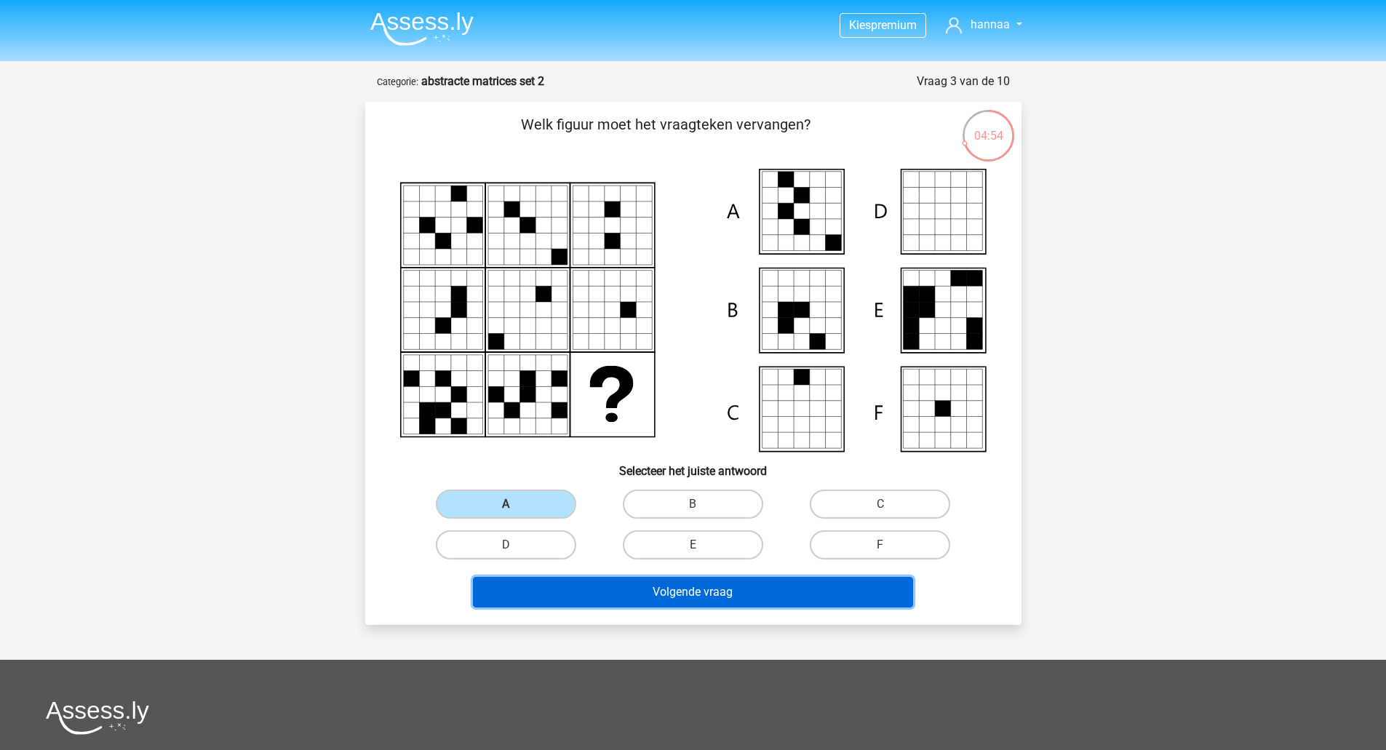
click at [735, 601] on button "Volgende vraag" at bounding box center [693, 592] width 440 height 31
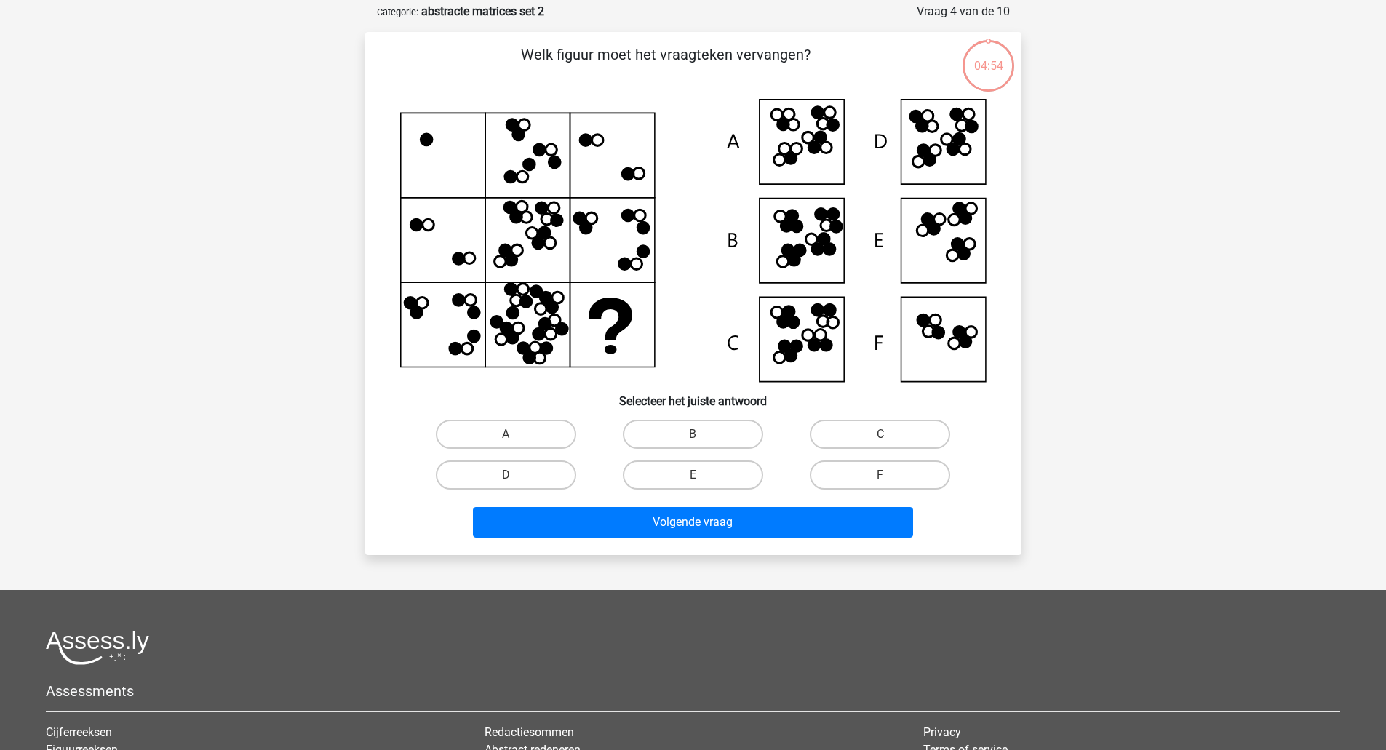
scroll to position [73, 0]
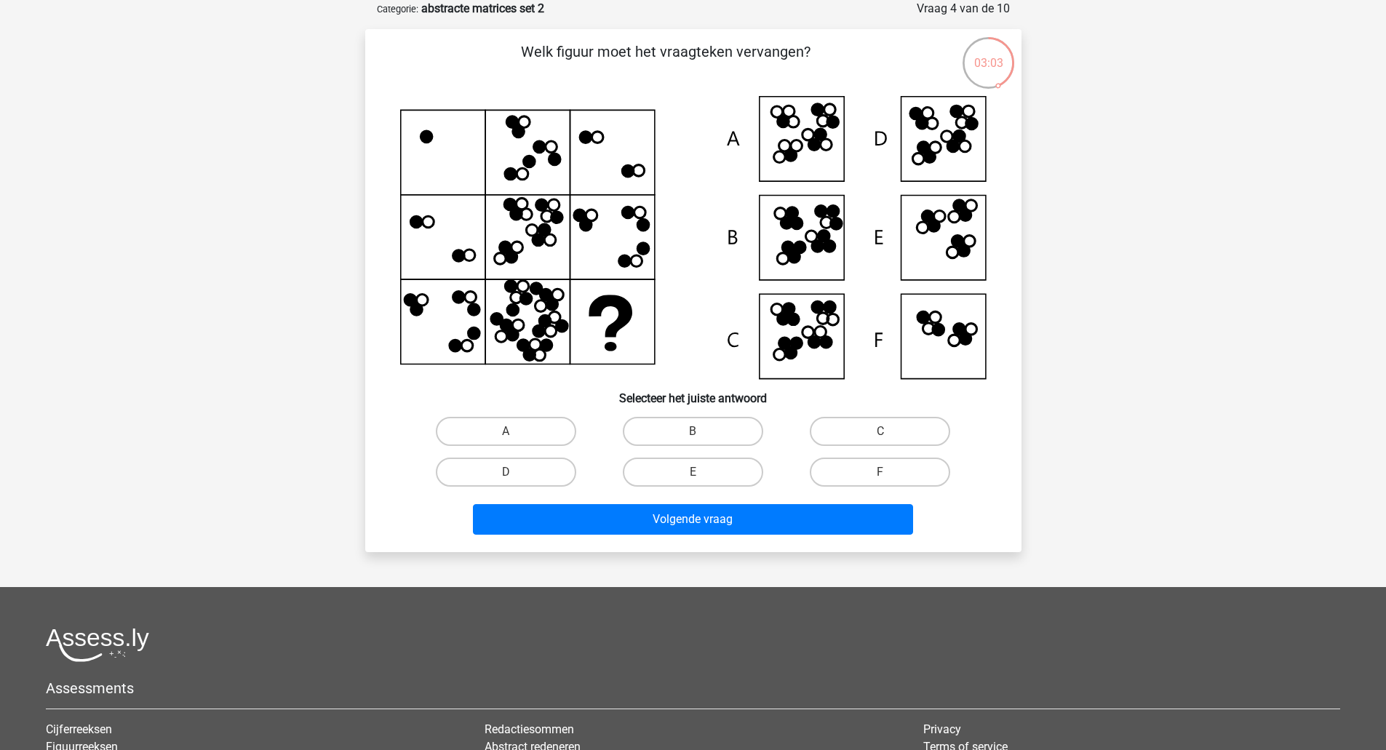
click at [515, 472] on input "D" at bounding box center [510, 476] width 9 height 9
radio input "true"
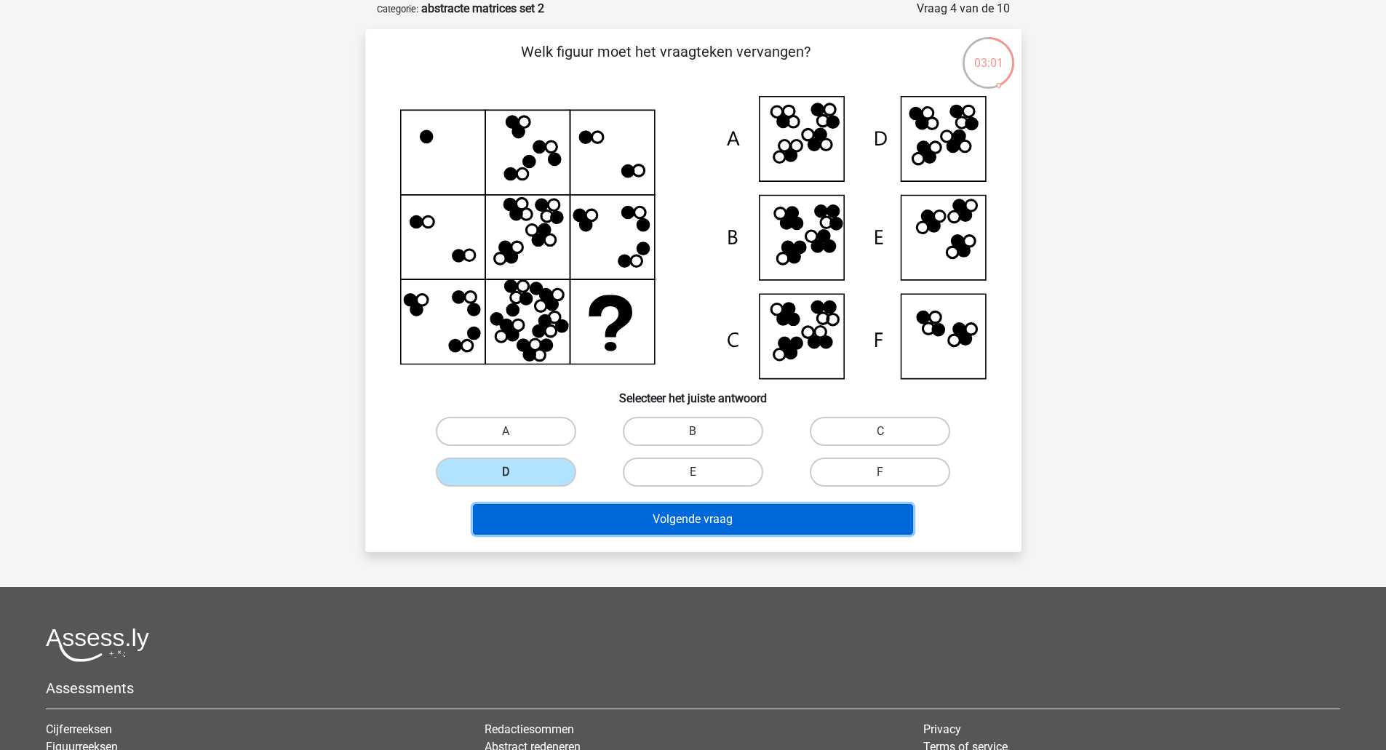
click at [768, 515] on button "Volgende vraag" at bounding box center [693, 519] width 440 height 31
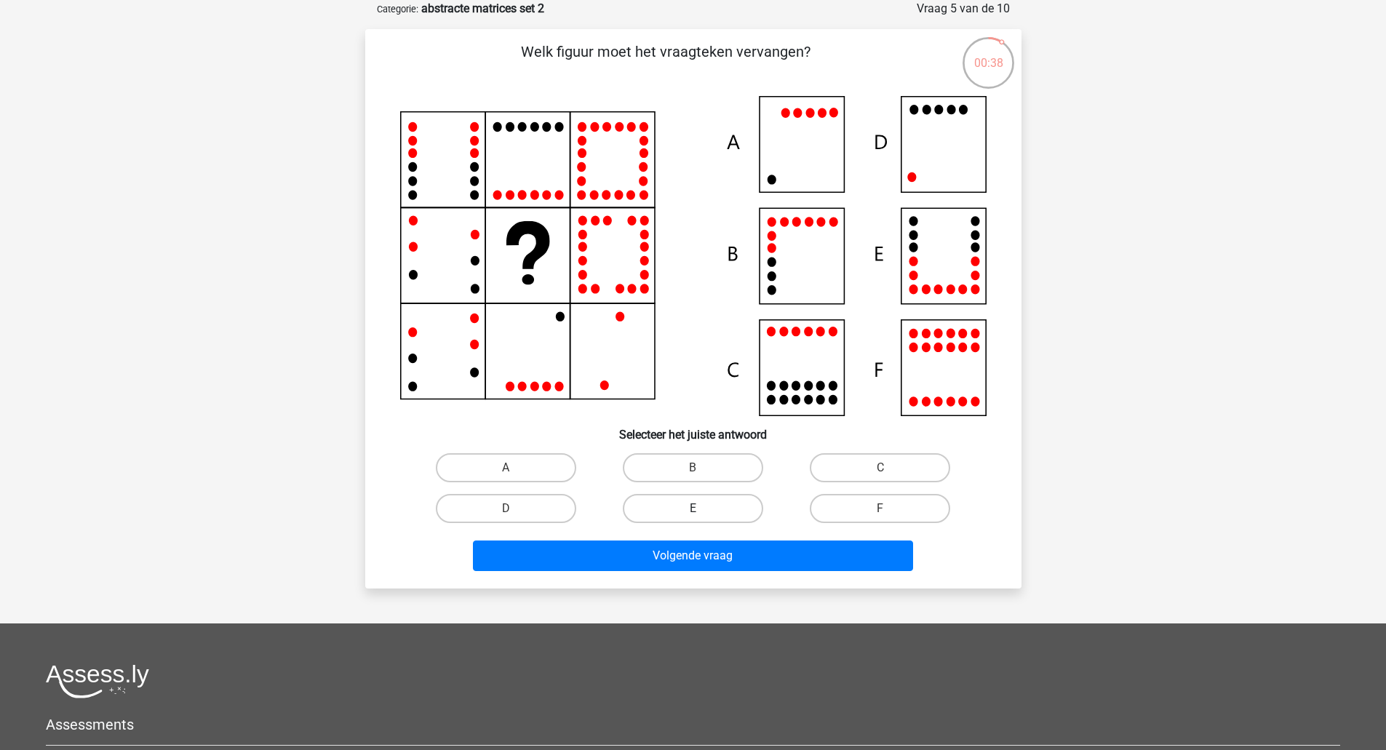
click at [709, 505] on label "E" at bounding box center [693, 508] width 140 height 29
click at [702, 509] on input "E" at bounding box center [697, 513] width 9 height 9
radio input "true"
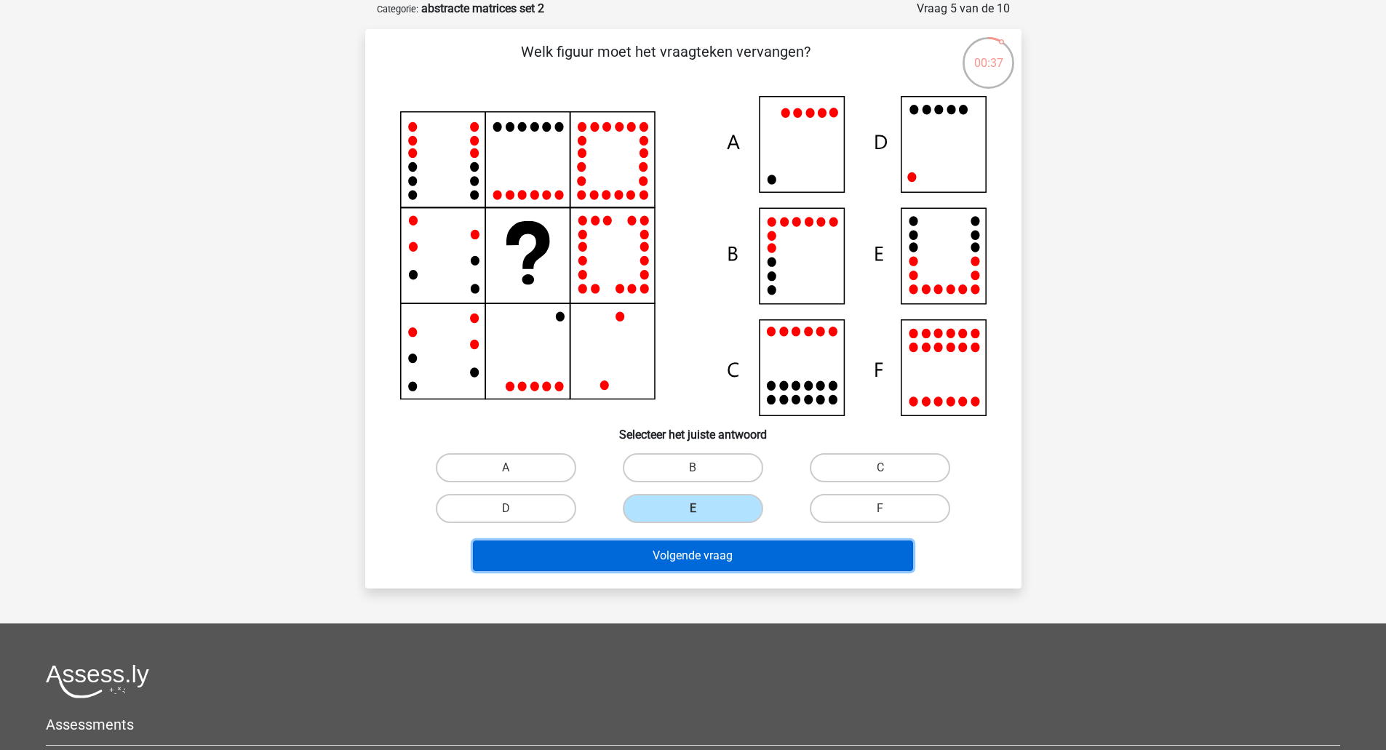
click at [743, 562] on button "Volgende vraag" at bounding box center [693, 556] width 440 height 31
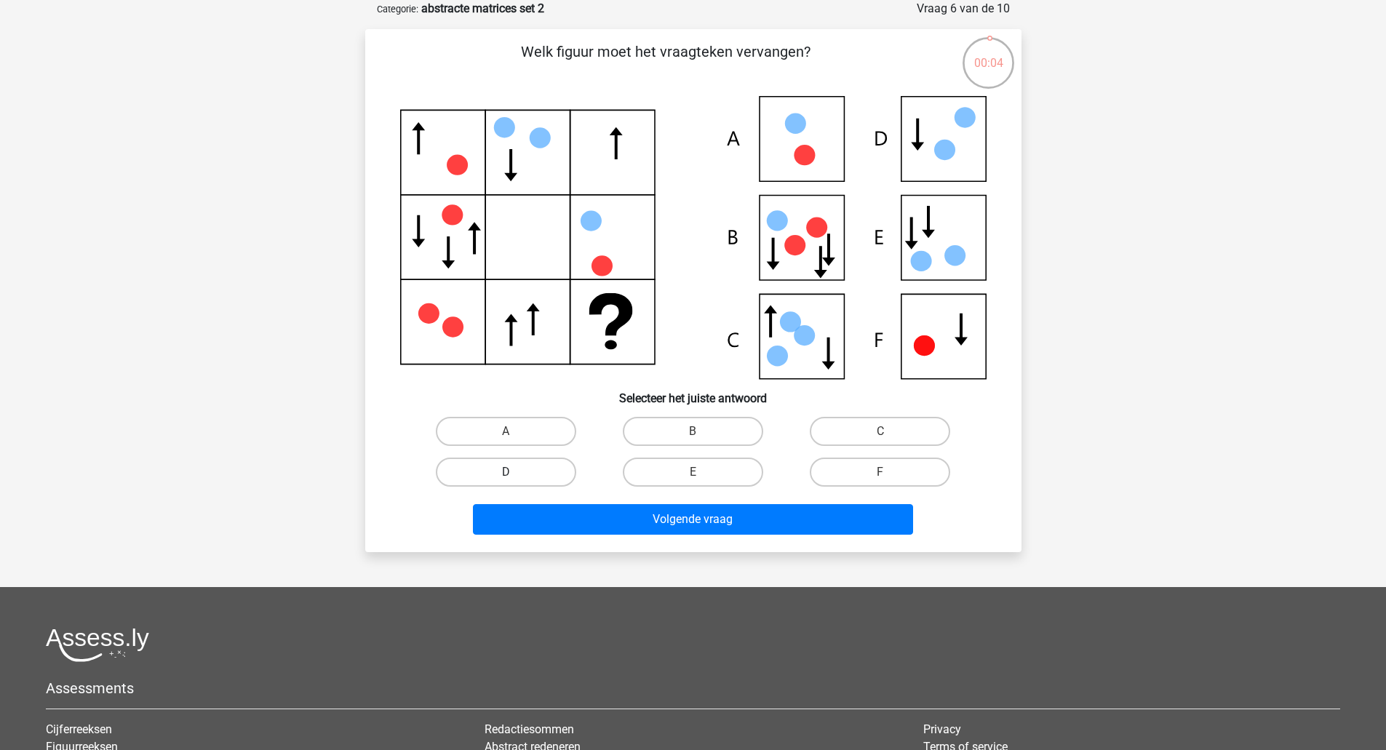
click at [547, 469] on label "D" at bounding box center [506, 472] width 140 height 29
click at [515, 472] on input "D" at bounding box center [510, 476] width 9 height 9
radio input "true"
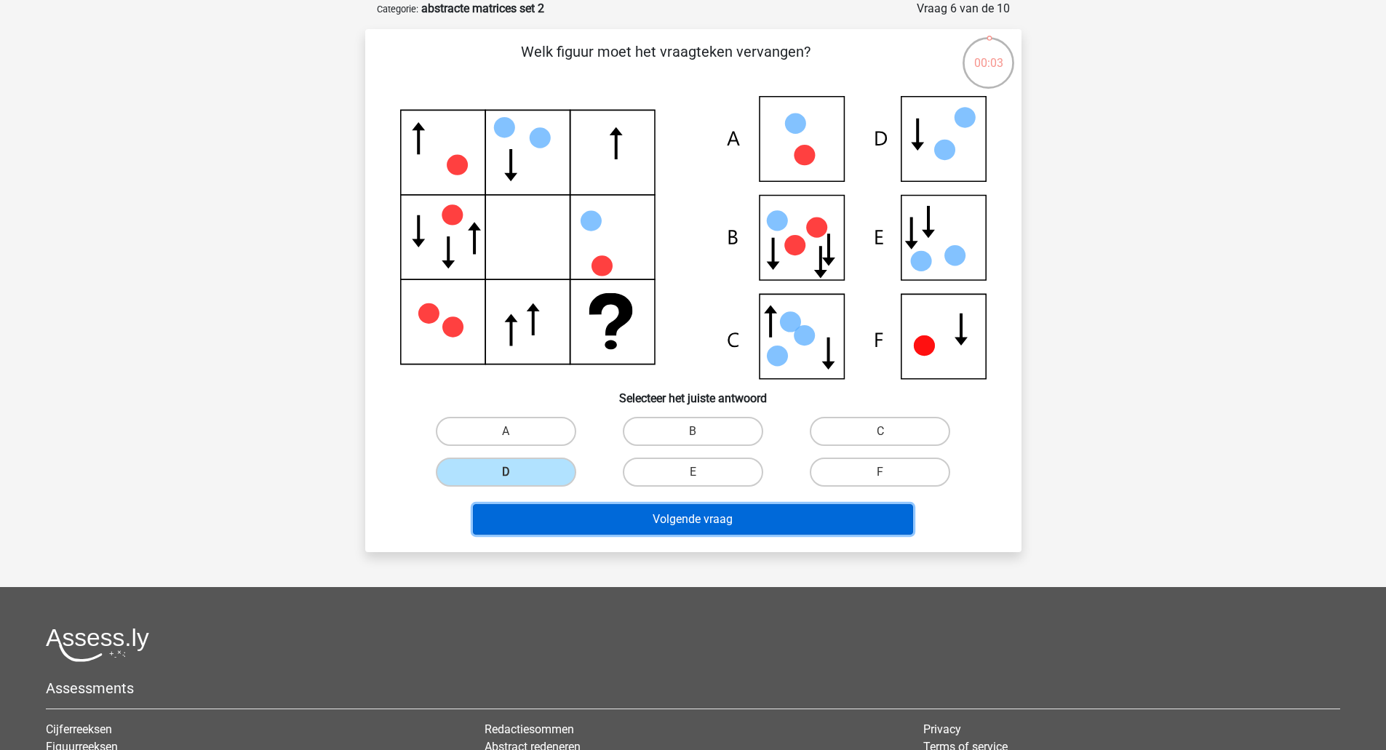
click at [616, 518] on button "Volgende vraag" at bounding box center [693, 519] width 440 height 31
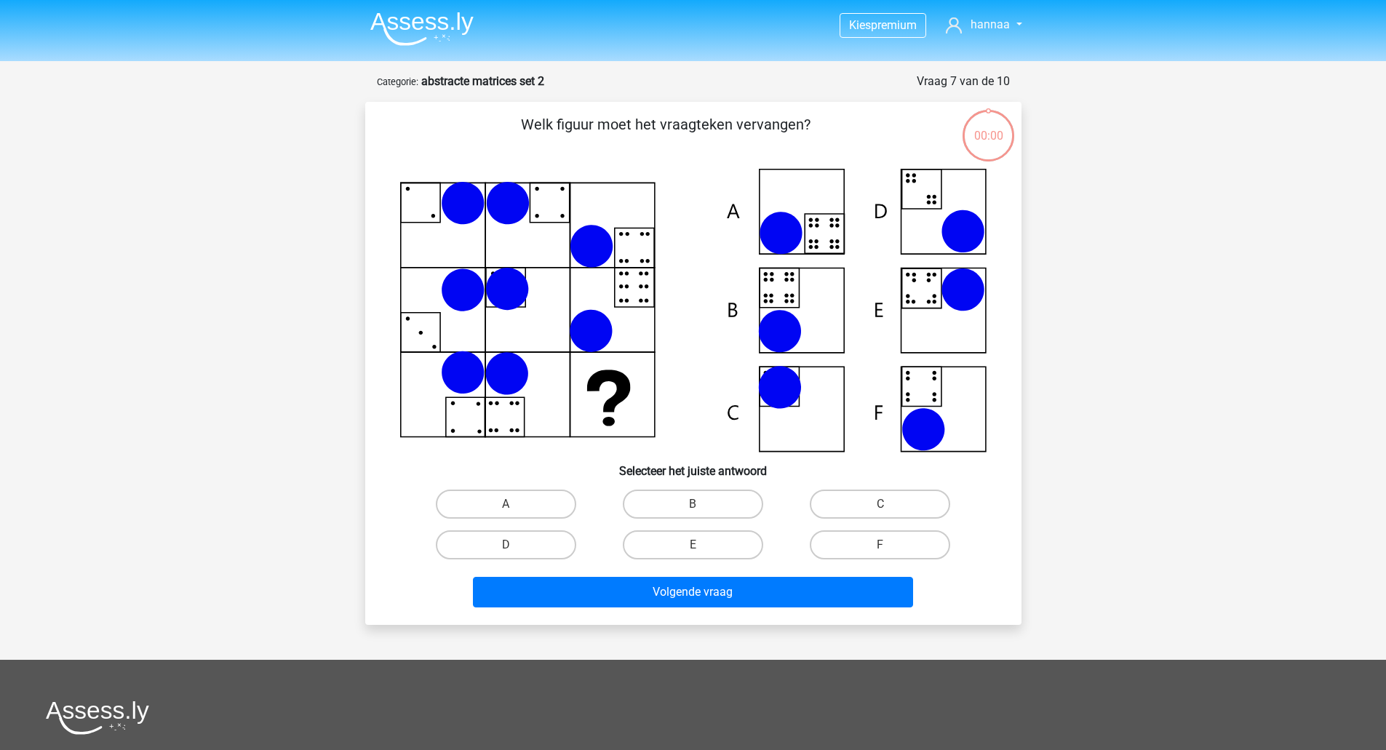
scroll to position [73, 0]
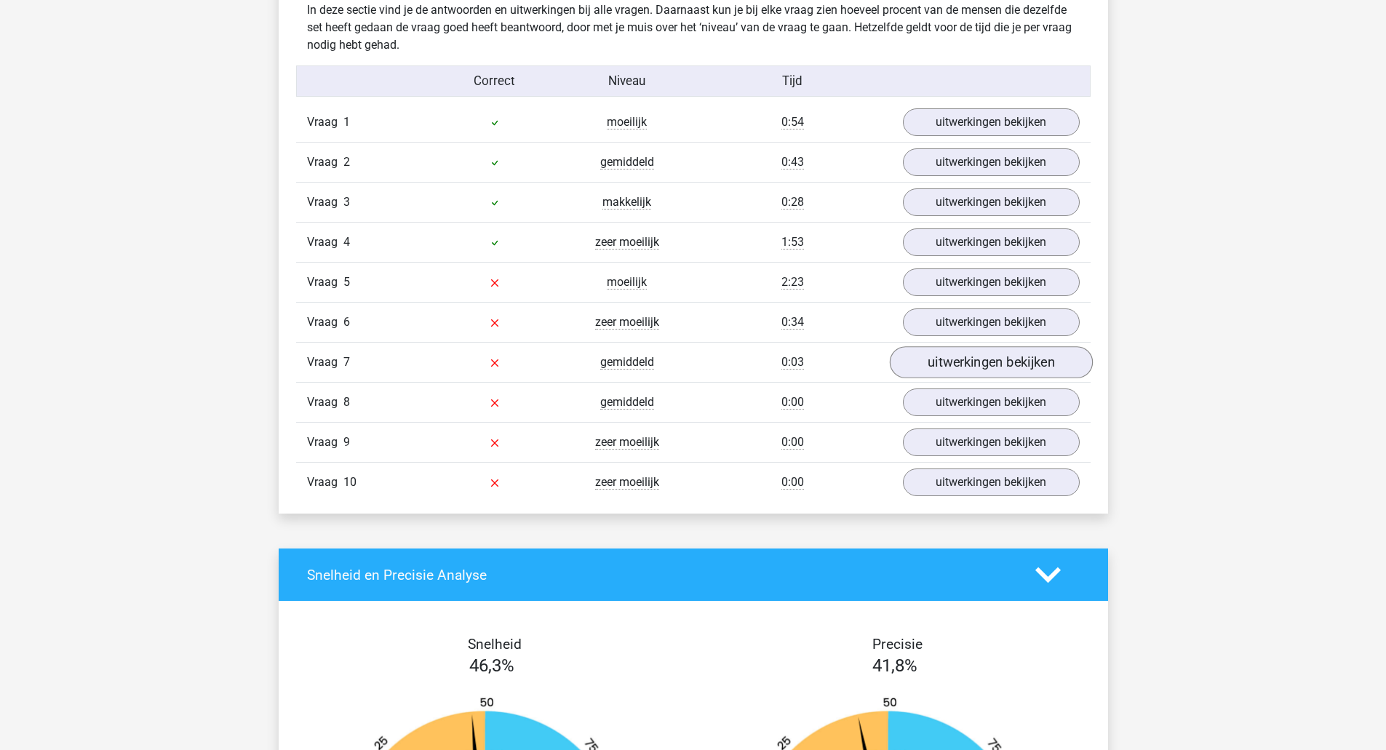
scroll to position [1164, 0]
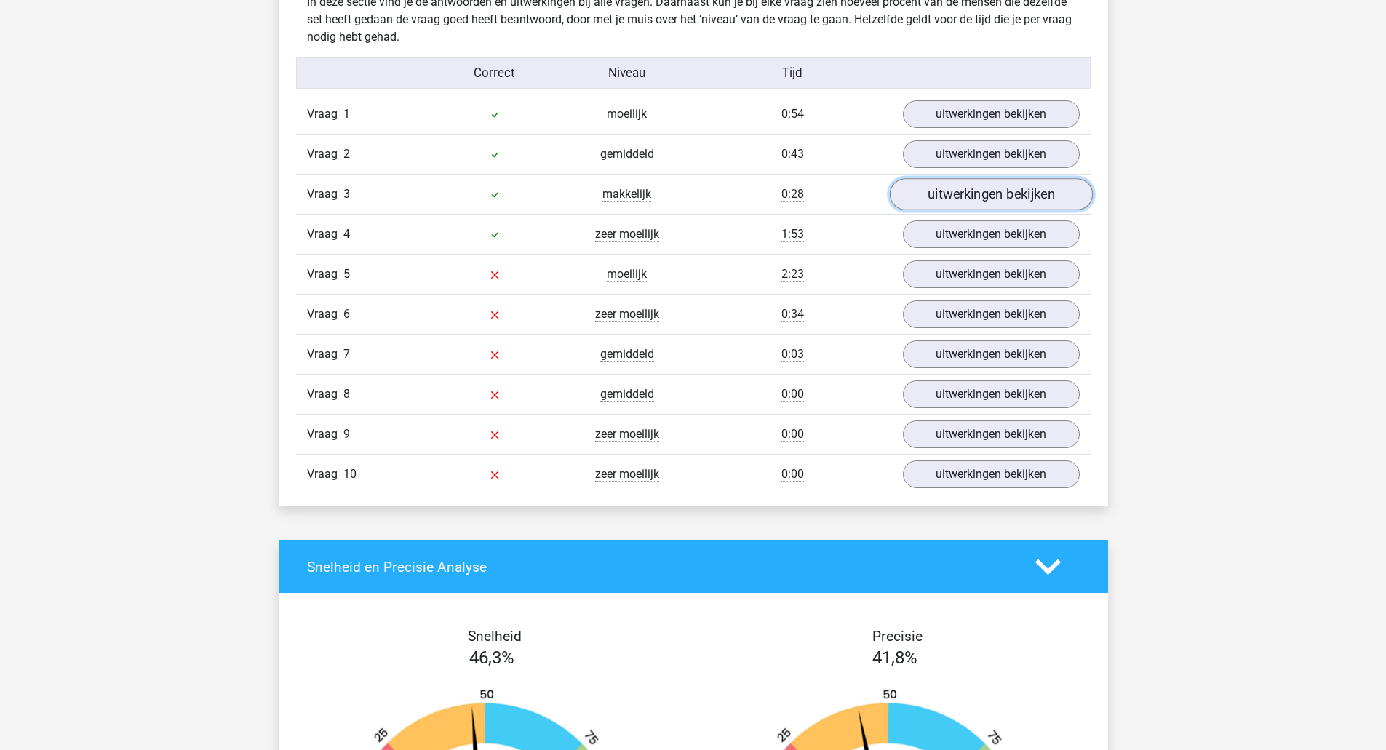
click at [997, 200] on link "uitwerkingen bekijken" at bounding box center [990, 195] width 203 height 32
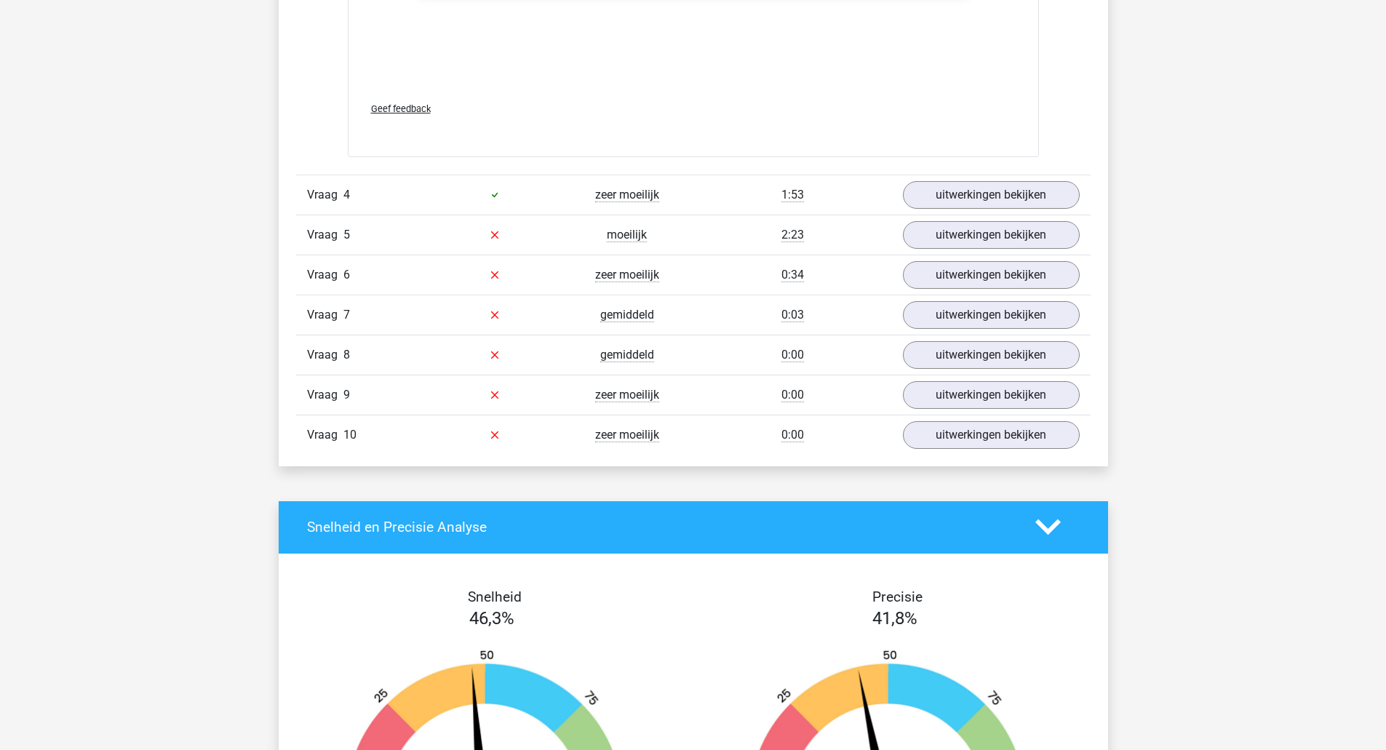
scroll to position [2256, 0]
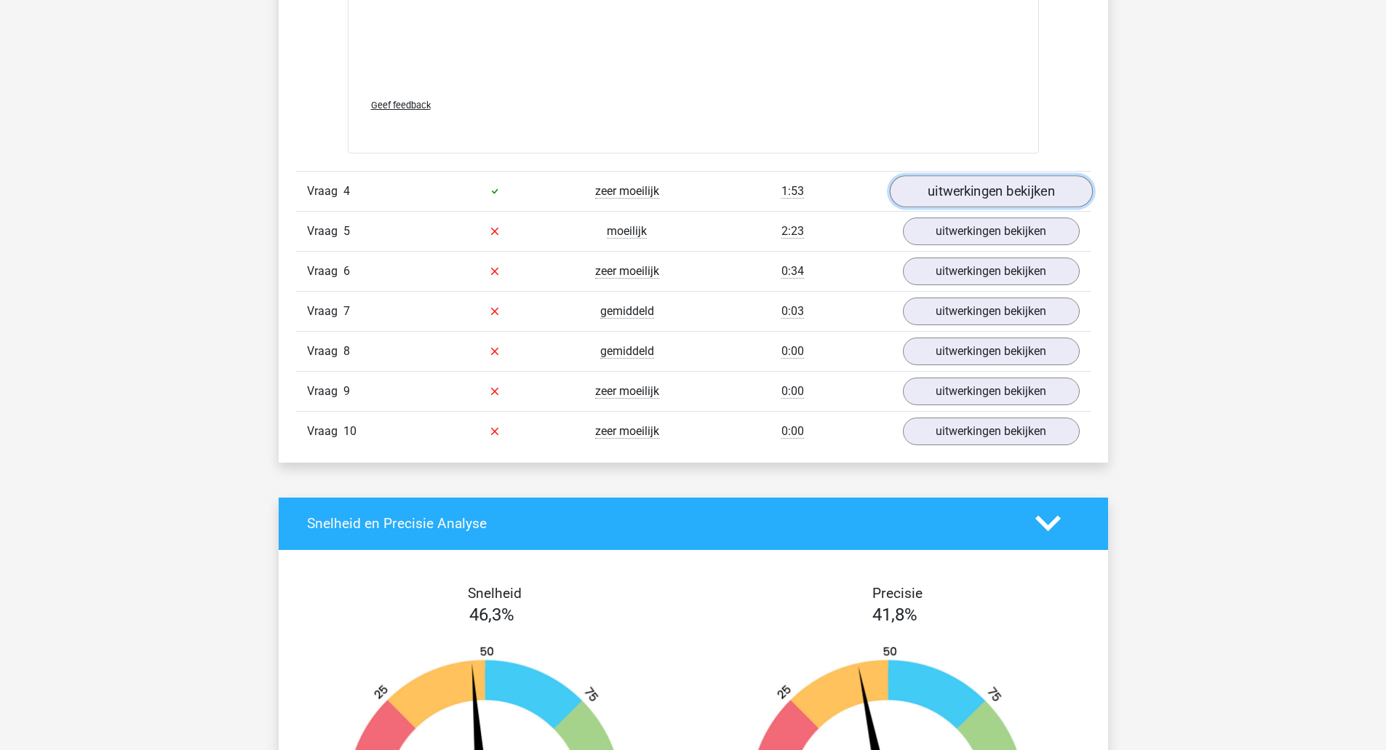
click at [993, 197] on link "uitwerkingen bekijken" at bounding box center [990, 191] width 203 height 32
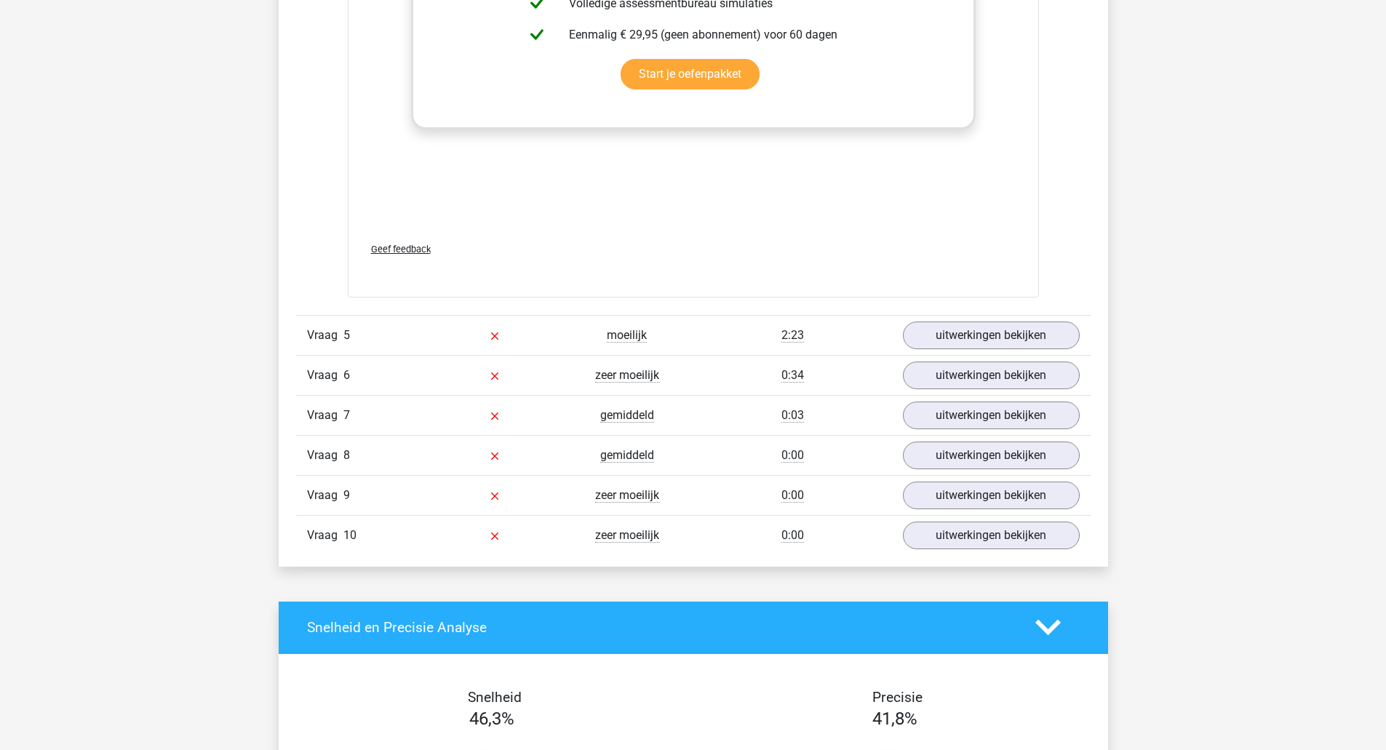
scroll to position [3202, 0]
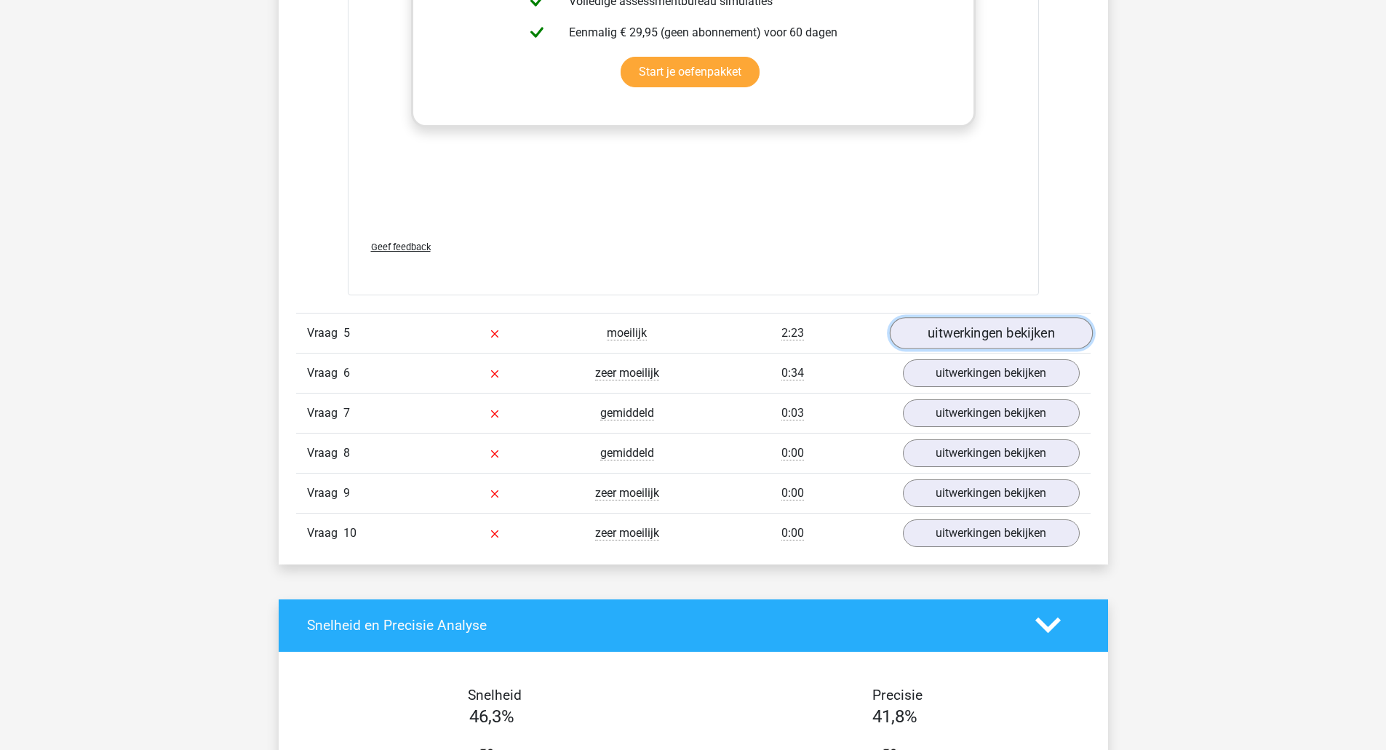
click at [1020, 330] on link "uitwerkingen bekijken" at bounding box center [990, 333] width 203 height 32
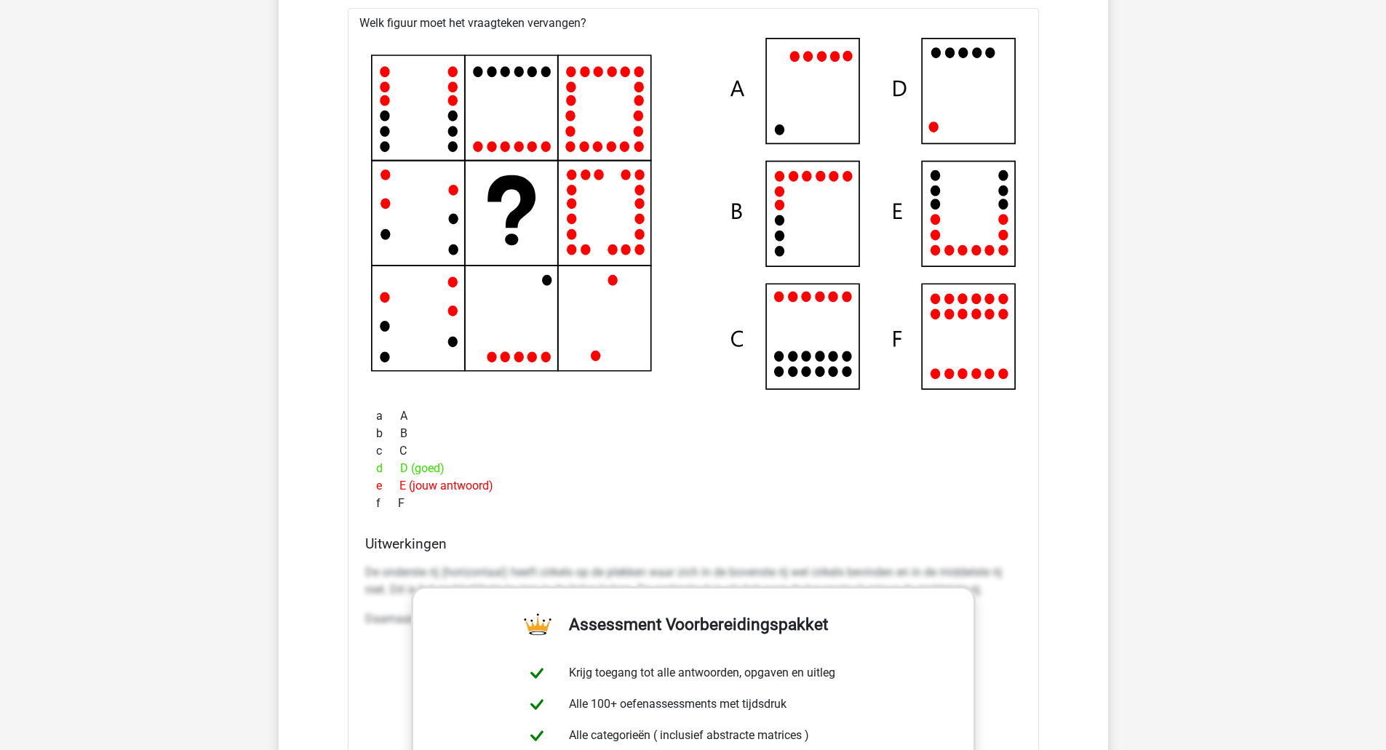
scroll to position [3493, 0]
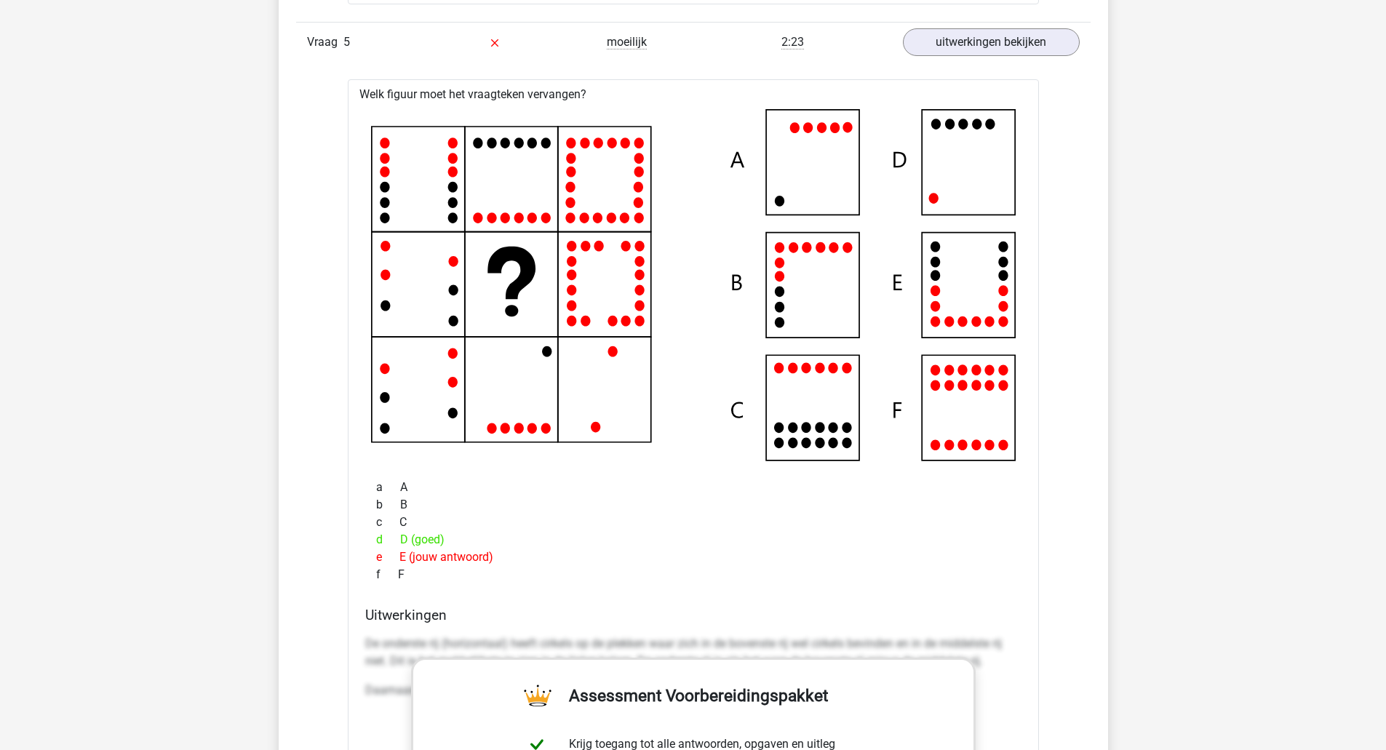
click at [448, 164] on icon at bounding box center [693, 285] width 645 height 352
drag, startPoint x: 362, startPoint y: 108, endPoint x: 605, endPoint y: 286, distance: 301.0
click at [605, 258] on div at bounding box center [693, 285] width 668 height 364
drag, startPoint x: 650, startPoint y: 429, endPoint x: 432, endPoint y: 153, distance: 352.3
click at [429, 156] on icon at bounding box center [693, 285] width 645 height 352
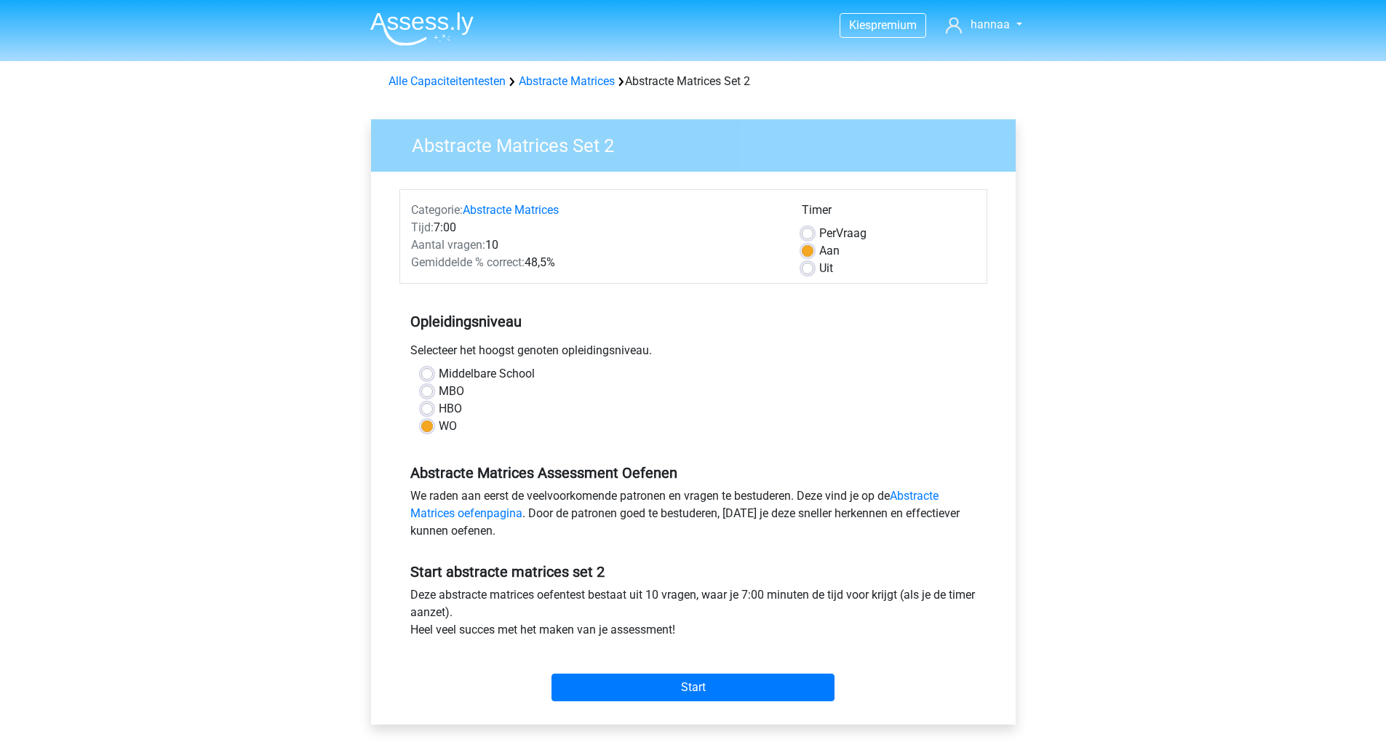
scroll to position [218, 0]
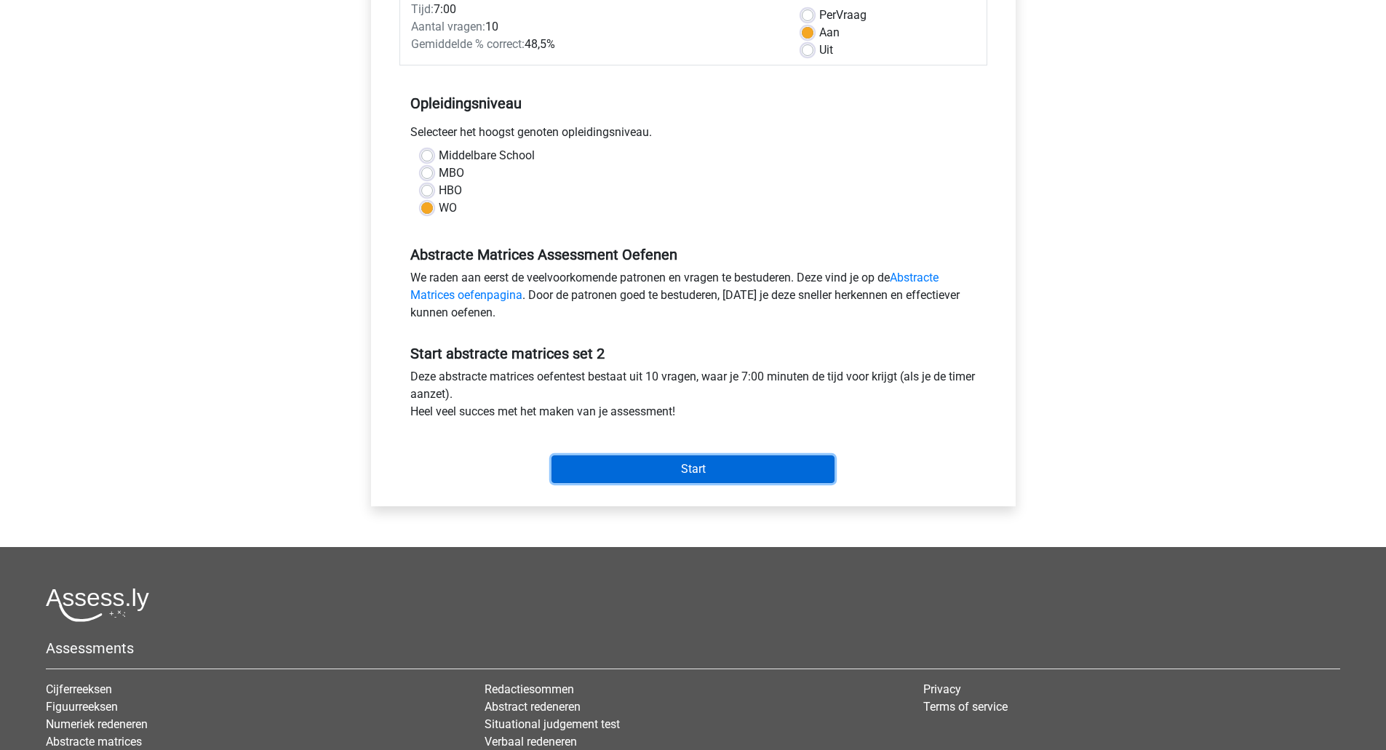
click at [744, 464] on input "Start" at bounding box center [693, 470] width 283 height 28
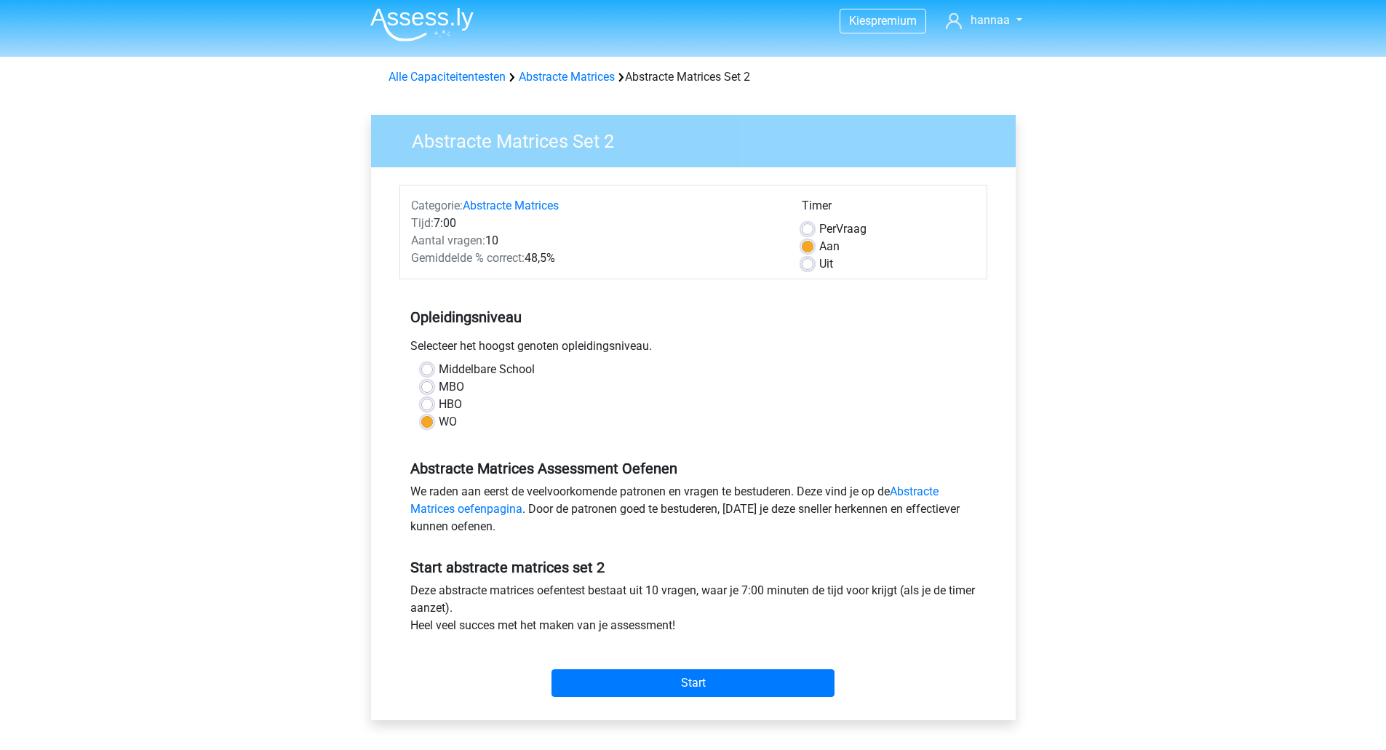
scroll to position [0, 0]
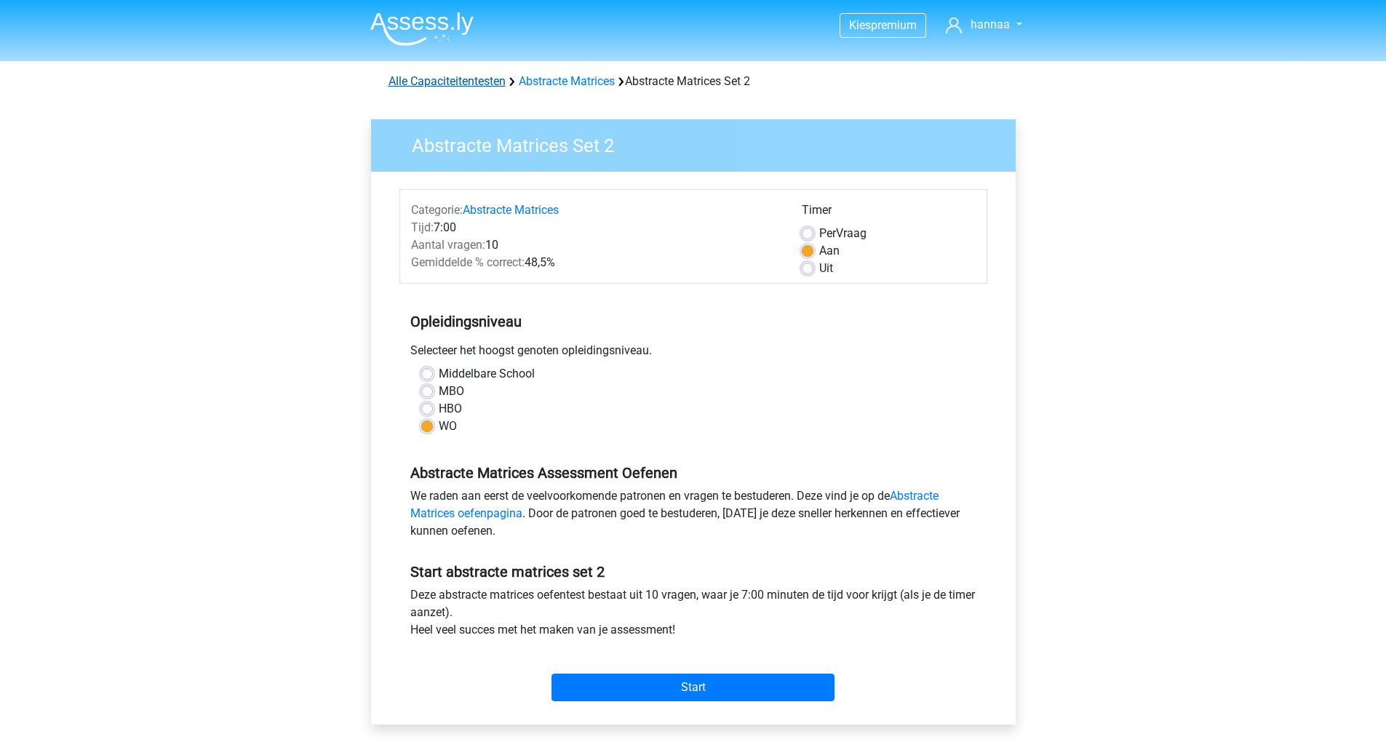
click at [484, 82] on link "Alle Capaciteitentesten" at bounding box center [447, 81] width 117 height 14
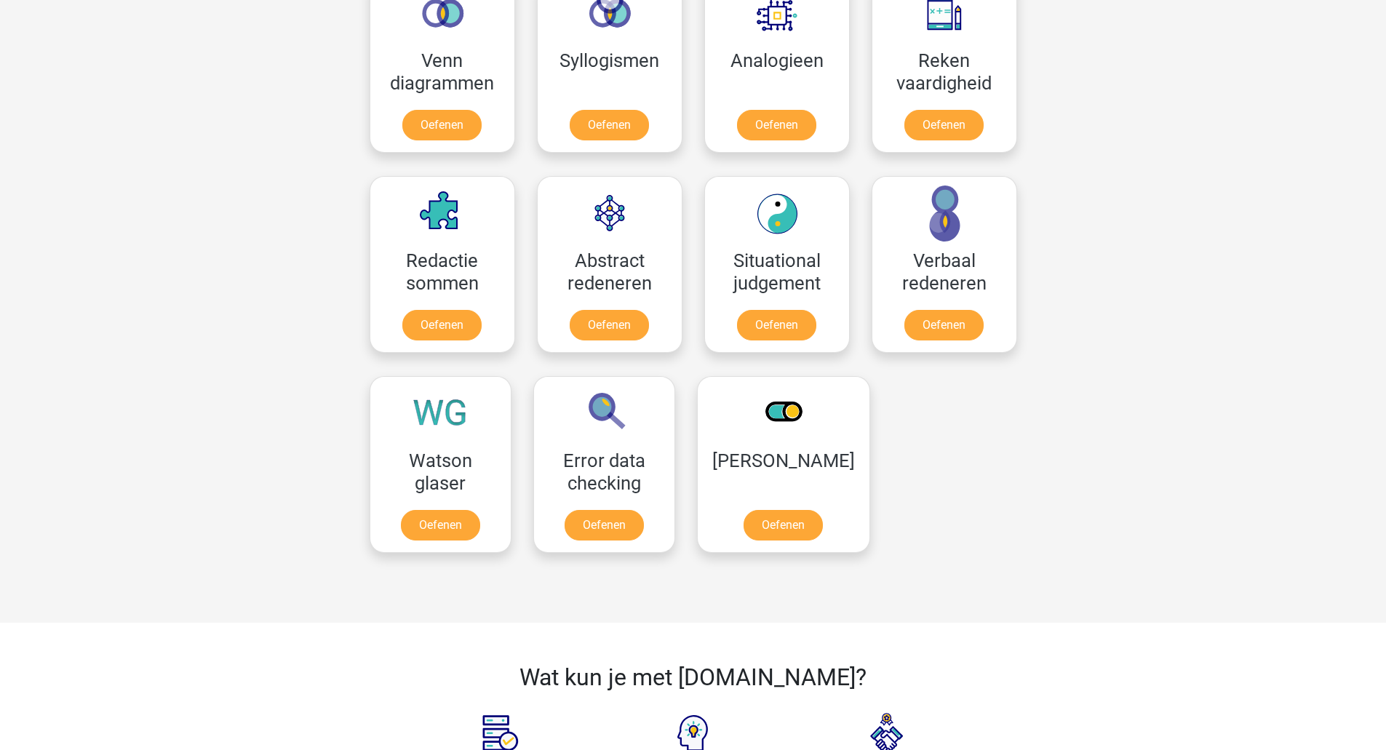
scroll to position [910, 0]
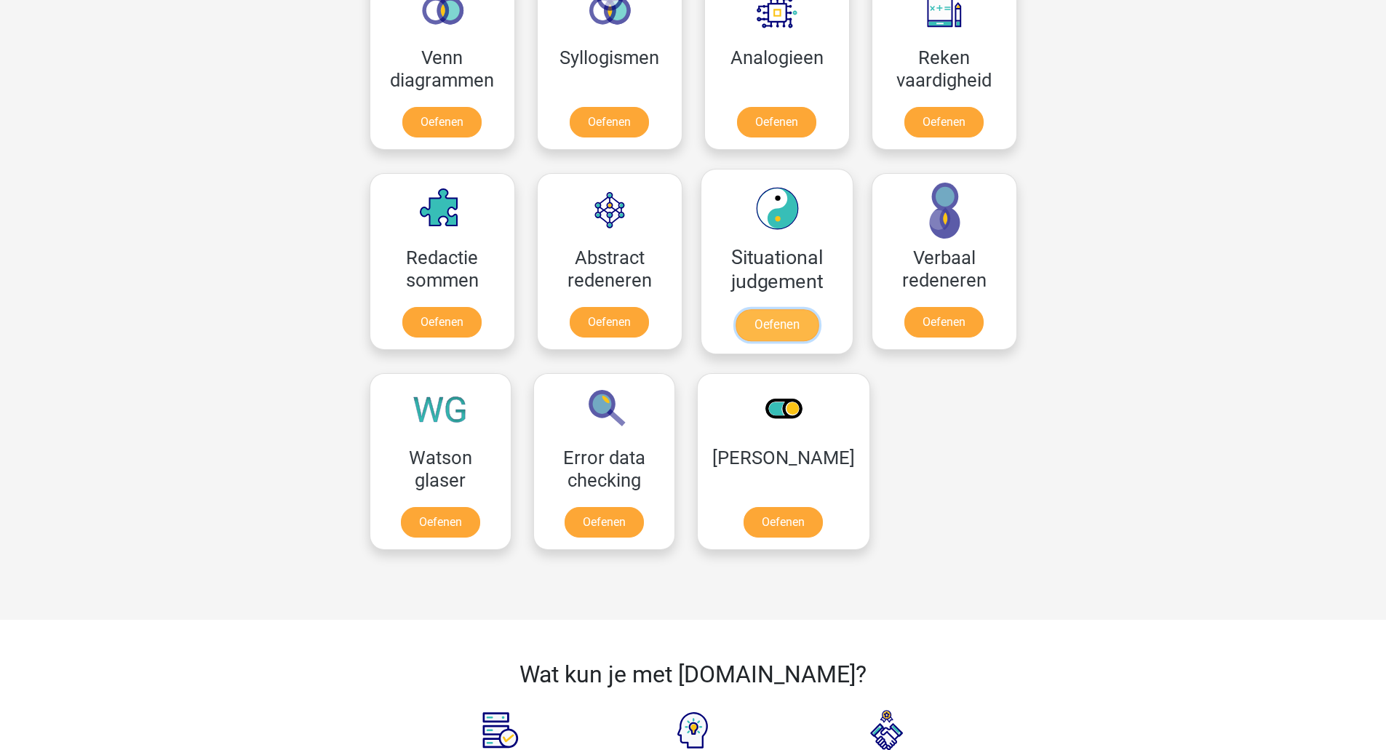
click at [791, 321] on link "Oefenen" at bounding box center [776, 325] width 83 height 32
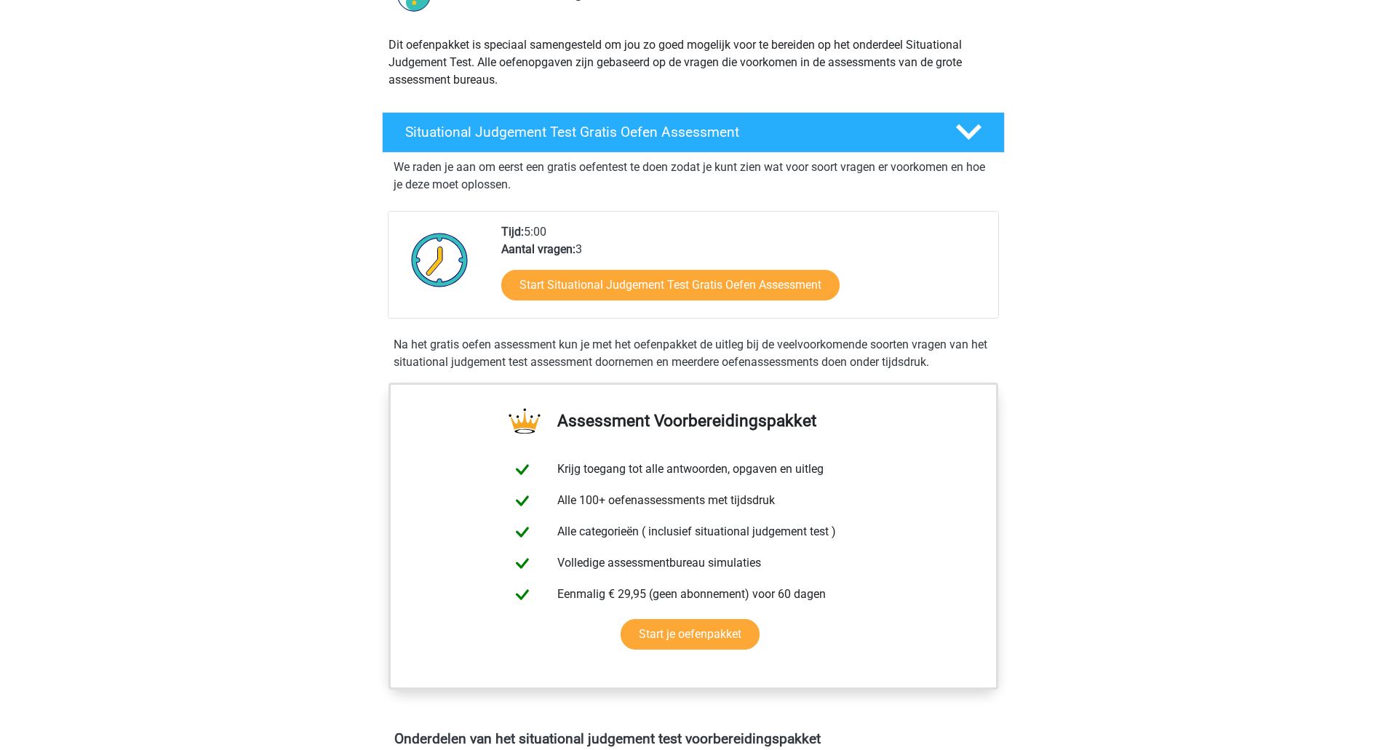
scroll to position [146, 0]
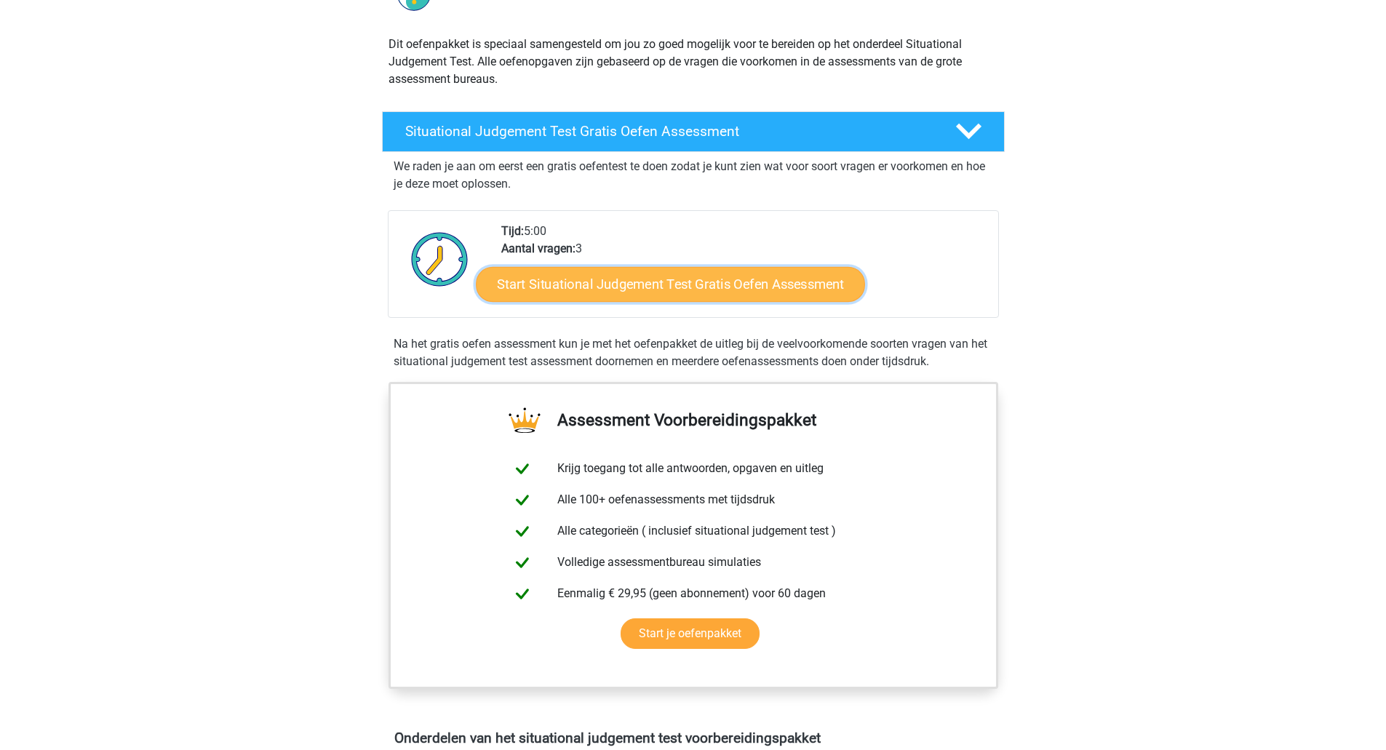
click at [700, 281] on link "Start Situational Judgement Test Gratis Oefen Assessment" at bounding box center [670, 284] width 389 height 35
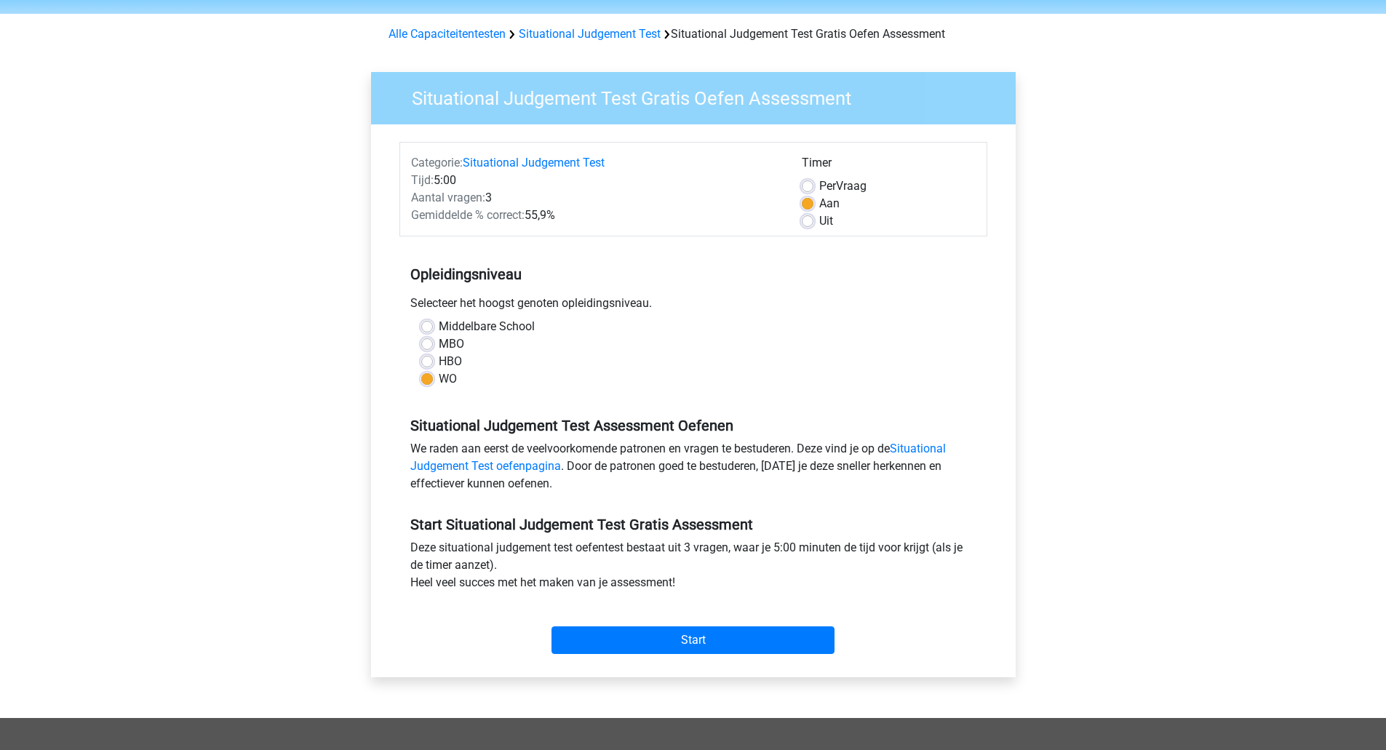
scroll to position [73, 0]
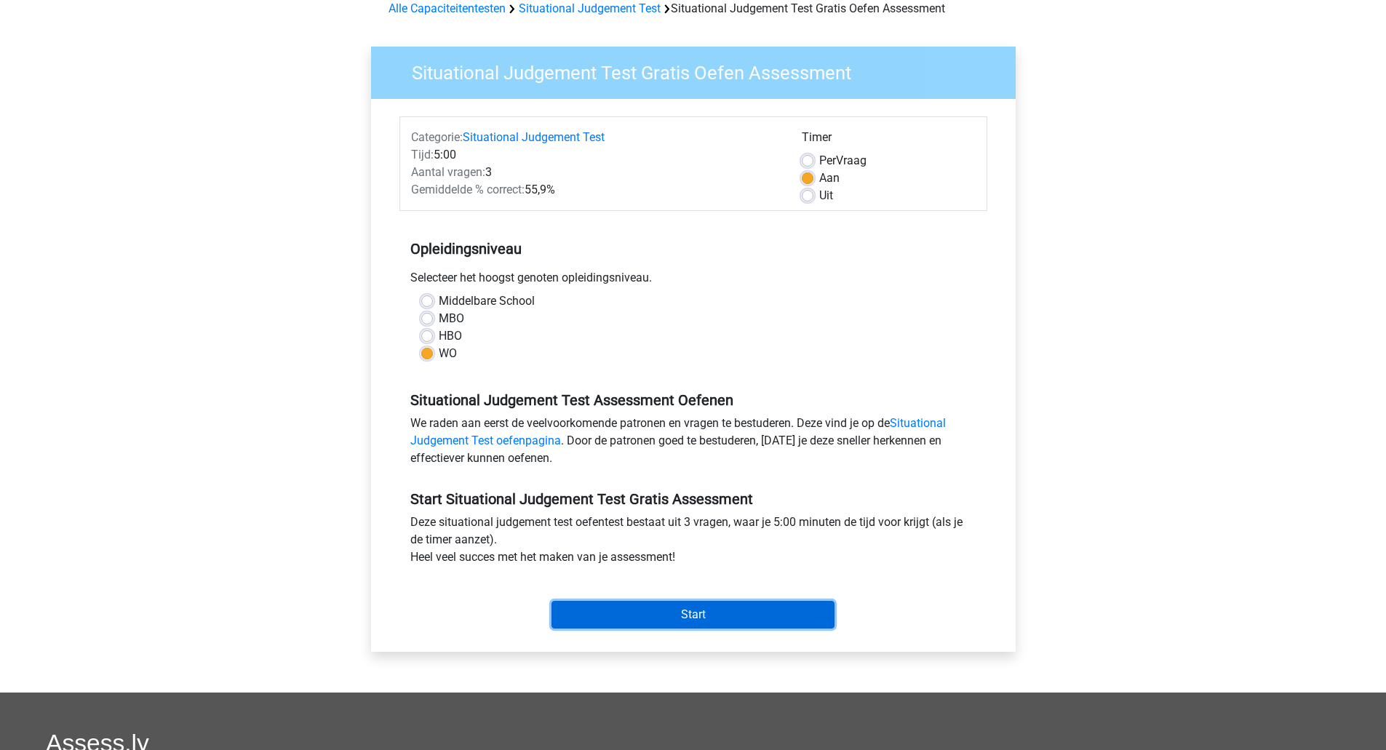
click at [769, 613] on input "Start" at bounding box center [693, 615] width 283 height 28
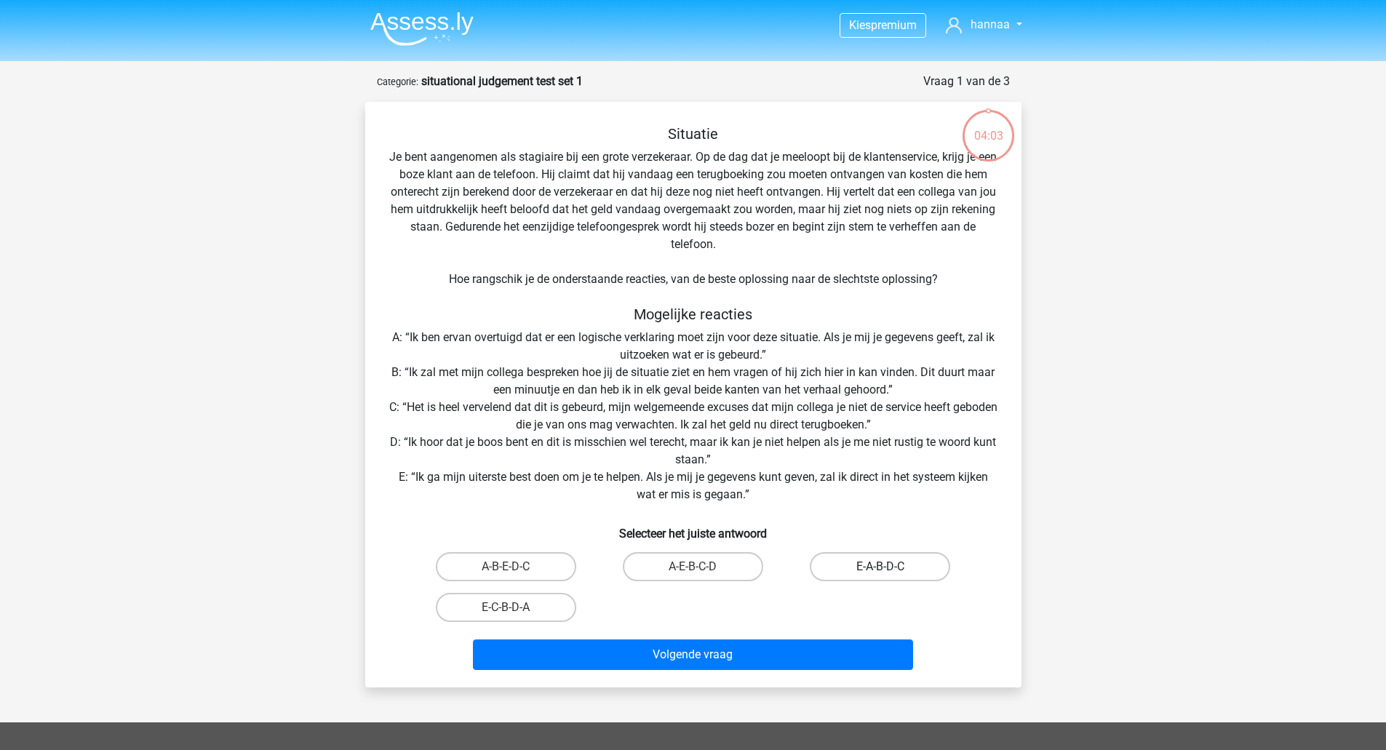
click at [899, 563] on label "E-A-B-D-C" at bounding box center [880, 566] width 140 height 29
click at [890, 567] on input "E-A-B-D-C" at bounding box center [885, 571] width 9 height 9
radio input "true"
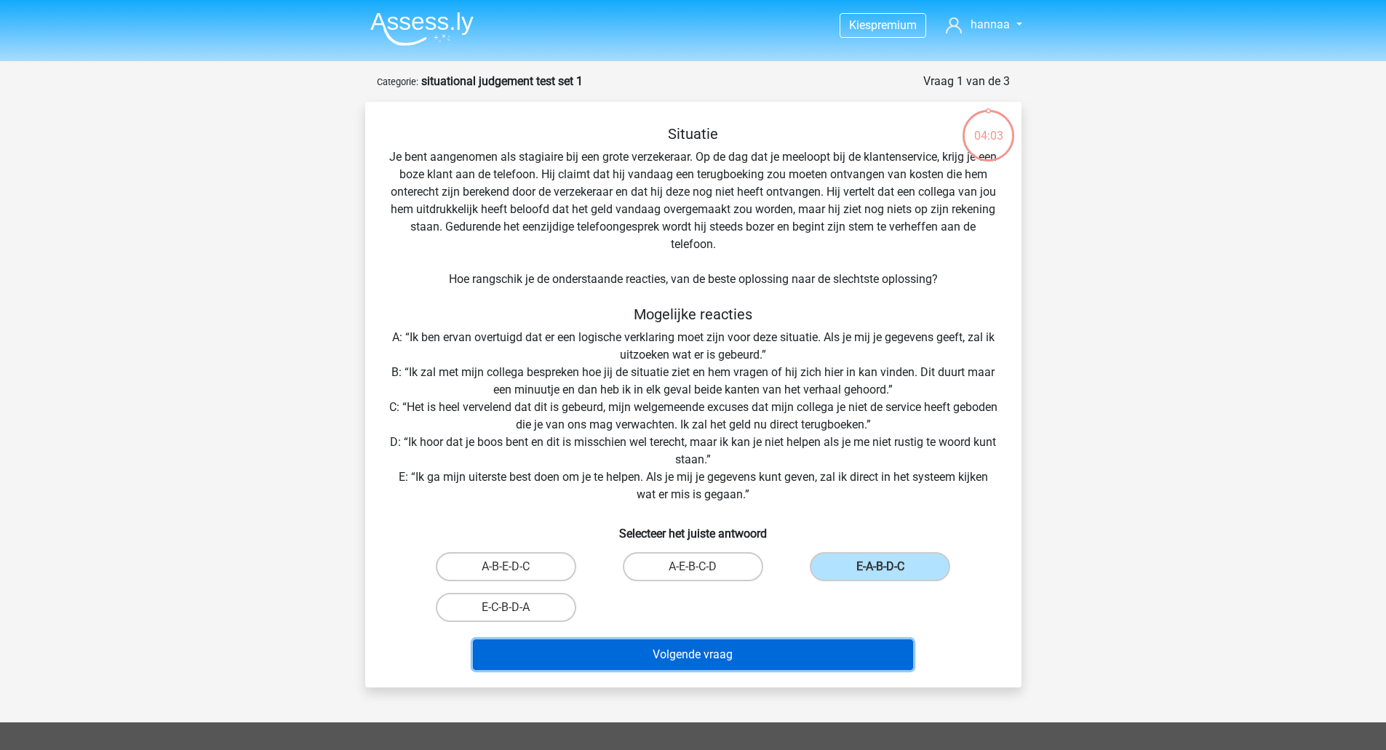
click at [836, 650] on button "Volgende vraag" at bounding box center [693, 655] width 440 height 31
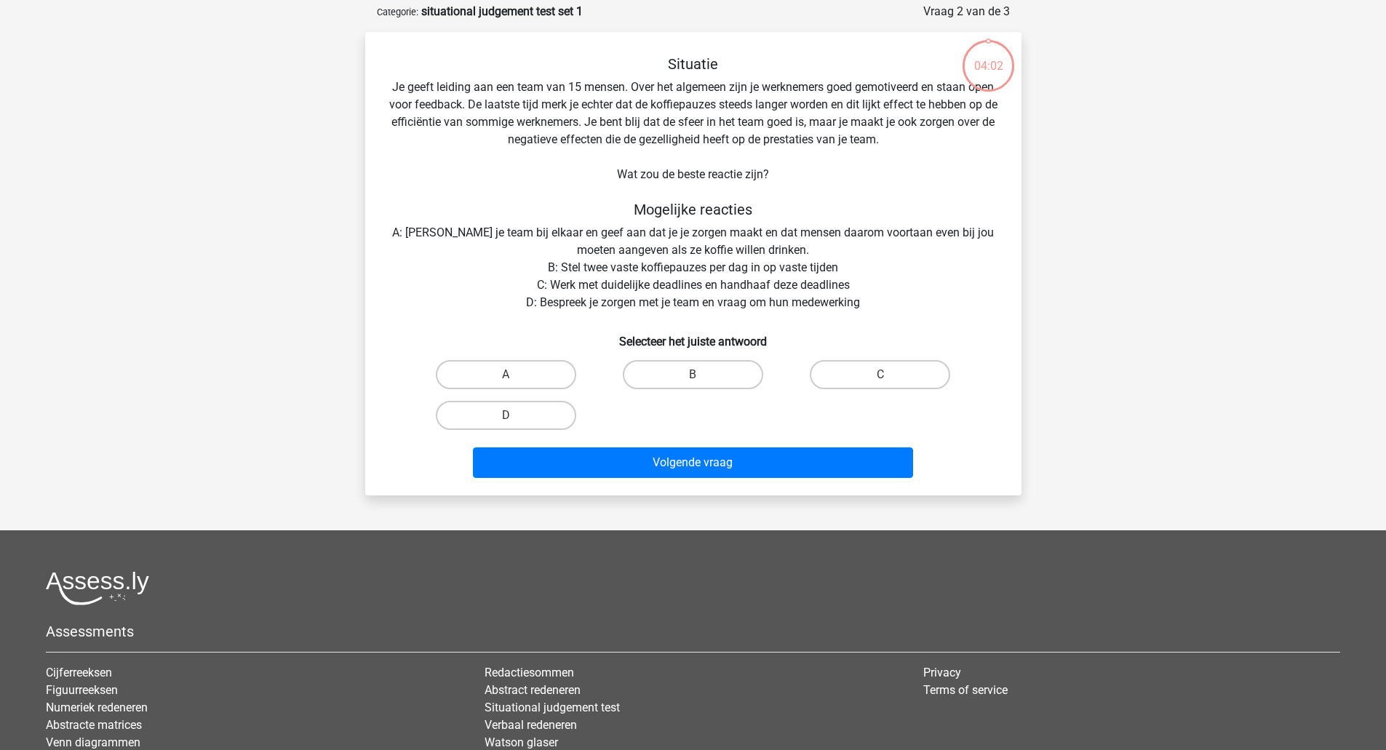
scroll to position [73, 0]
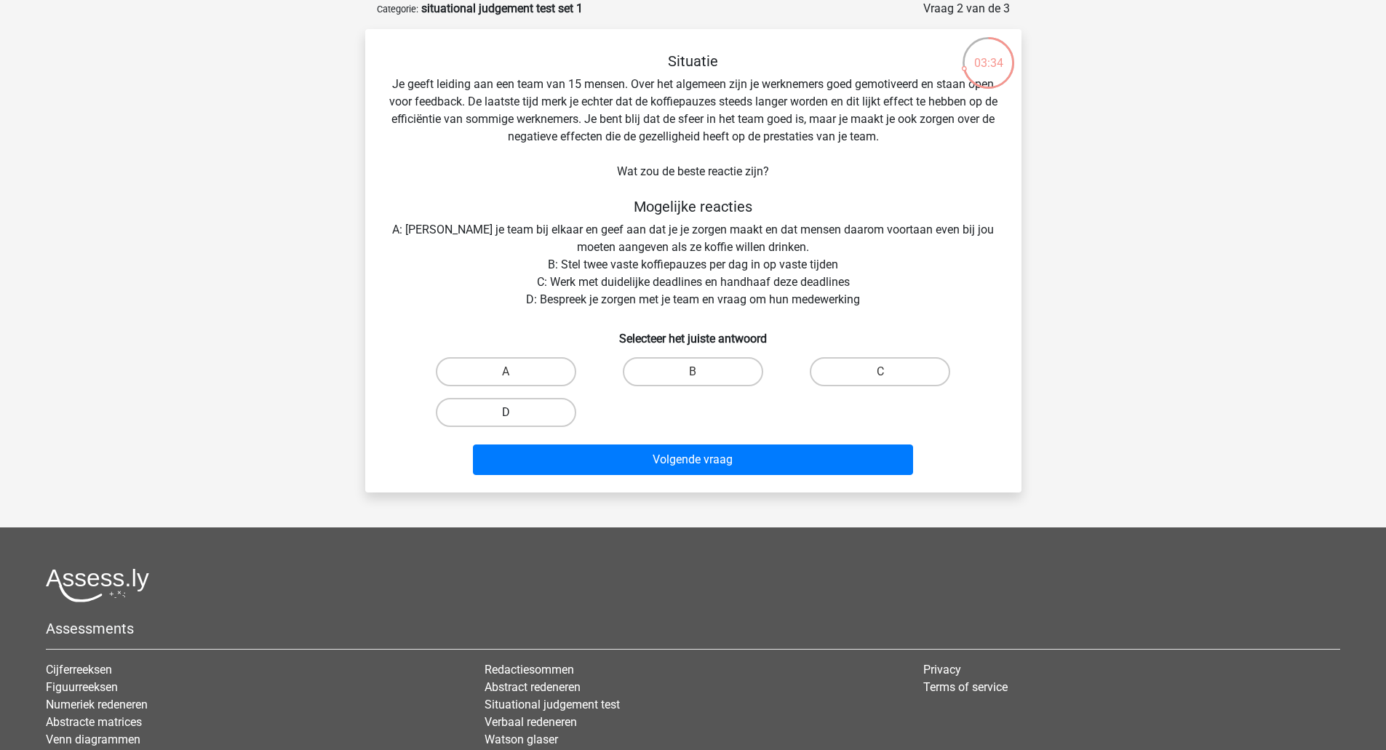
click at [529, 410] on label "D" at bounding box center [506, 412] width 140 height 29
click at [515, 413] on input "D" at bounding box center [510, 417] width 9 height 9
radio input "true"
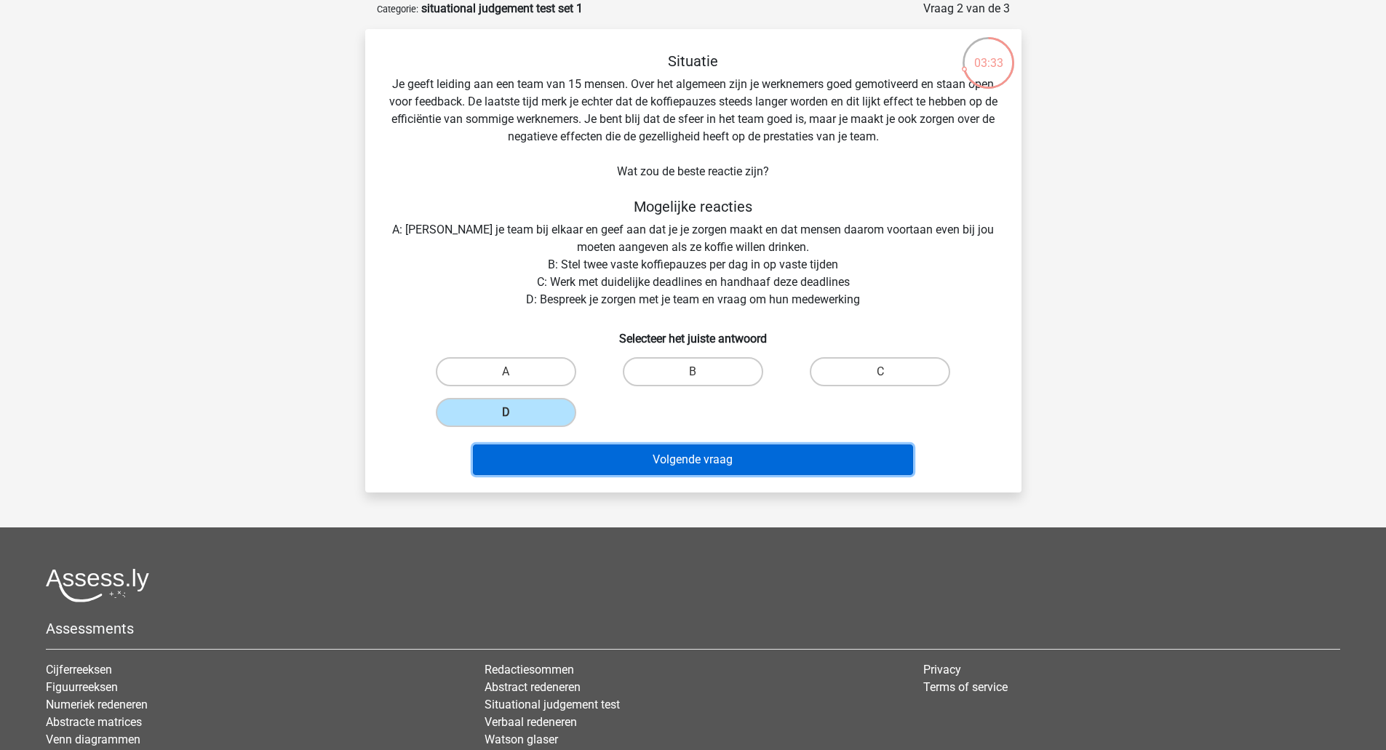
click at [705, 462] on button "Volgende vraag" at bounding box center [693, 460] width 440 height 31
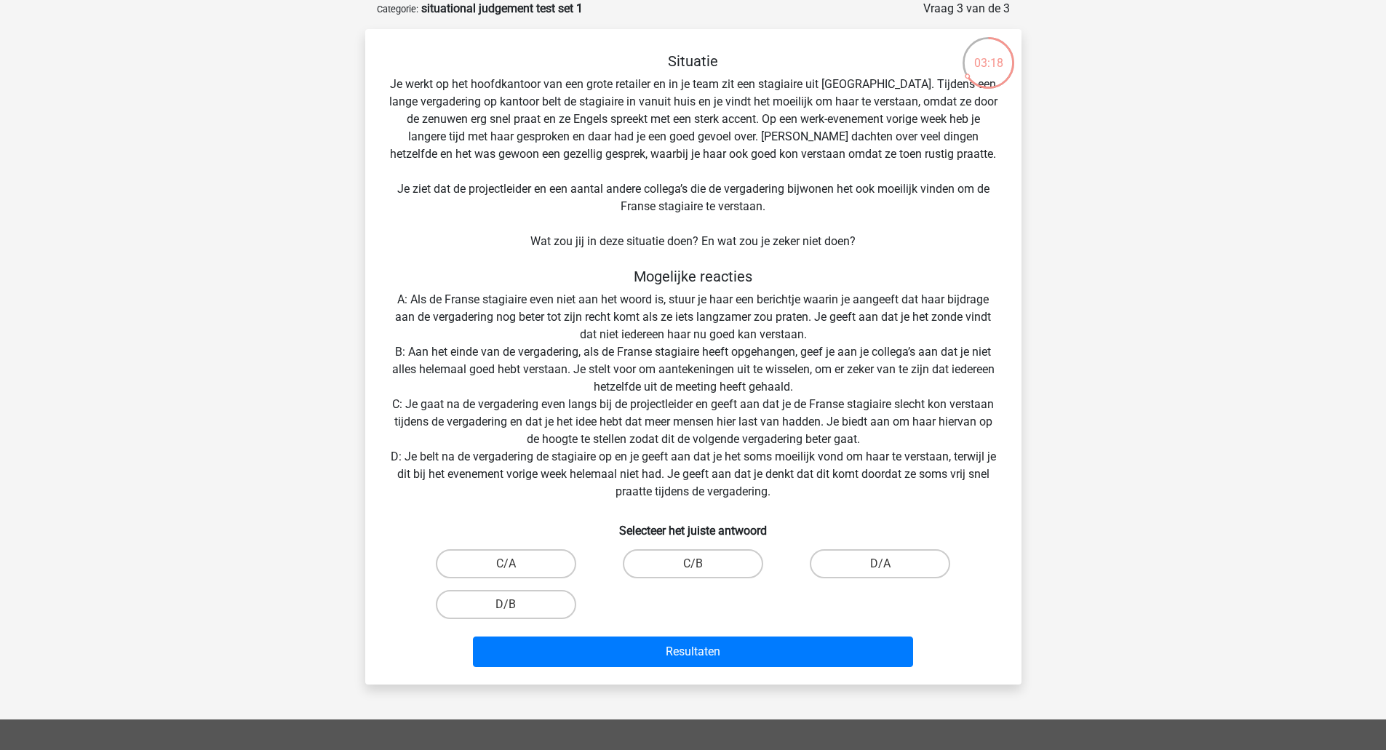
scroll to position [146, 0]
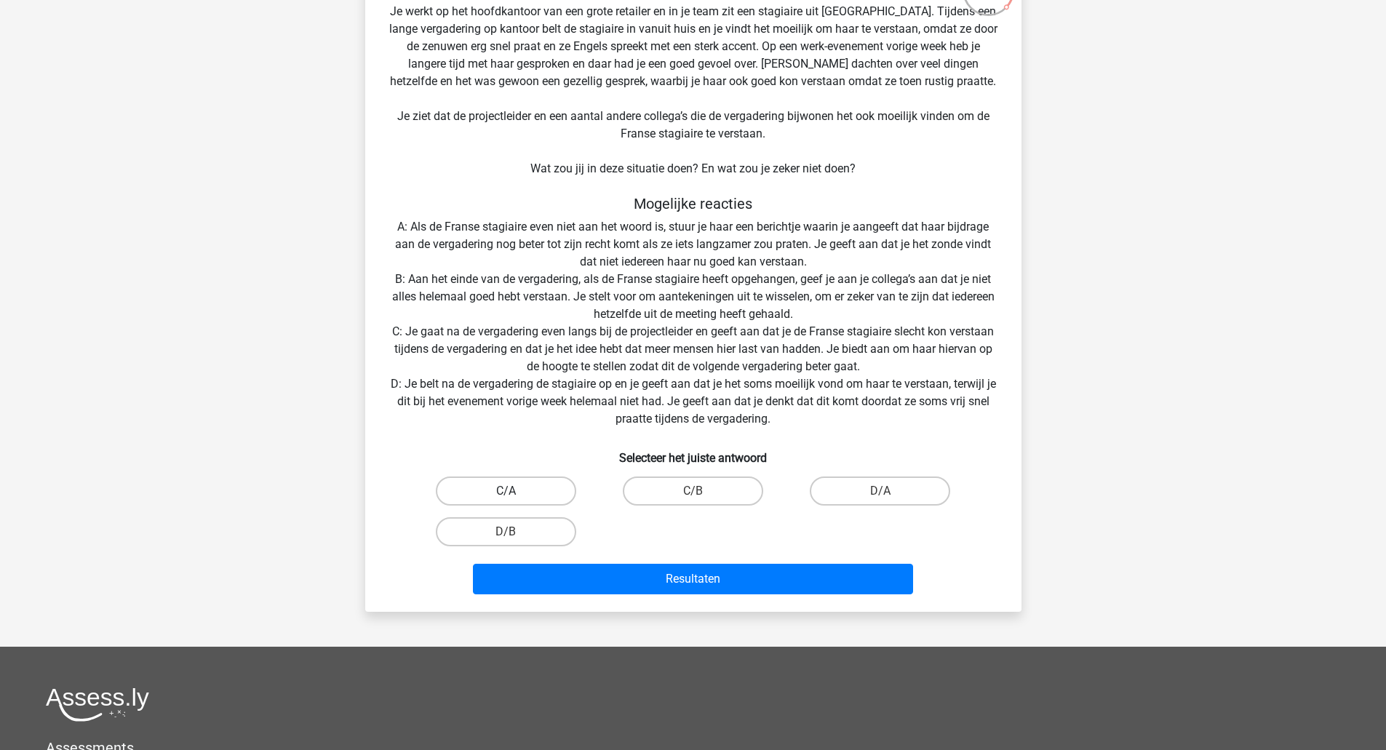
click at [534, 485] on label "C/A" at bounding box center [506, 491] width 140 height 29
click at [515, 491] on input "C/A" at bounding box center [510, 495] width 9 height 9
radio input "true"
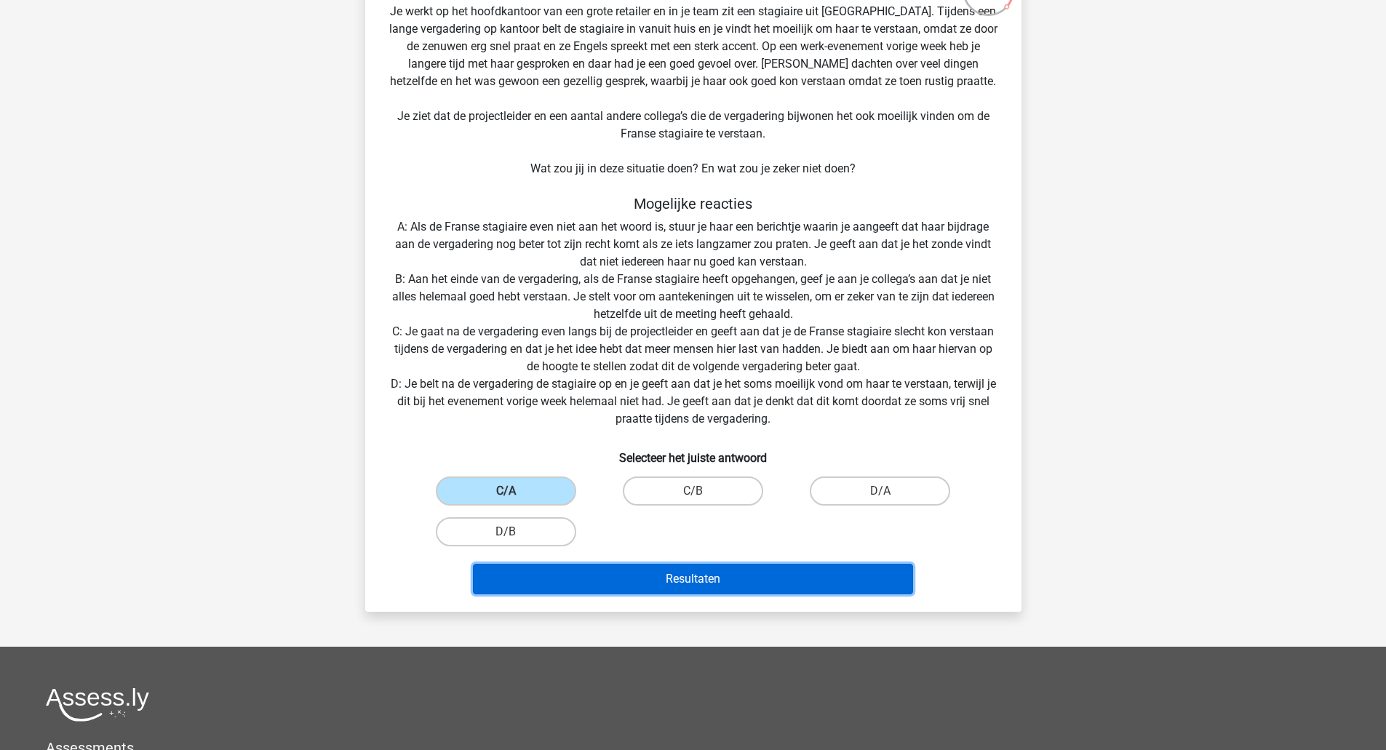
click at [691, 581] on button "Resultaten" at bounding box center [693, 579] width 440 height 31
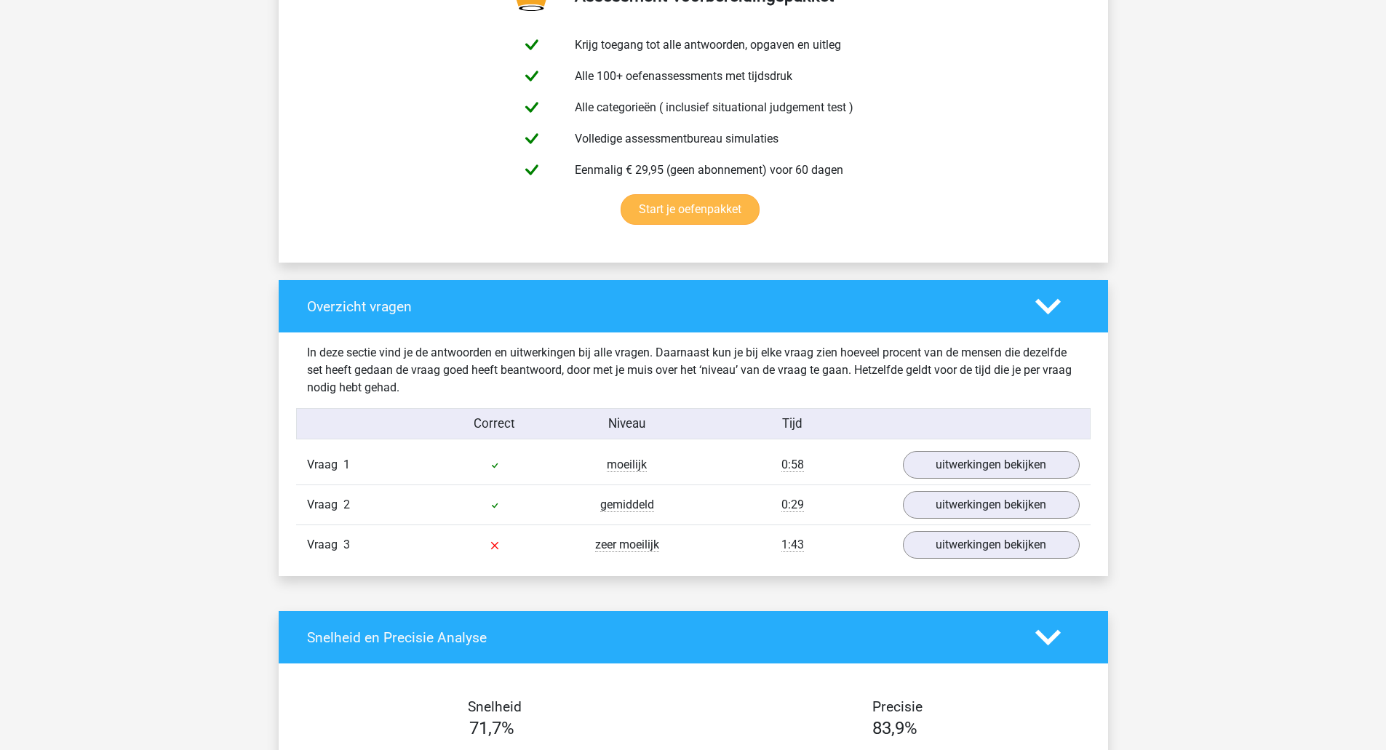
scroll to position [873, 0]
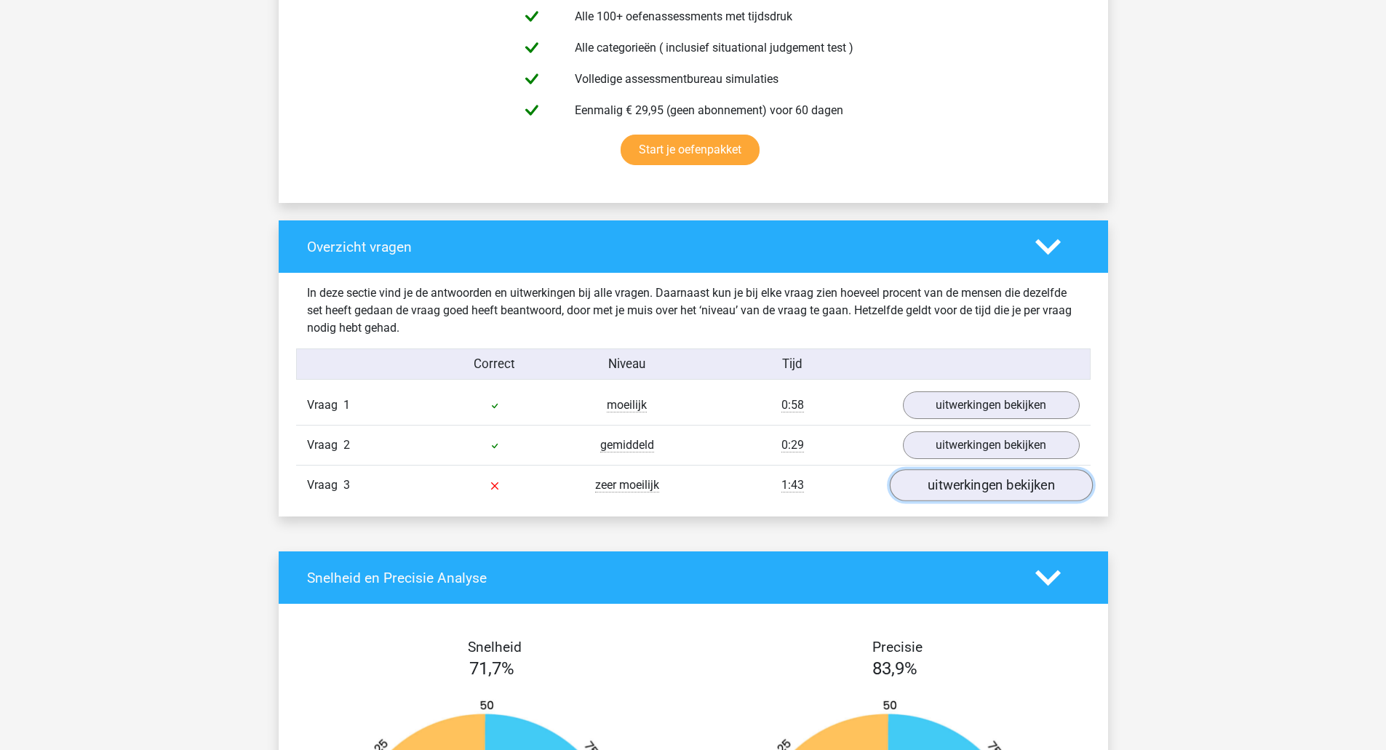
click at [963, 481] on link "uitwerkingen bekijken" at bounding box center [990, 486] width 203 height 32
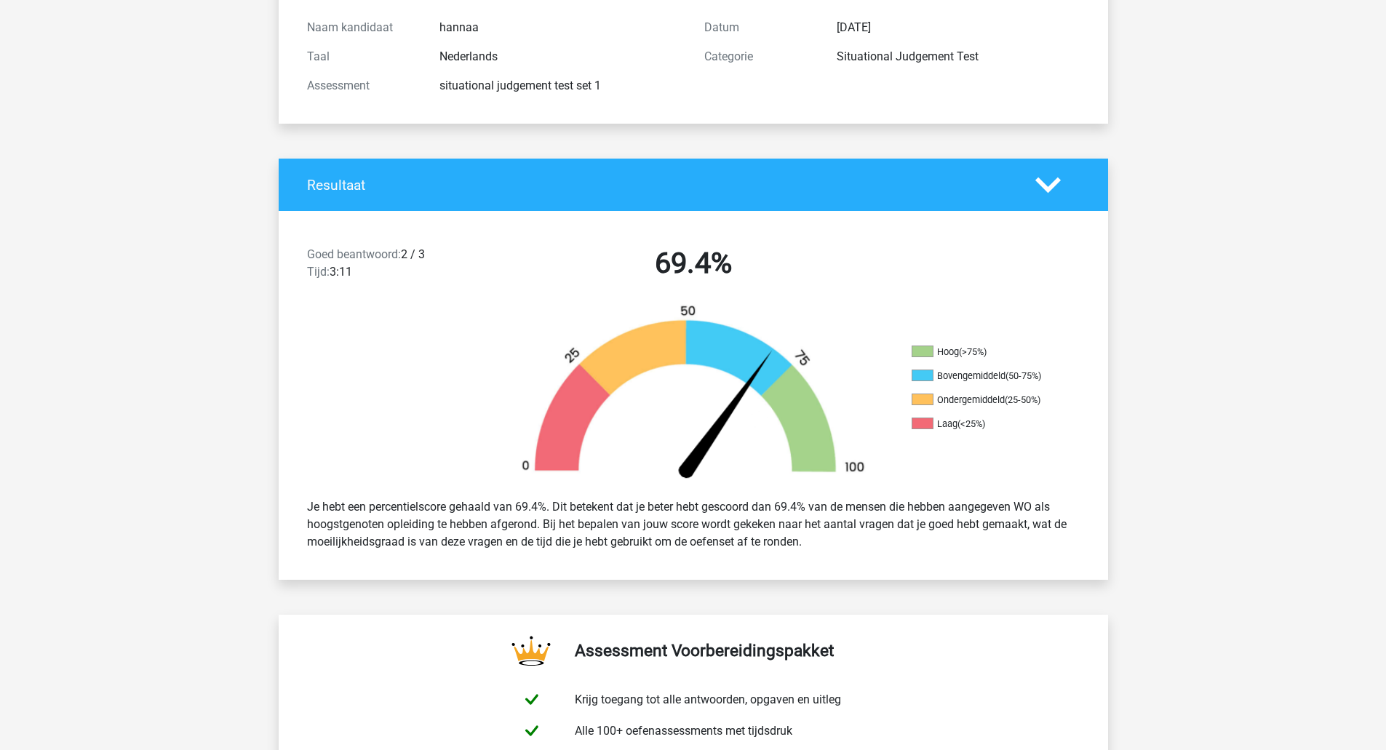
scroll to position [0, 0]
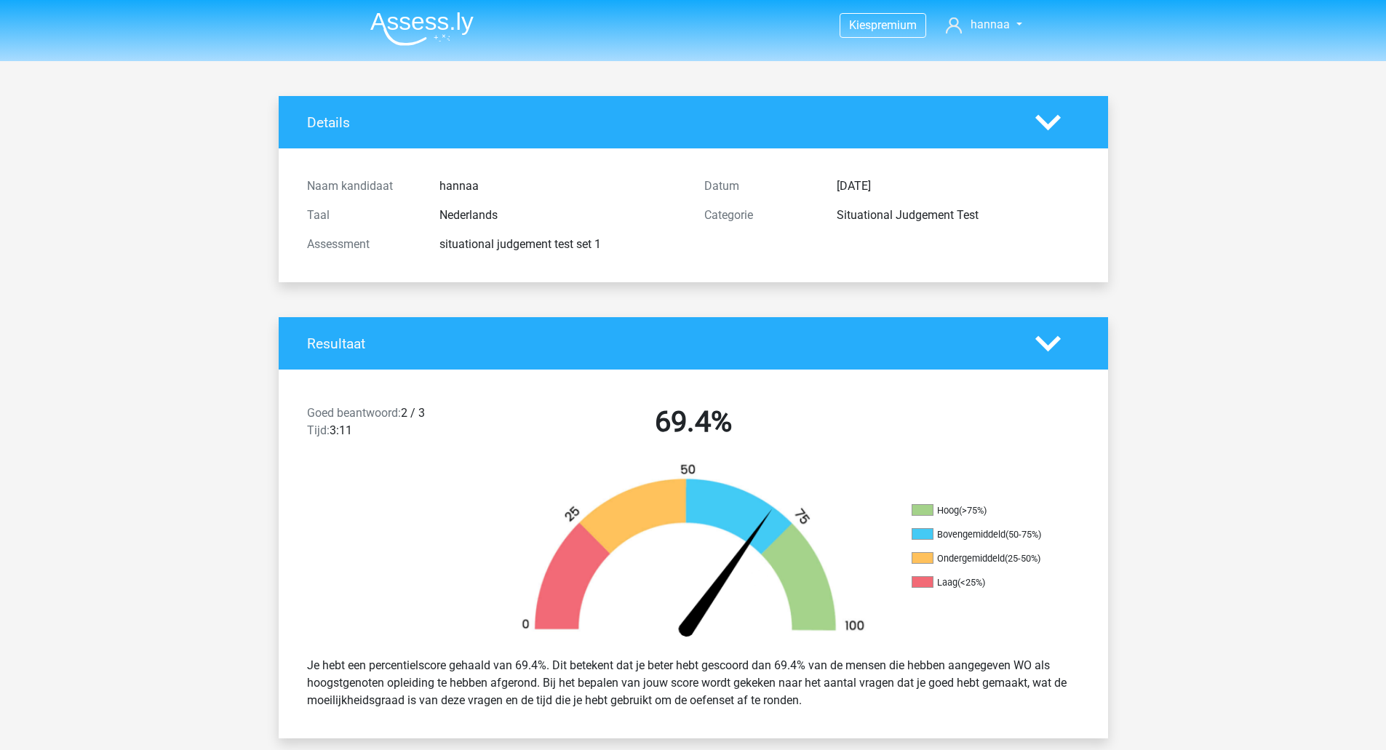
click at [398, 25] on img at bounding box center [421, 29] width 103 height 34
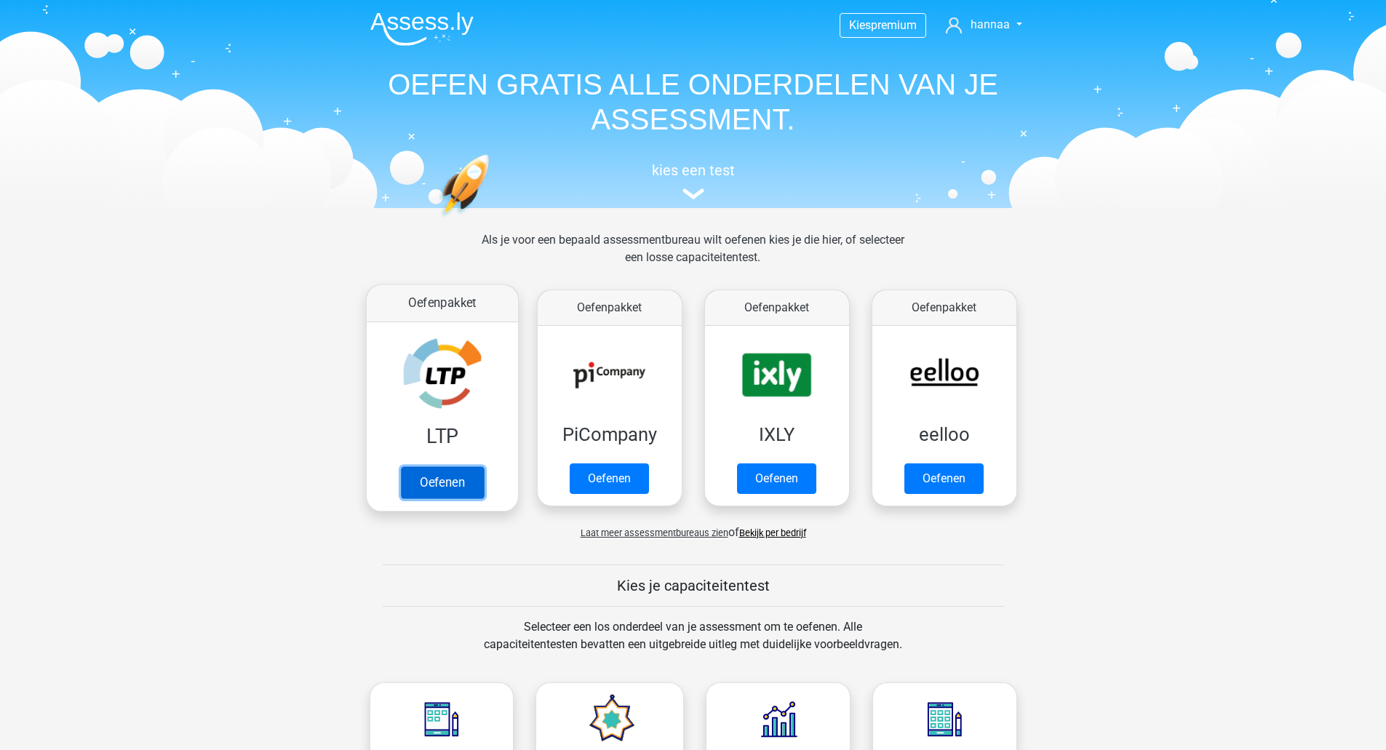
click at [471, 466] on link "Oefenen" at bounding box center [441, 482] width 83 height 32
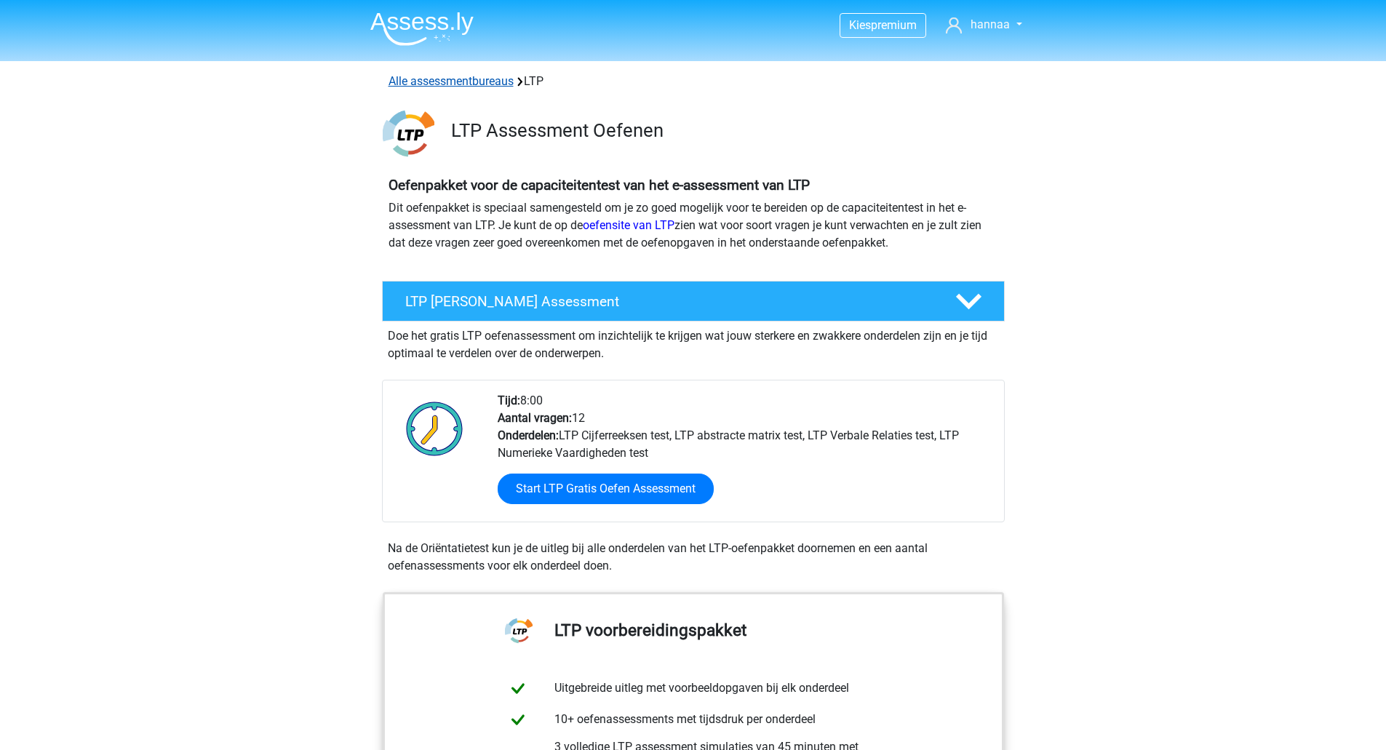
click at [483, 82] on link "Alle assessmentbureaus" at bounding box center [451, 81] width 125 height 14
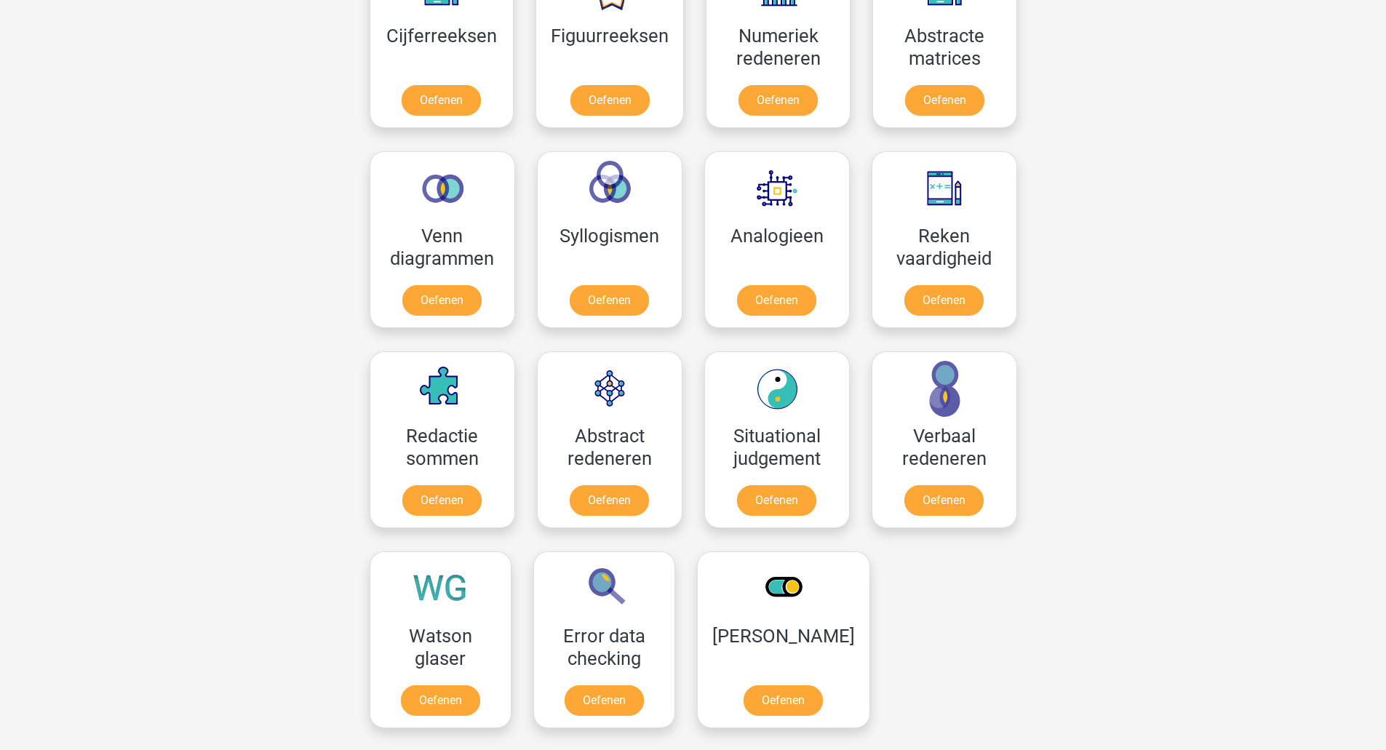
scroll to position [1541, 0]
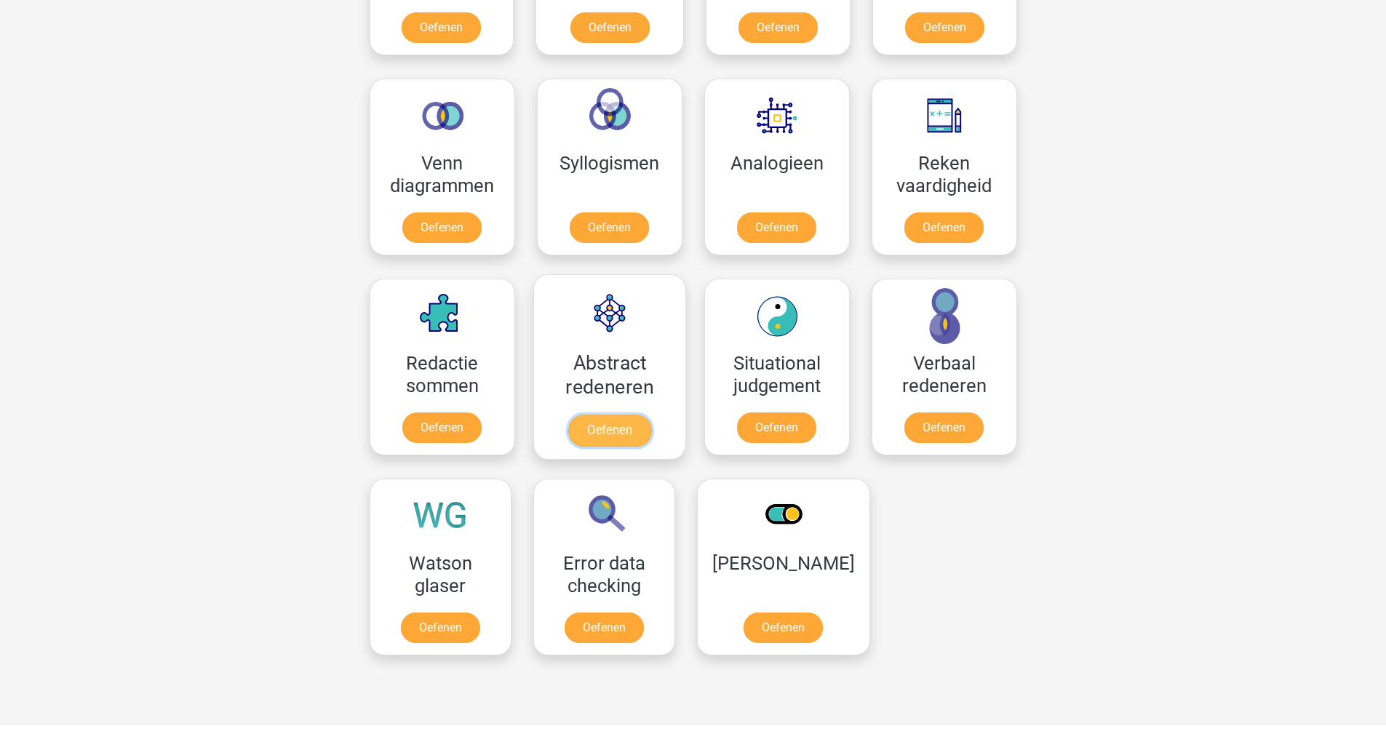
click at [624, 415] on link "Oefenen" at bounding box center [609, 431] width 83 height 32
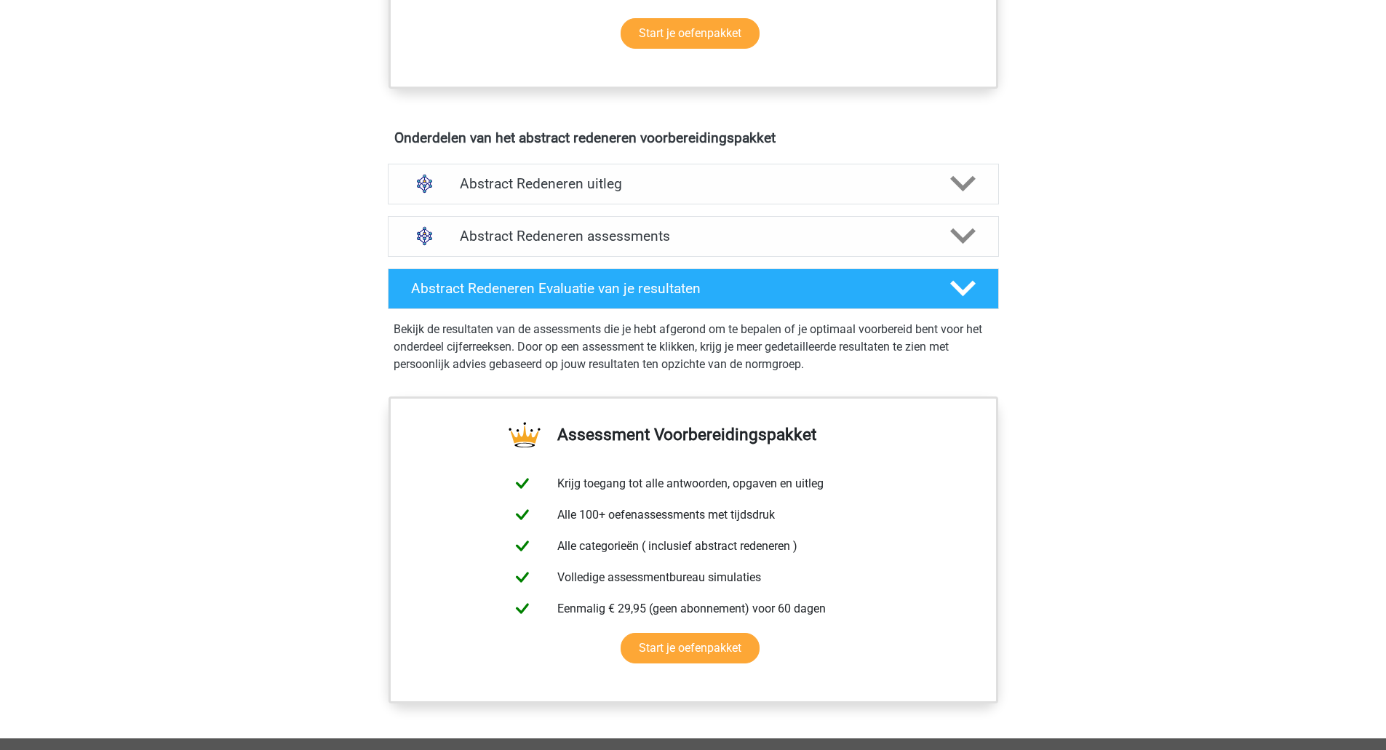
scroll to position [728, 0]
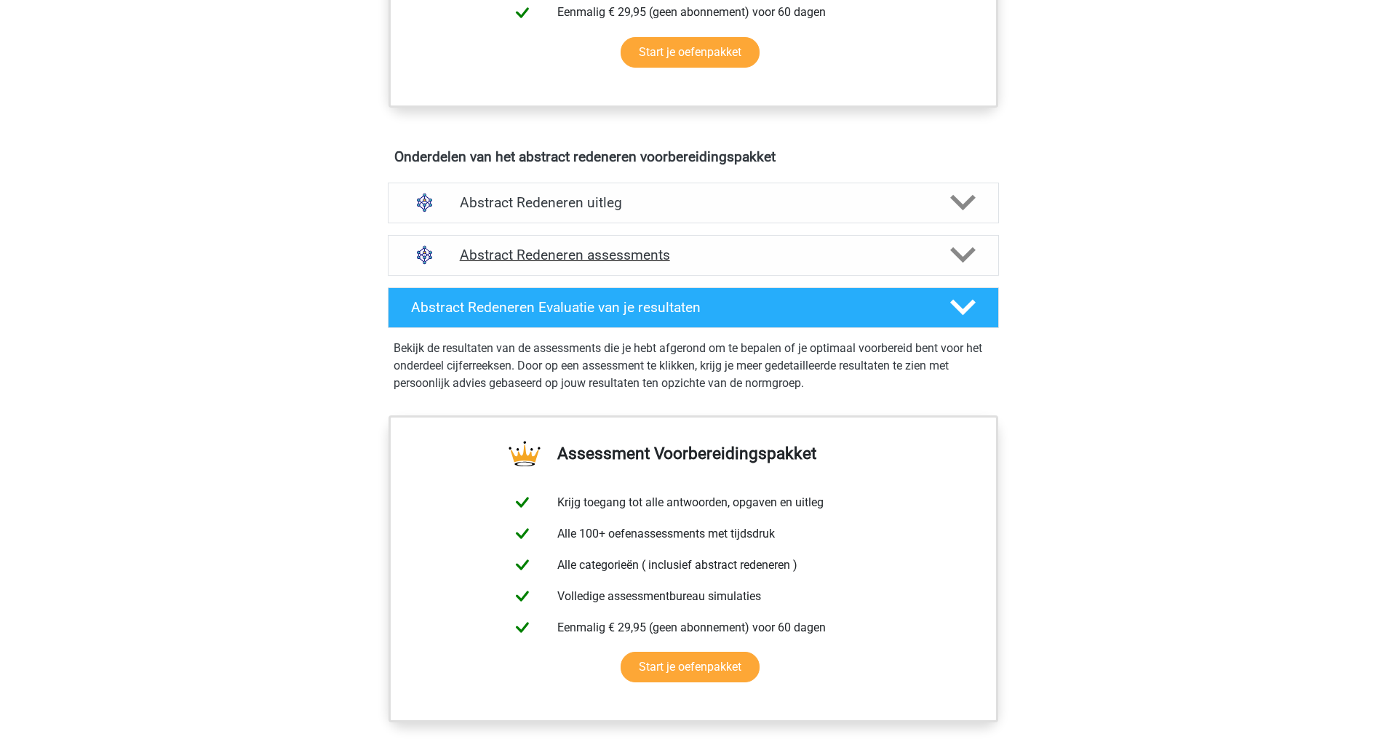
click at [959, 248] on icon at bounding box center [962, 254] width 25 height 25
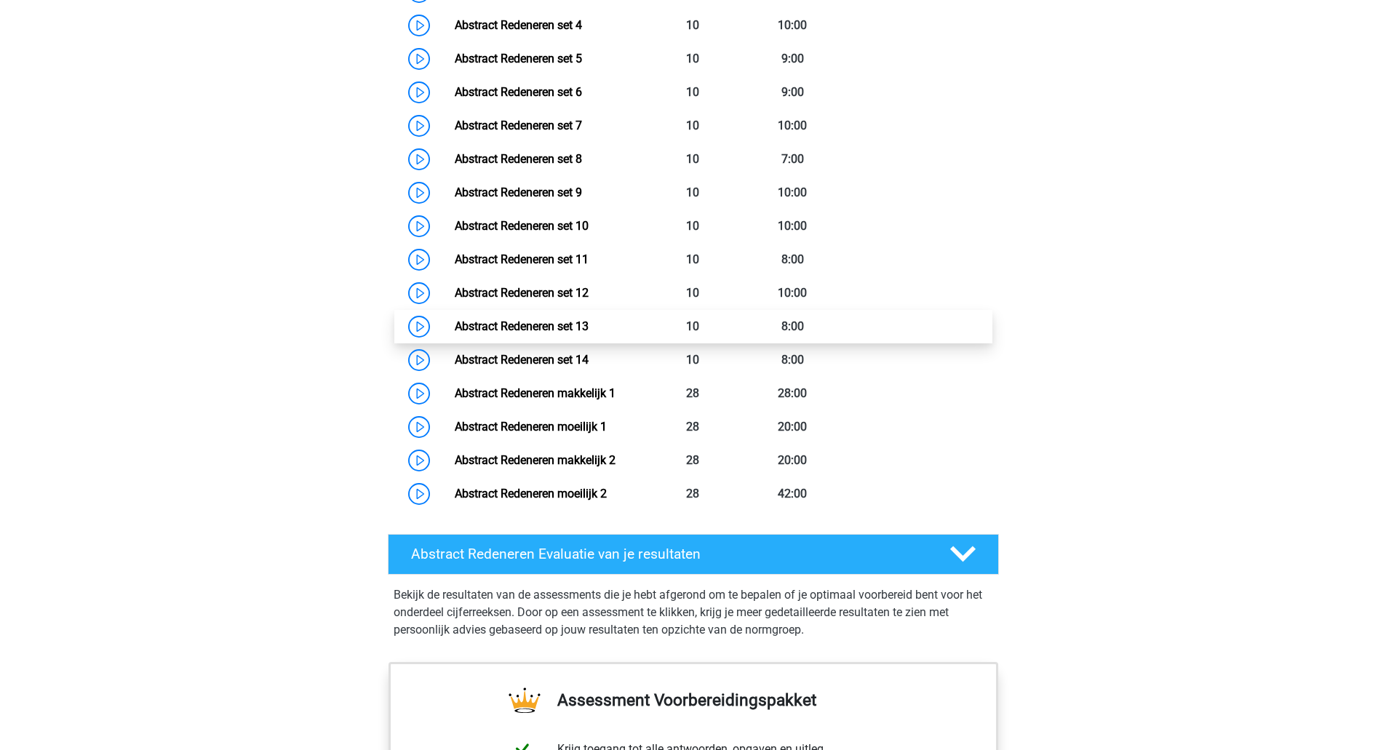
scroll to position [1164, 0]
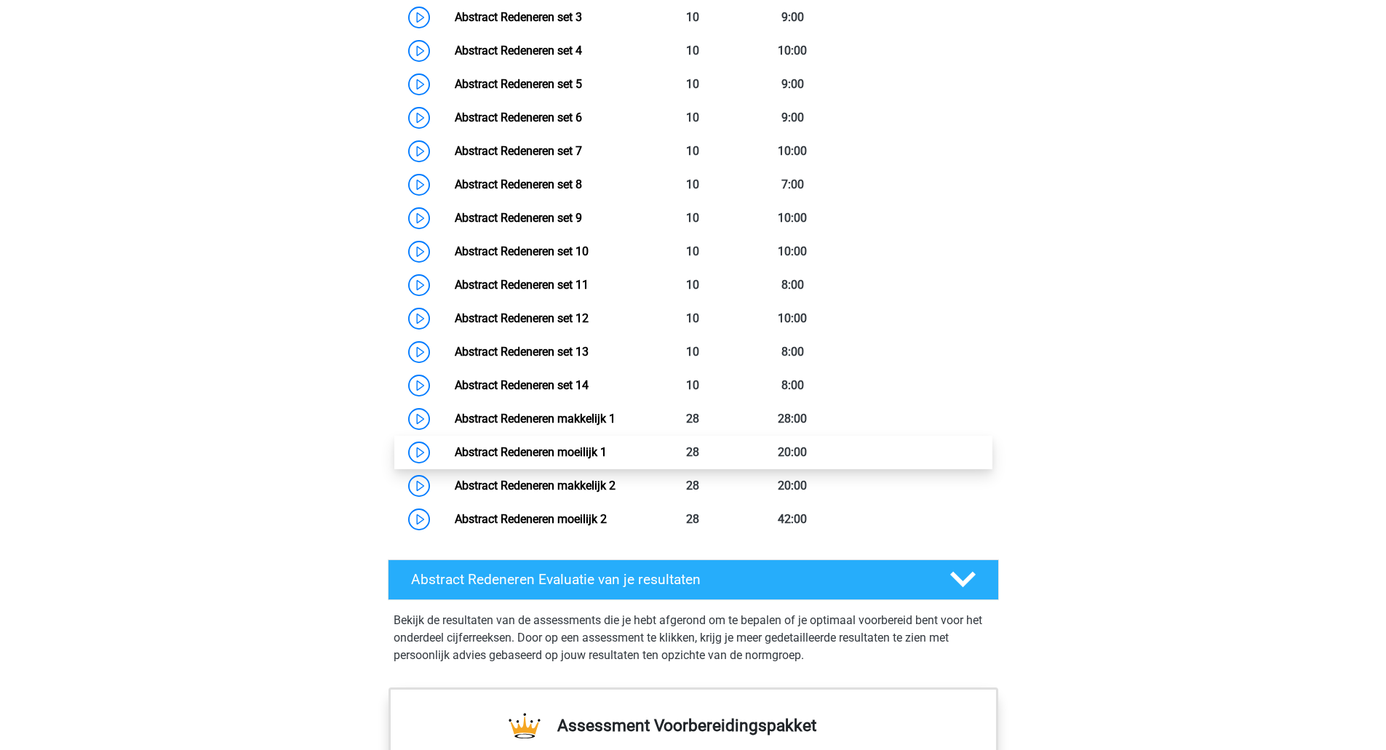
click at [557, 451] on link "Abstract Redeneren moeilijk 1" at bounding box center [531, 452] width 152 height 14
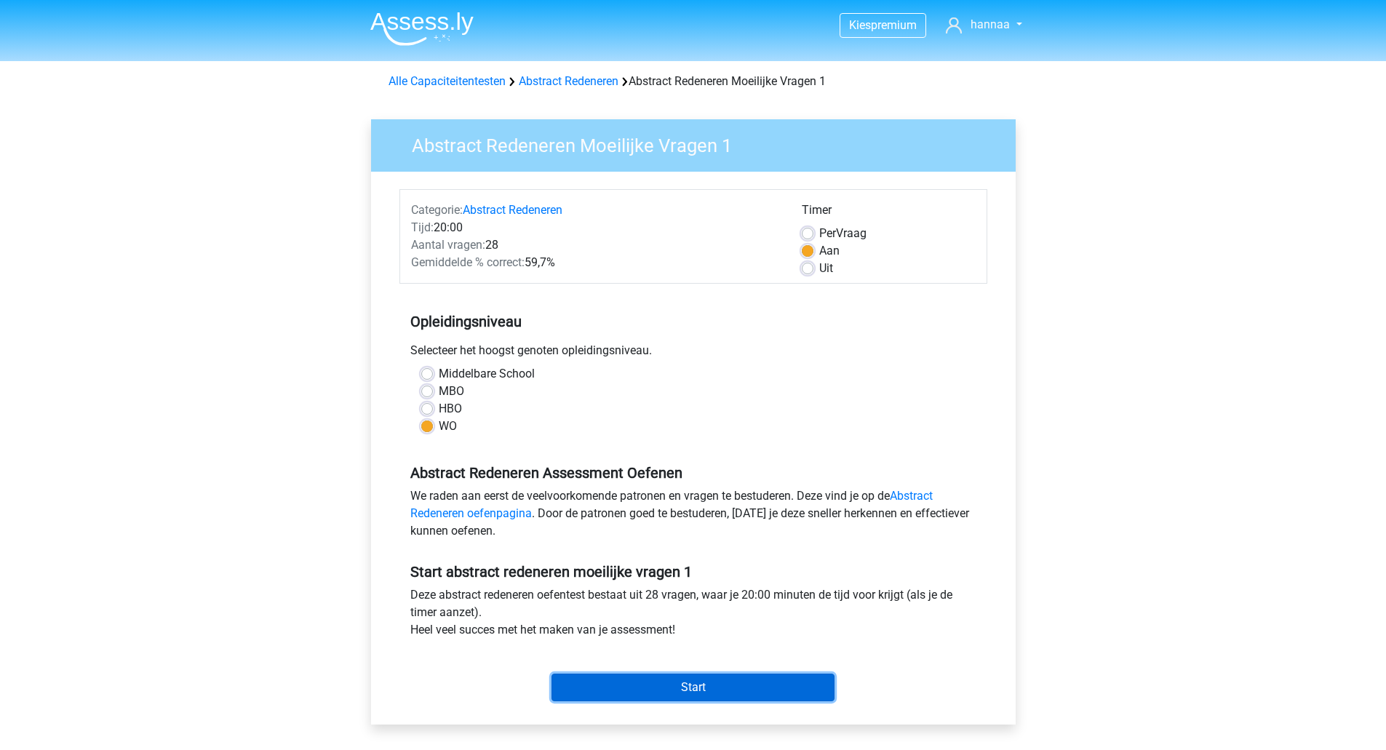
click at [755, 687] on input "Start" at bounding box center [693, 688] width 283 height 28
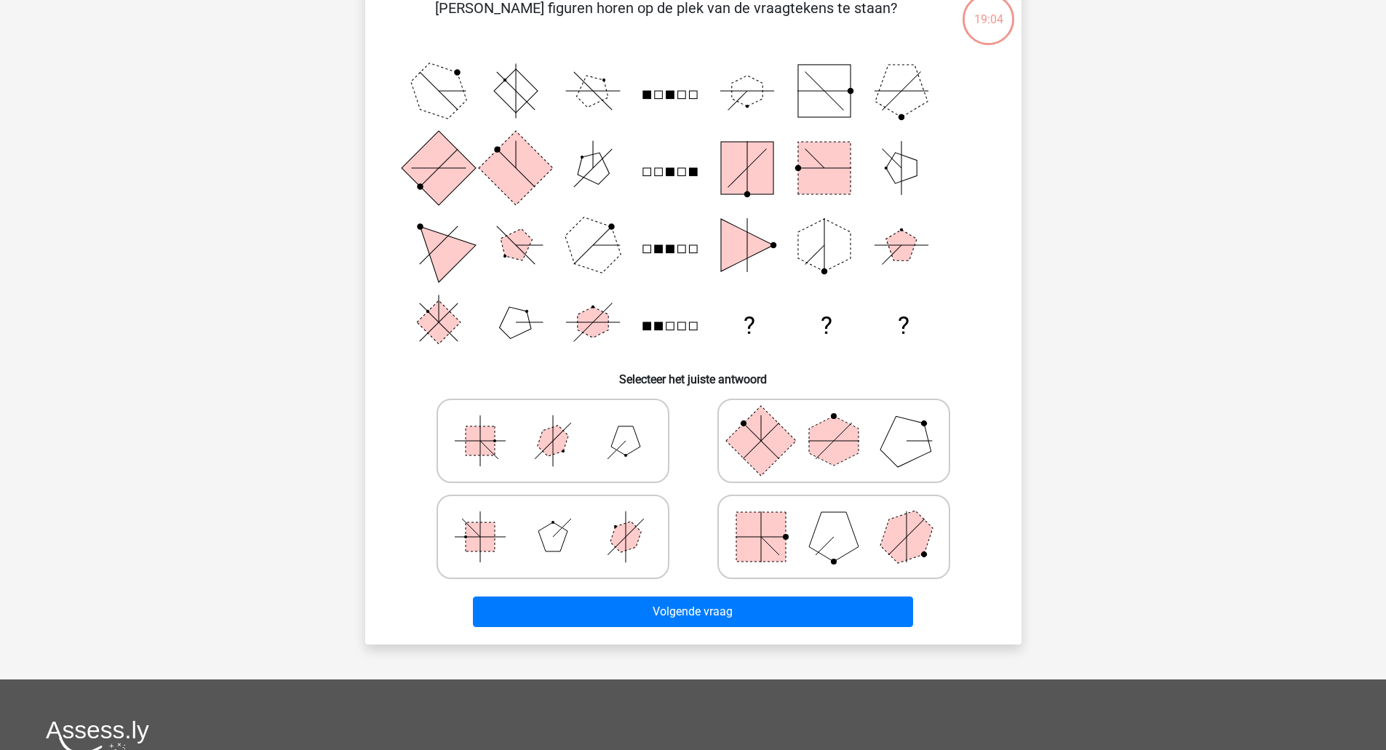
scroll to position [73, 0]
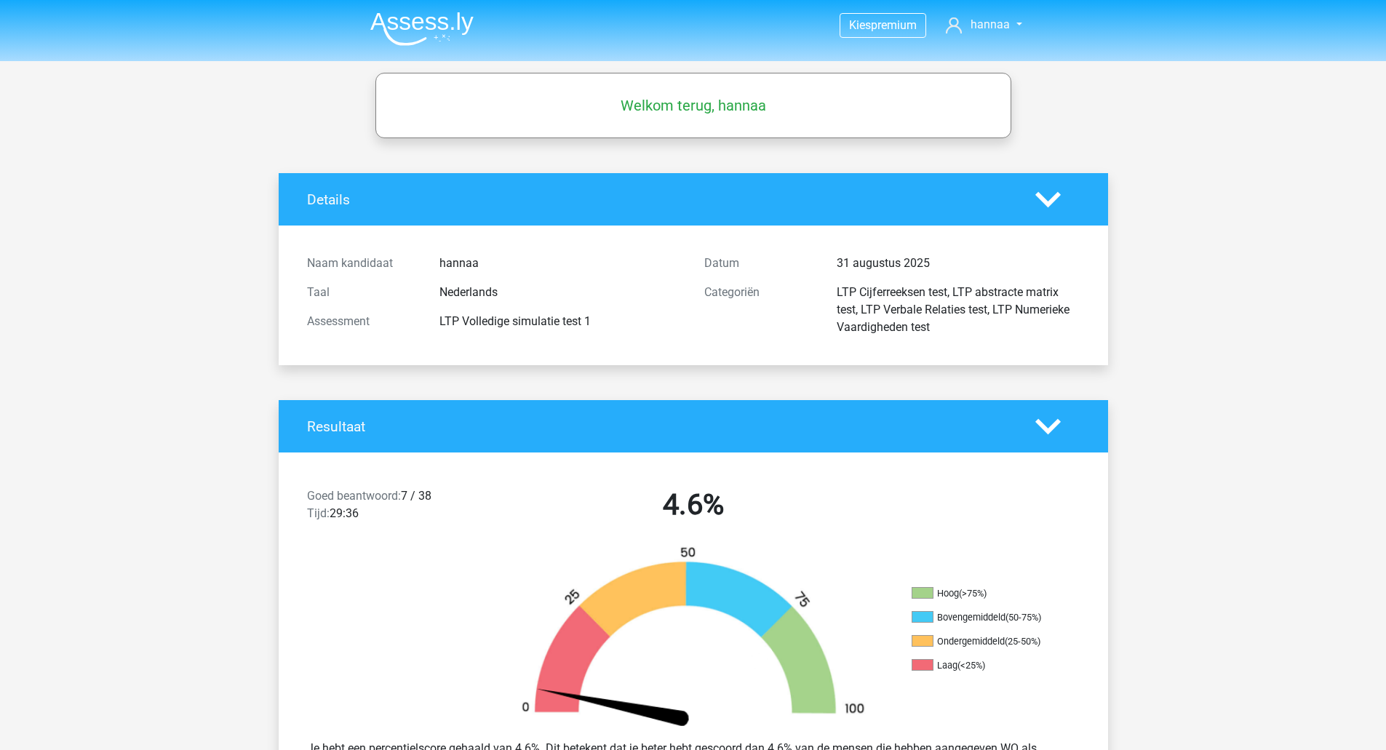
click at [428, 19] on img at bounding box center [421, 29] width 103 height 34
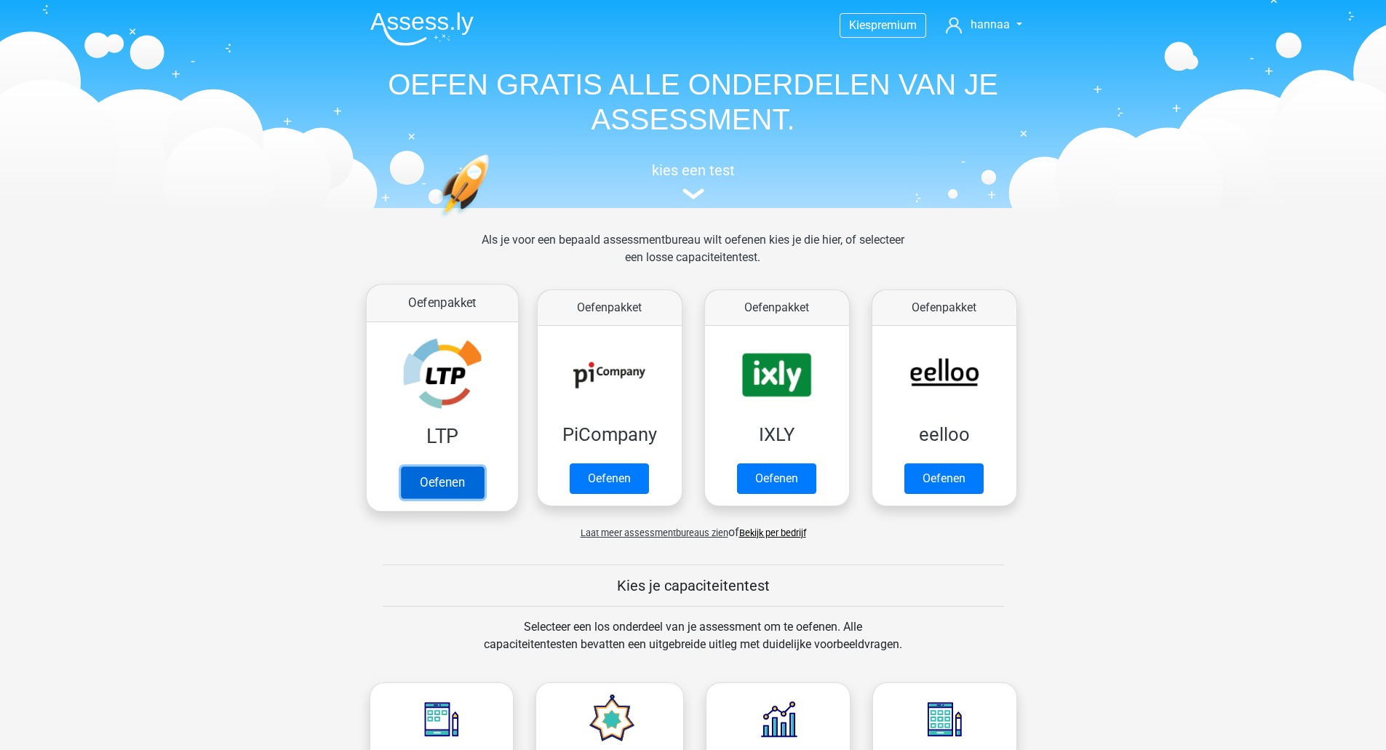
click at [464, 466] on link "Oefenen" at bounding box center [441, 482] width 83 height 32
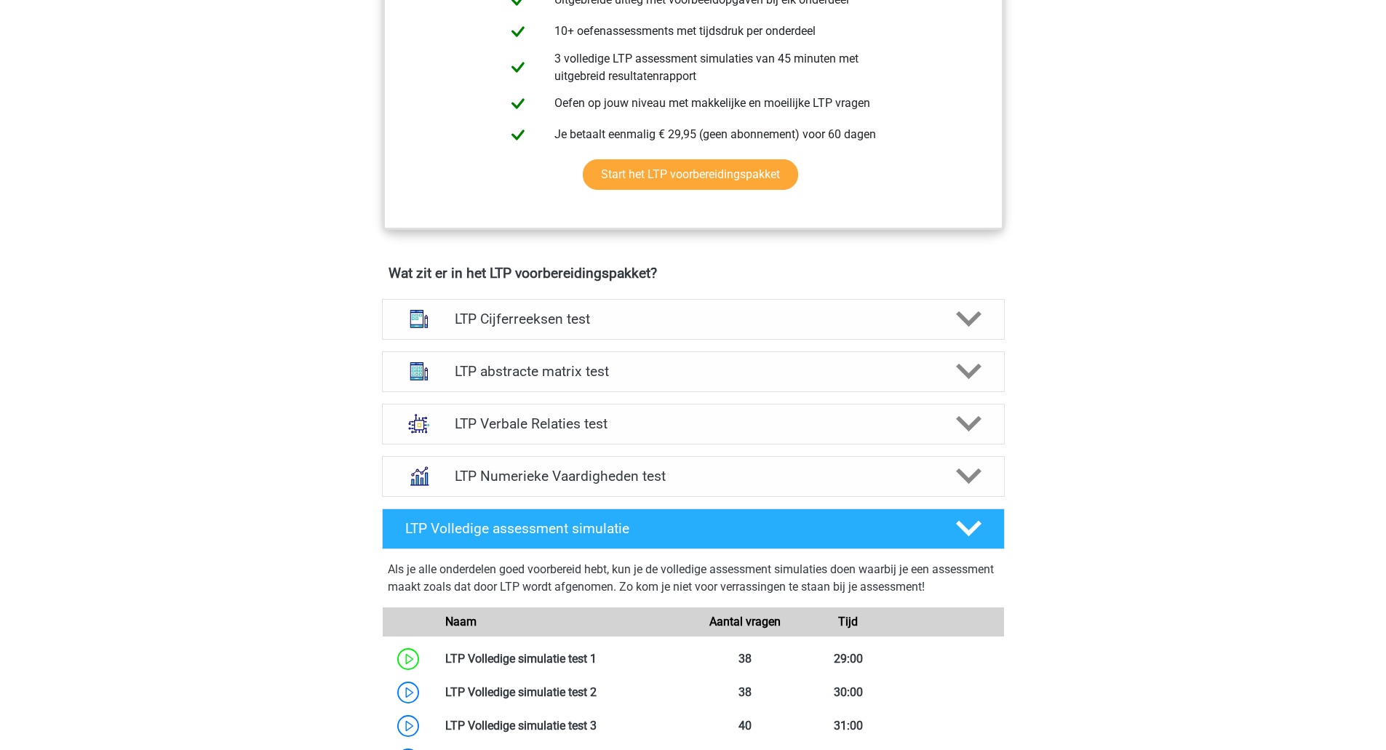
scroll to position [655, 0]
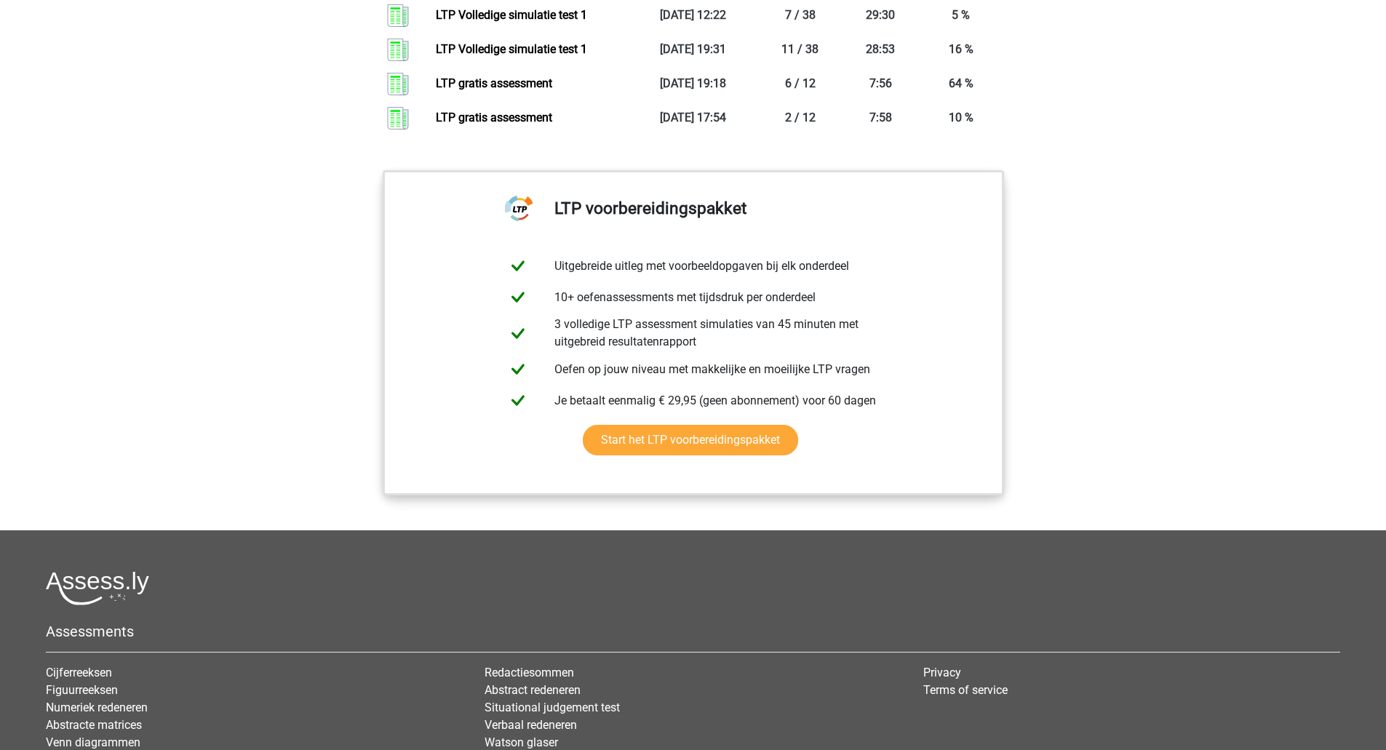
scroll to position [1528, 0]
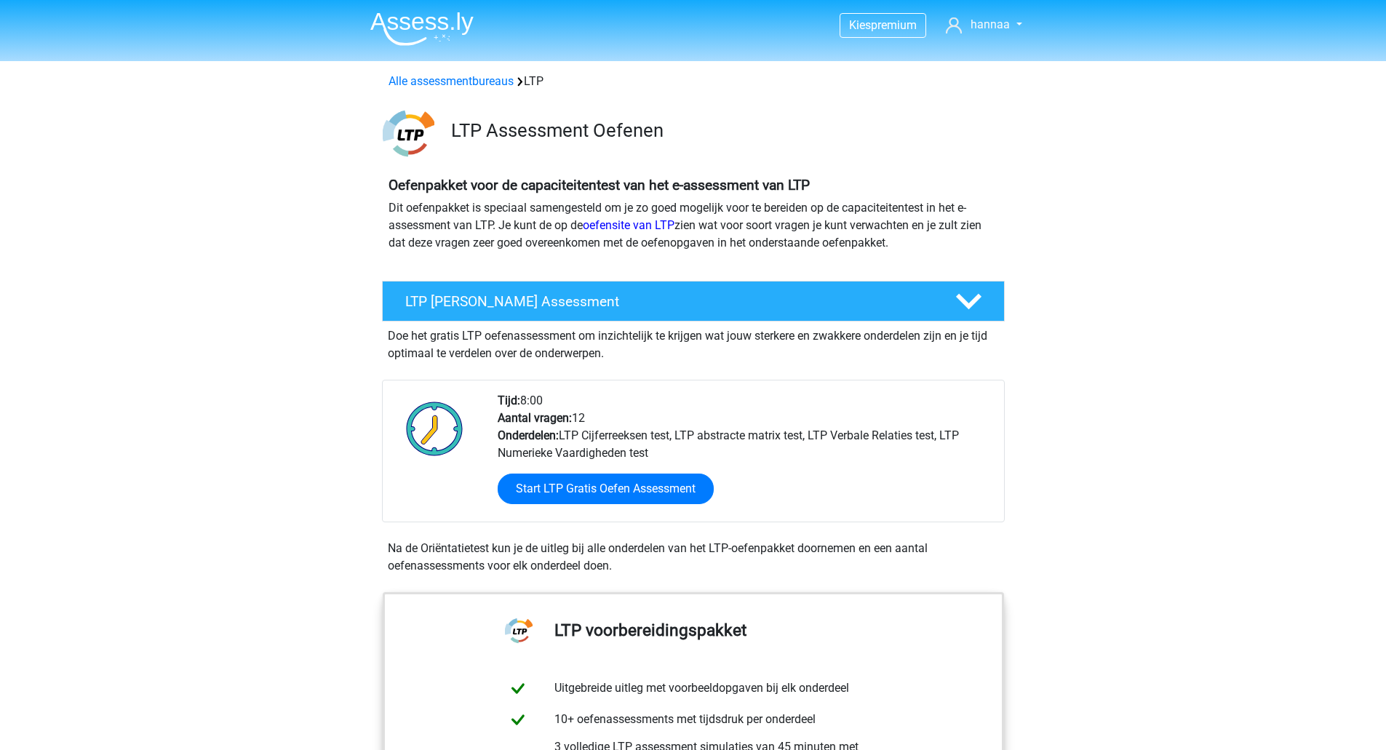
scroll to position [655, 0]
